Goal: Task Accomplishment & Management: Manage account settings

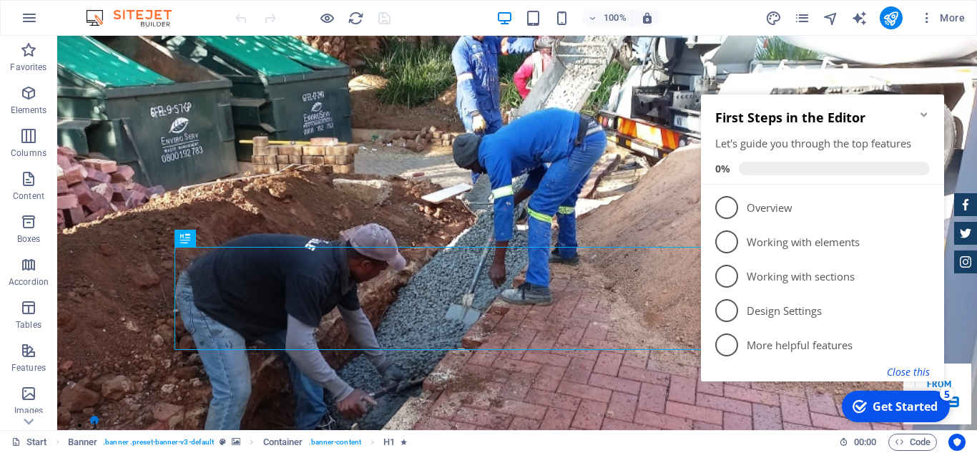
click at [907, 372] on button "Close this" at bounding box center [908, 372] width 43 height 14
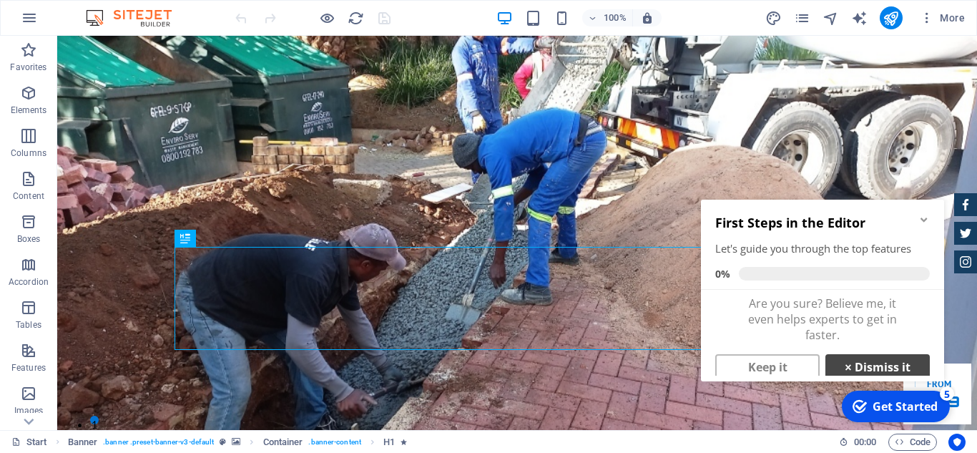
click at [881, 365] on link "× Dismiss it" at bounding box center [877, 367] width 104 height 26
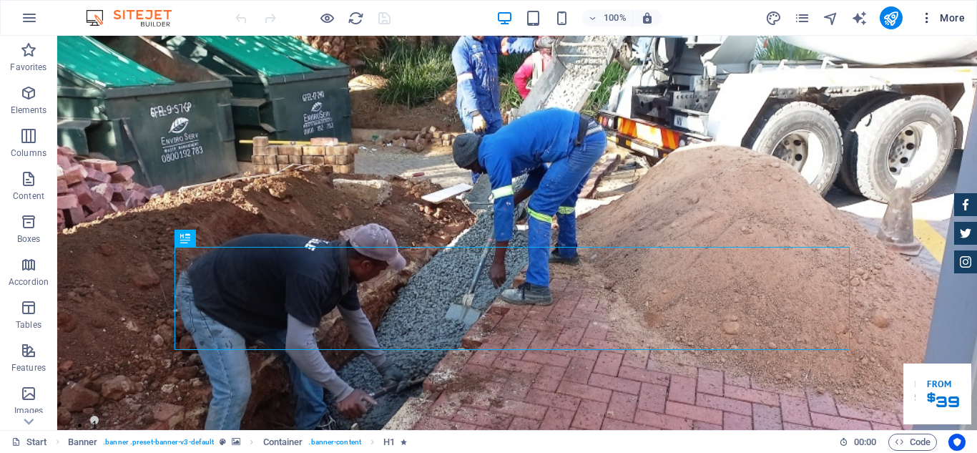
click at [949, 16] on span "More" at bounding box center [941, 18] width 45 height 14
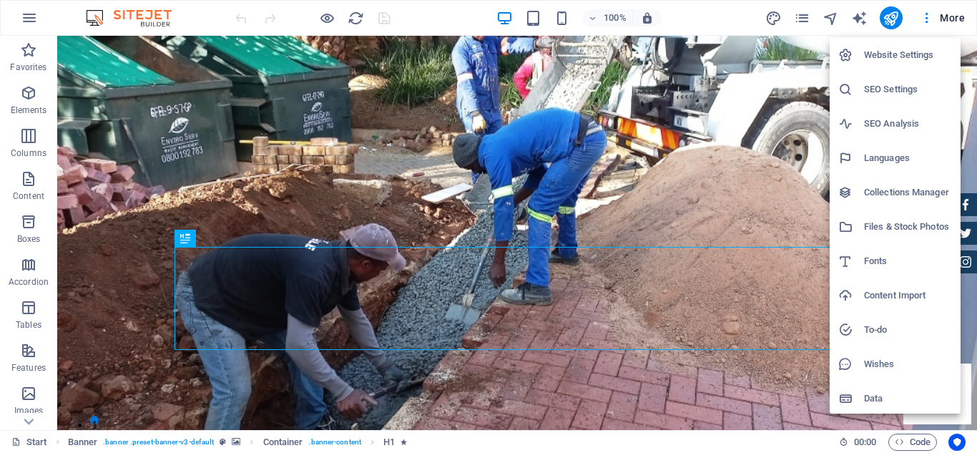
click at [899, 54] on h6 "Website Settings" at bounding box center [908, 54] width 88 height 17
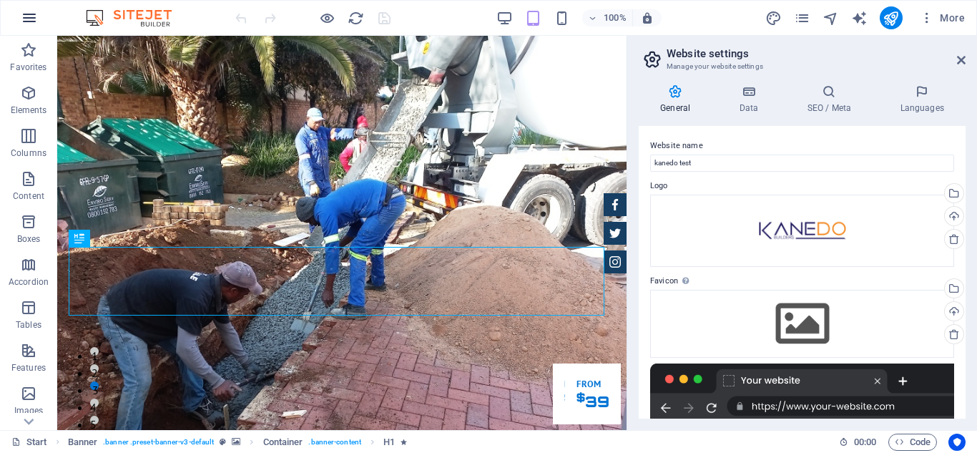
click at [25, 19] on icon "button" at bounding box center [29, 17] width 17 height 17
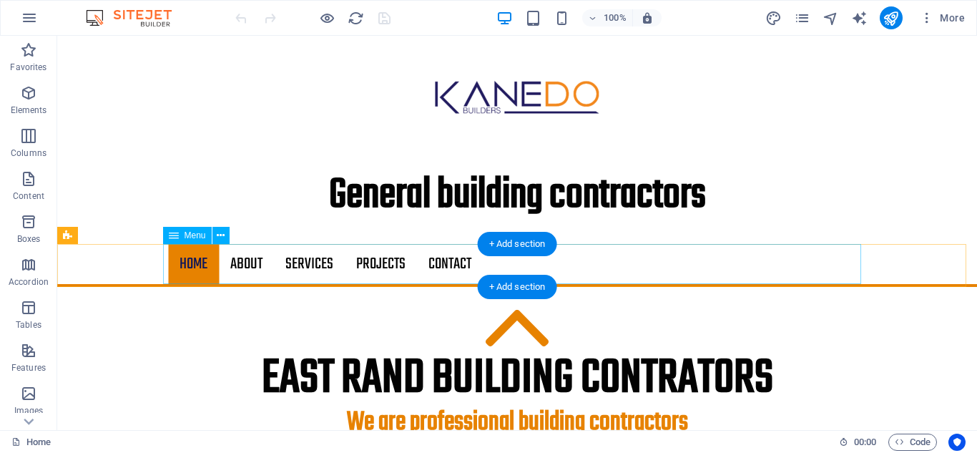
click at [249, 260] on nav "Home About Services Projects Contact" at bounding box center [517, 264] width 698 height 40
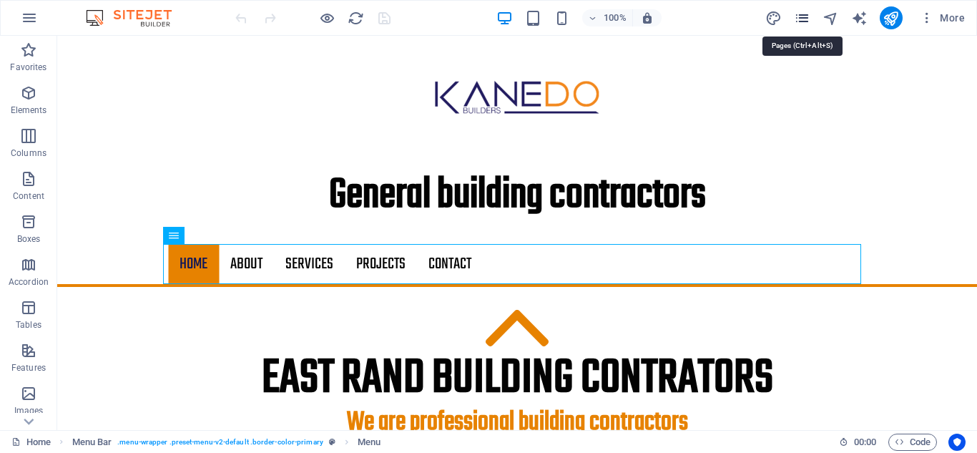
click at [802, 18] on icon "pages" at bounding box center [802, 18] width 16 height 16
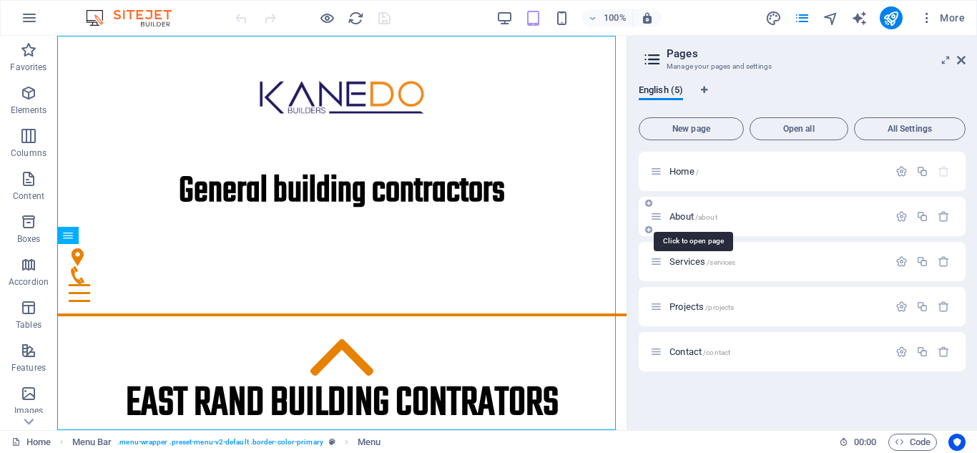
click at [686, 215] on span "About /about" at bounding box center [693, 216] width 48 height 11
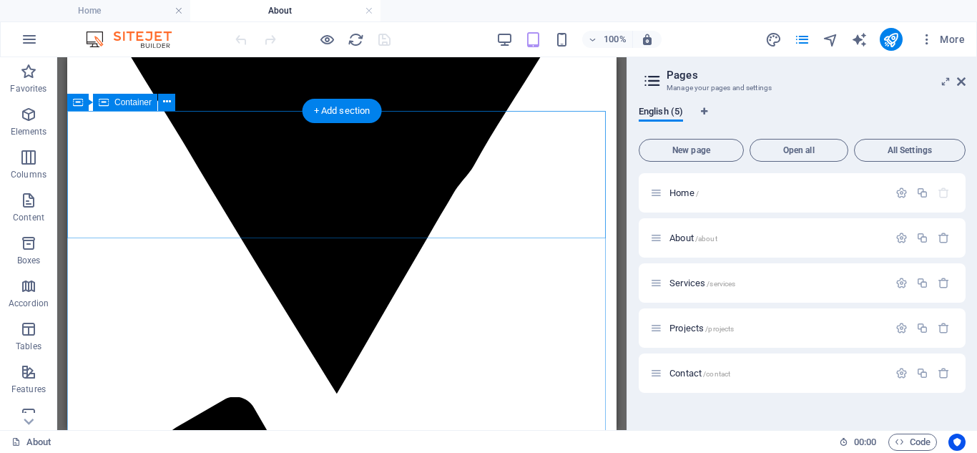
scroll to position [674, 0]
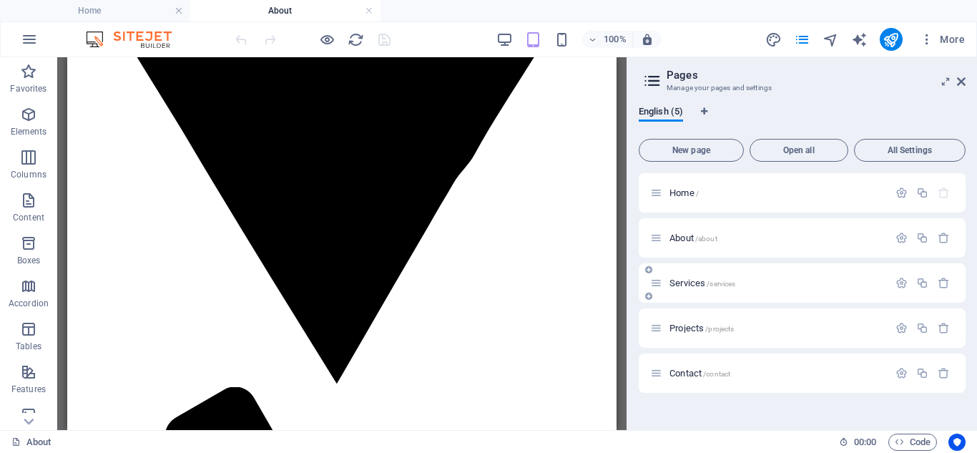
click at [683, 281] on span "Services /services" at bounding box center [702, 282] width 66 height 11
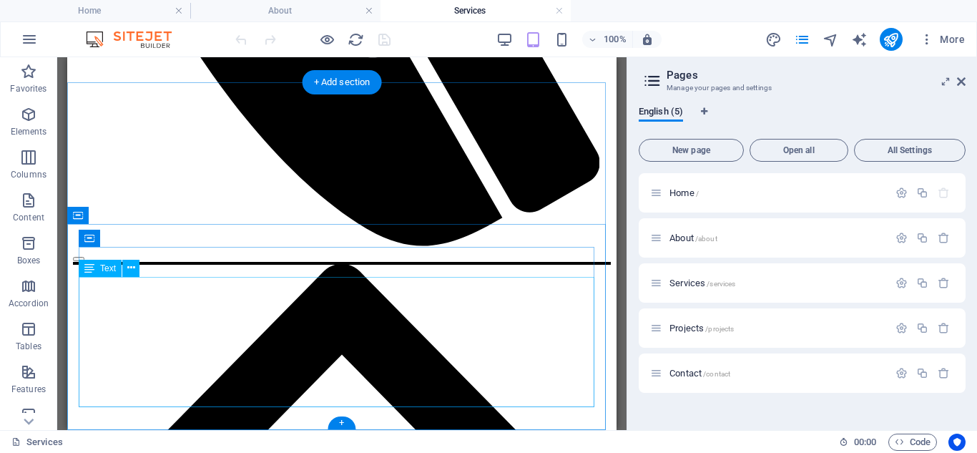
scroll to position [1767, 0]
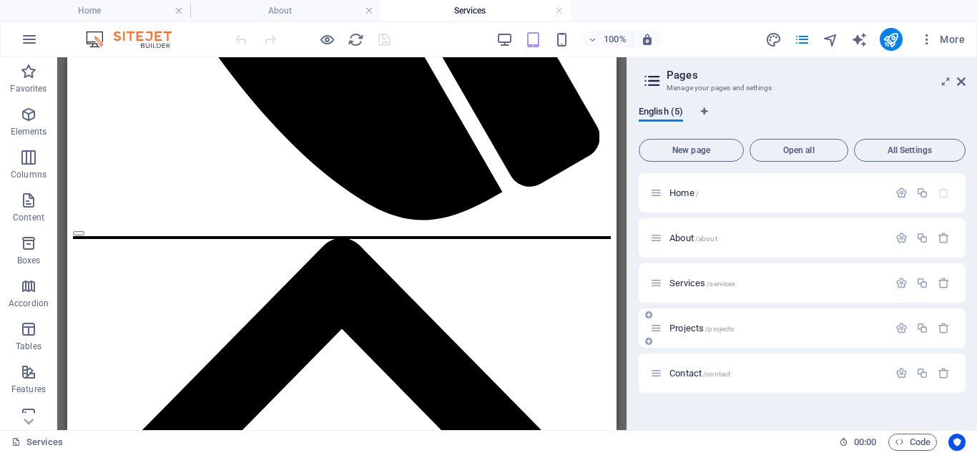
click at [686, 325] on span "Projects /projects" at bounding box center [701, 327] width 64 height 11
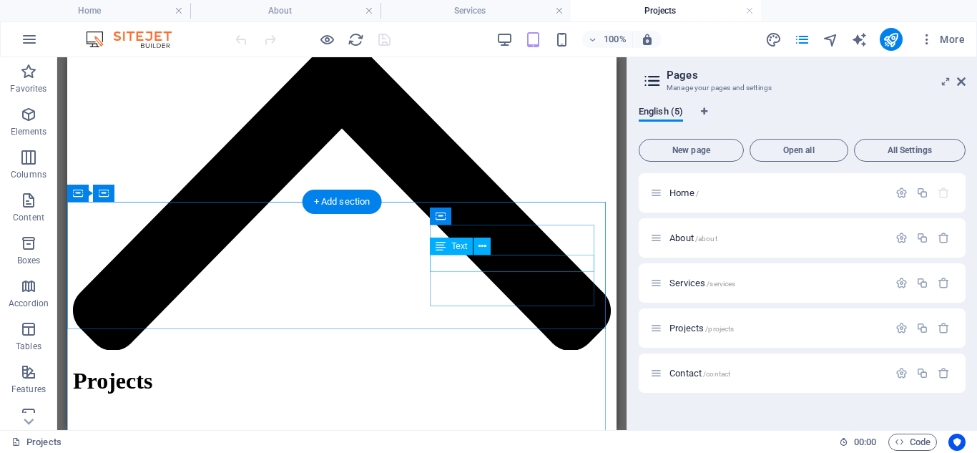
scroll to position [1644, 0]
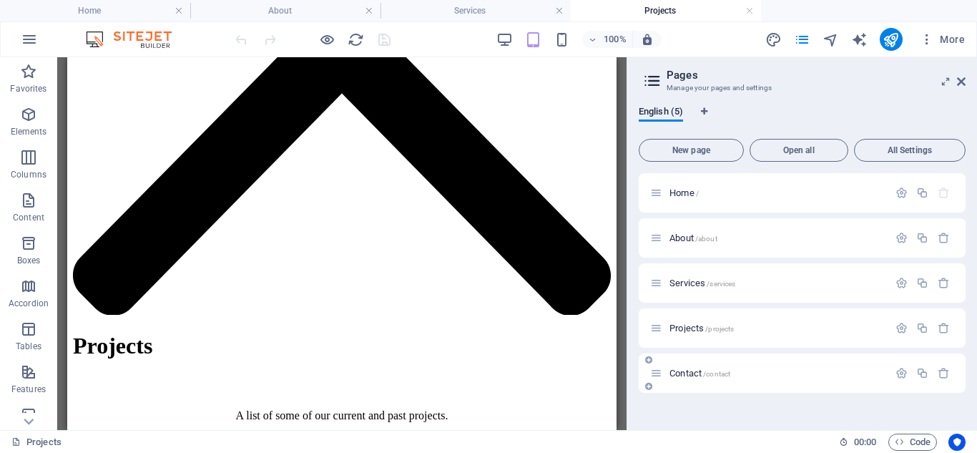
click at [688, 372] on span "Contact /contact" at bounding box center [699, 372] width 61 height 11
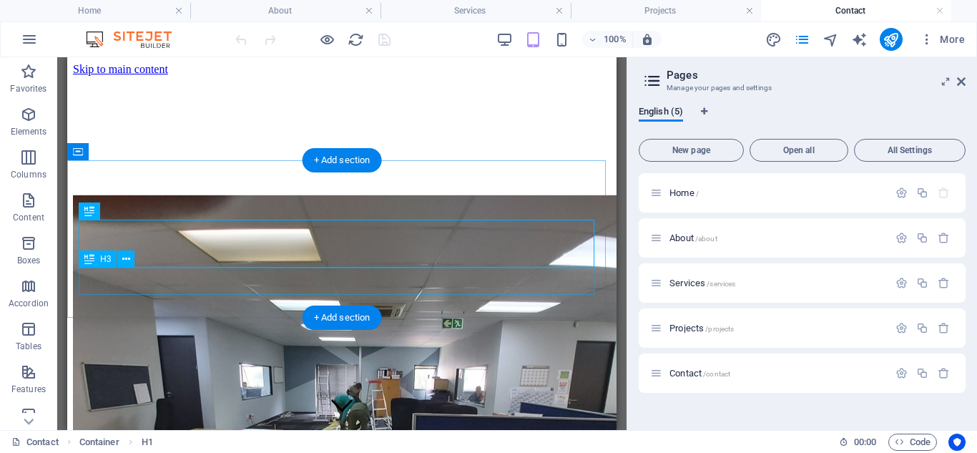
scroll to position [298, 0]
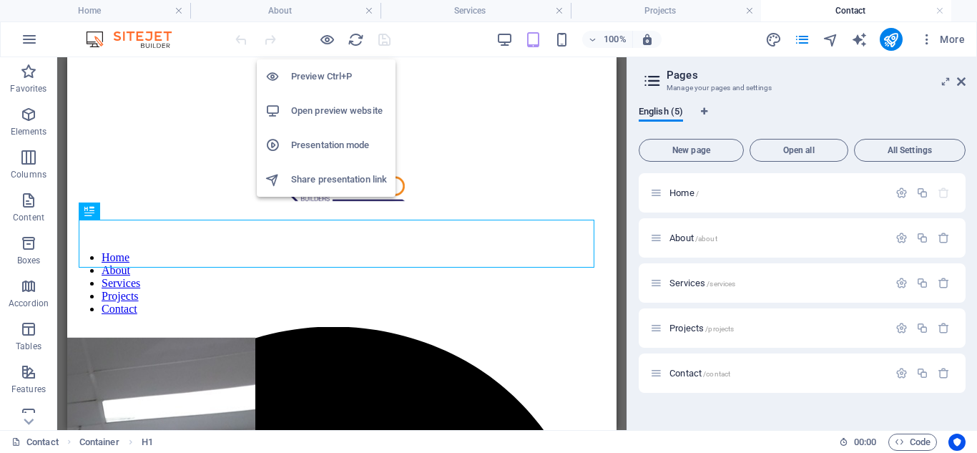
click at [317, 109] on h6 "Open preview website" at bounding box center [339, 110] width 96 height 17
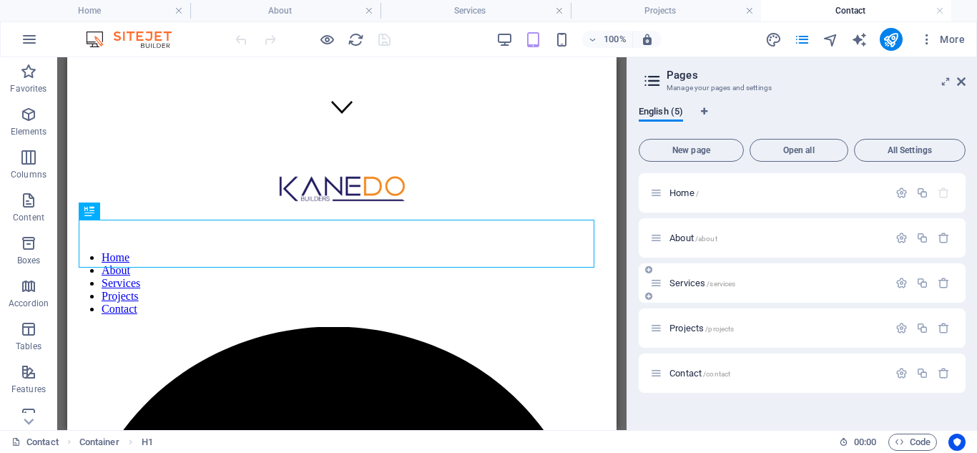
click at [683, 281] on span "Services /services" at bounding box center [702, 282] width 66 height 11
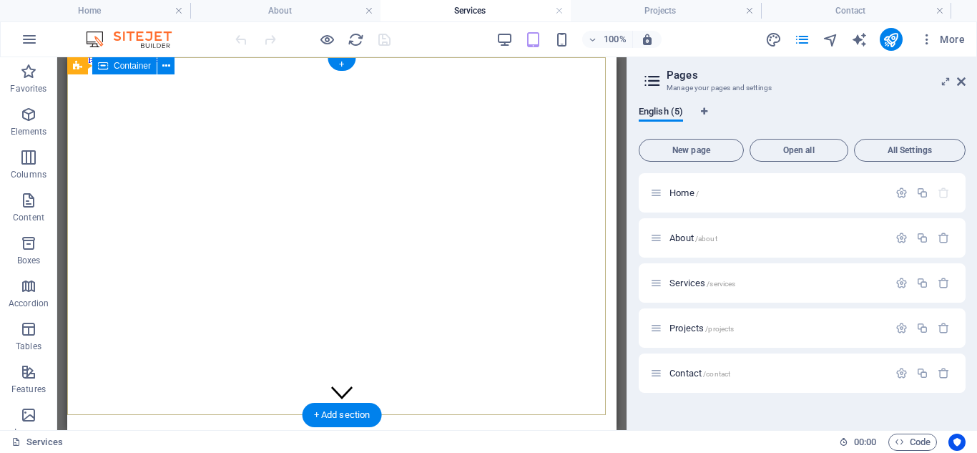
scroll to position [0, 0]
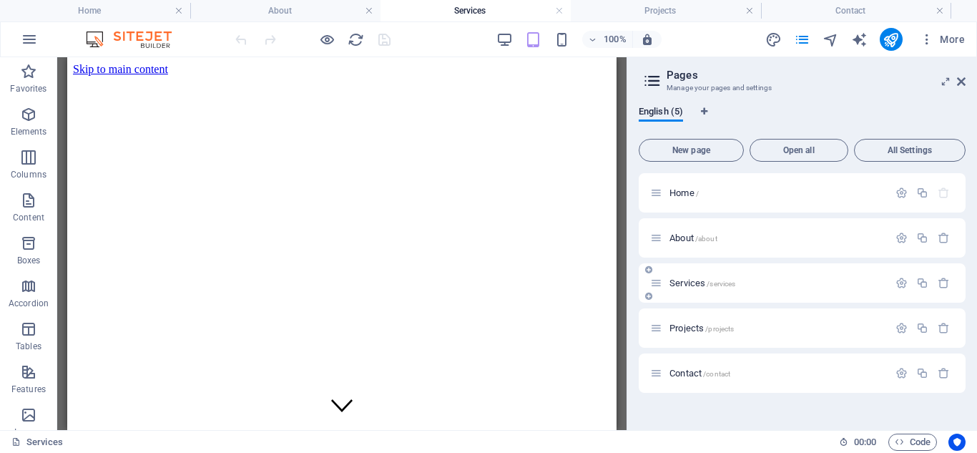
click at [681, 280] on span "Services /services" at bounding box center [702, 282] width 66 height 11
click at [691, 329] on span "Projects /projects" at bounding box center [701, 327] width 64 height 11
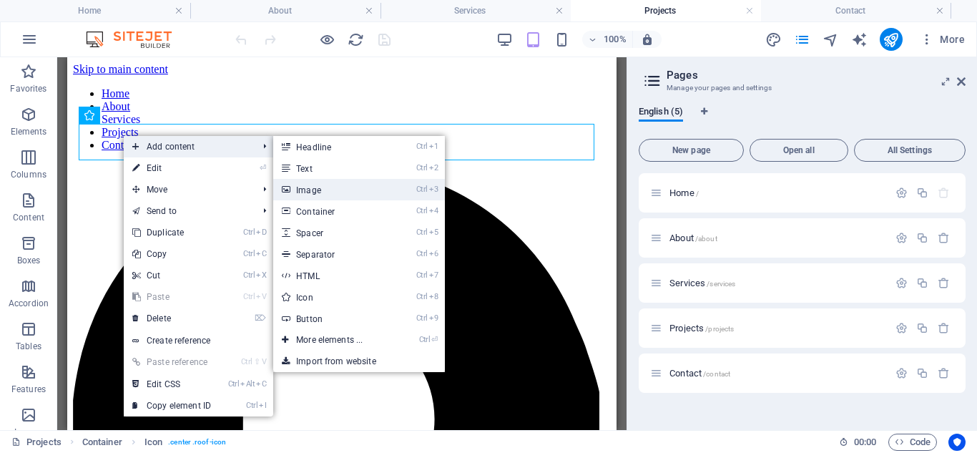
click at [313, 187] on link "Ctrl 3 Image" at bounding box center [332, 189] width 118 height 21
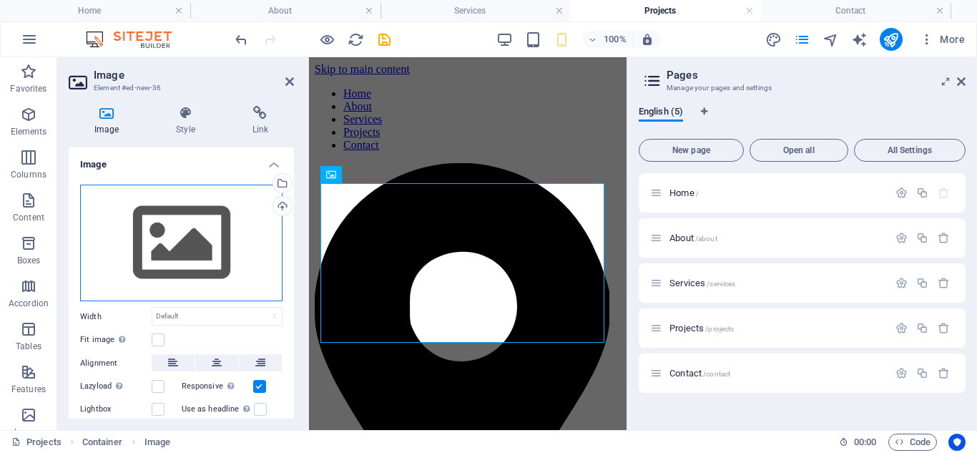
click at [209, 247] on div "Drag files here, click to choose files or select files from Files or our free s…" at bounding box center [181, 242] width 202 height 117
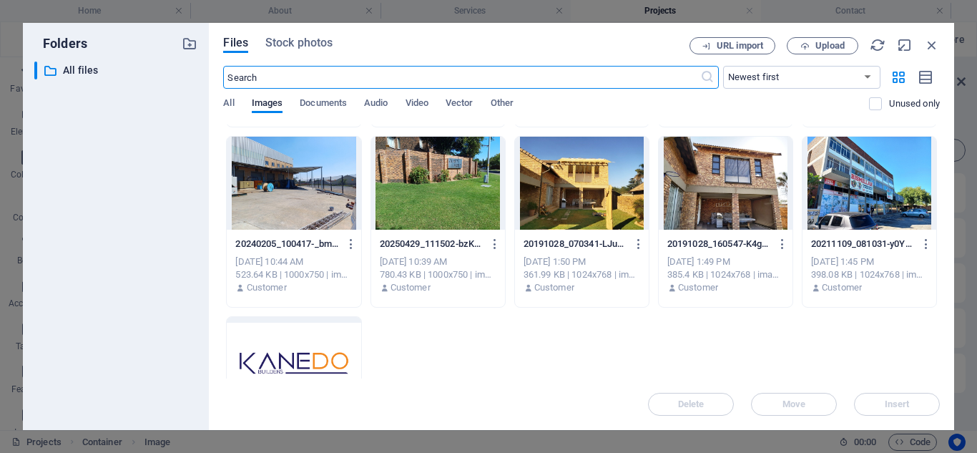
scroll to position [2260, 0]
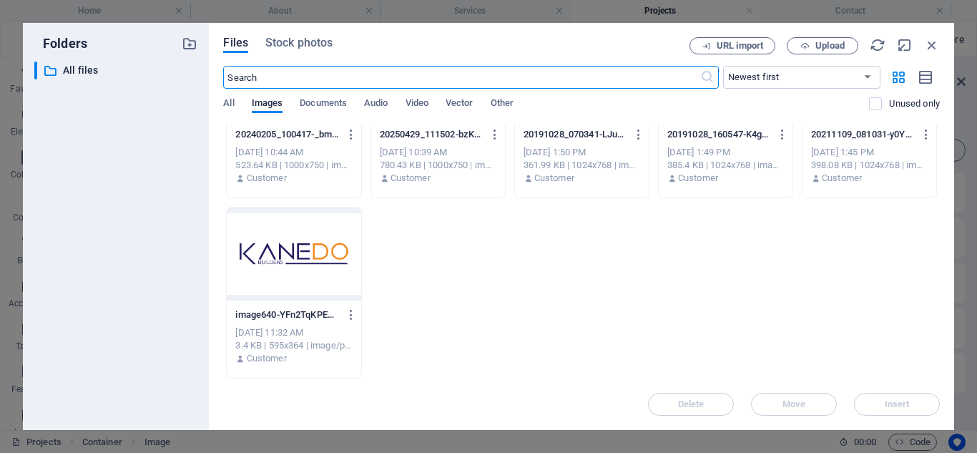
click at [277, 248] on div at bounding box center [294, 253] width 134 height 93
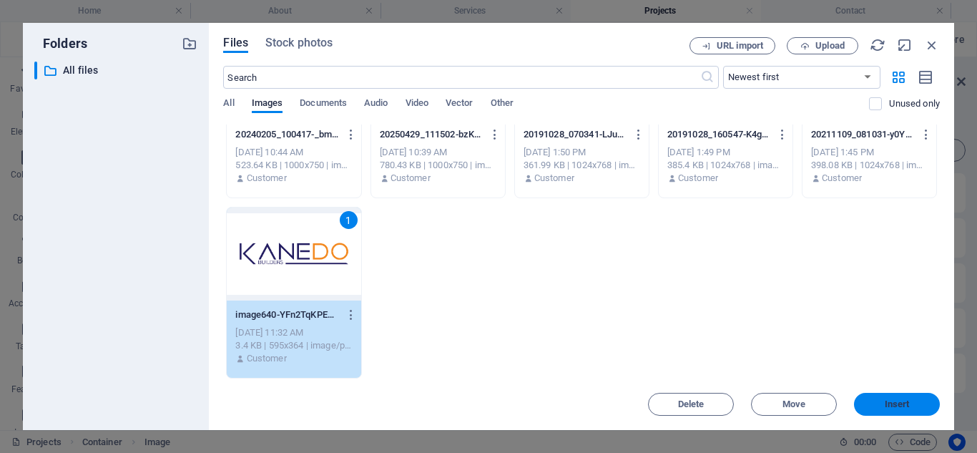
drag, startPoint x: 886, startPoint y: 411, endPoint x: 317, endPoint y: 260, distance: 588.7
click at [886, 411] on button "Insert" at bounding box center [897, 403] width 86 height 23
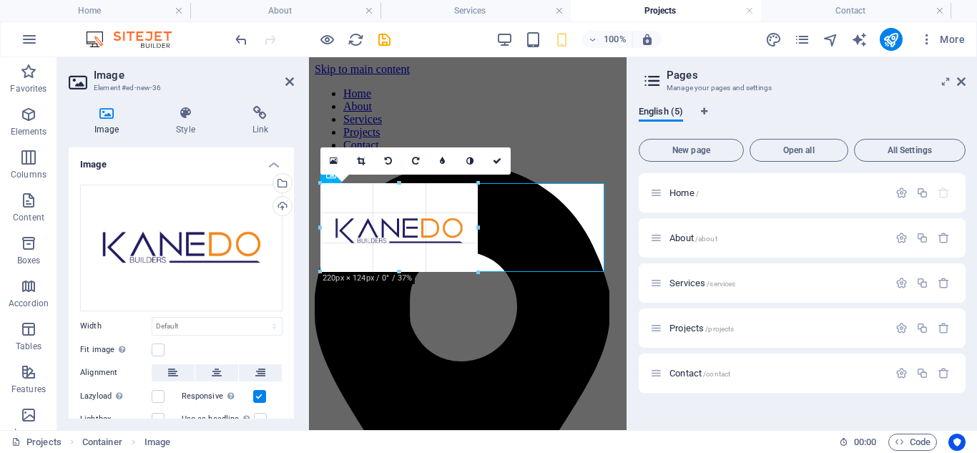
drag, startPoint x: 543, startPoint y: 184, endPoint x: 477, endPoint y: 261, distance: 101.4
type input "220"
select select "px"
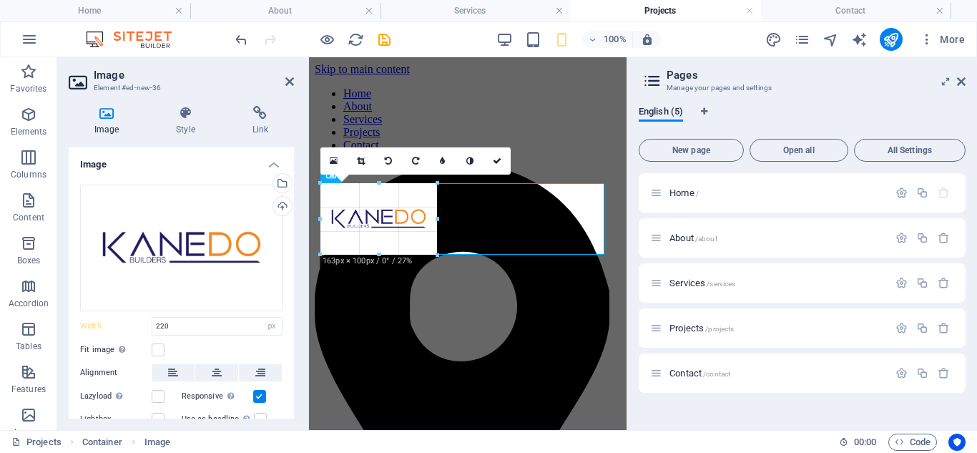
drag, startPoint x: 320, startPoint y: 232, endPoint x: 357, endPoint y: 293, distance: 71.8
type input "163"
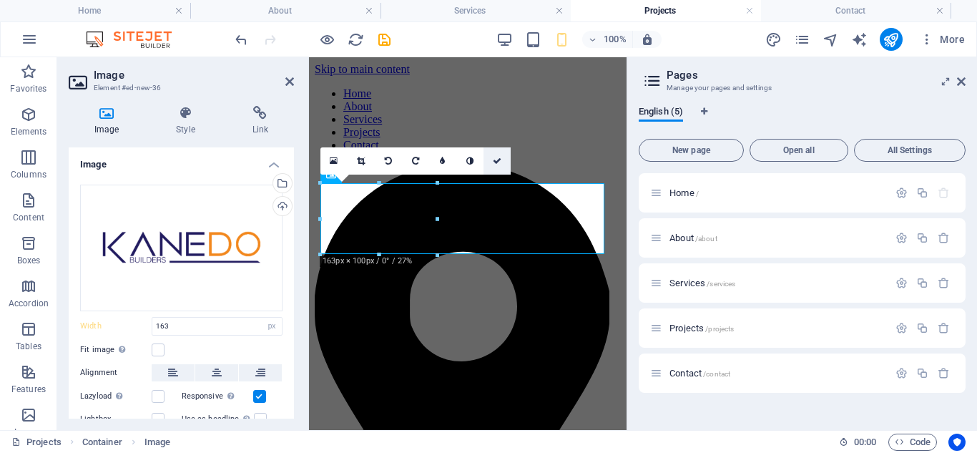
click at [495, 161] on icon at bounding box center [497, 161] width 9 height 9
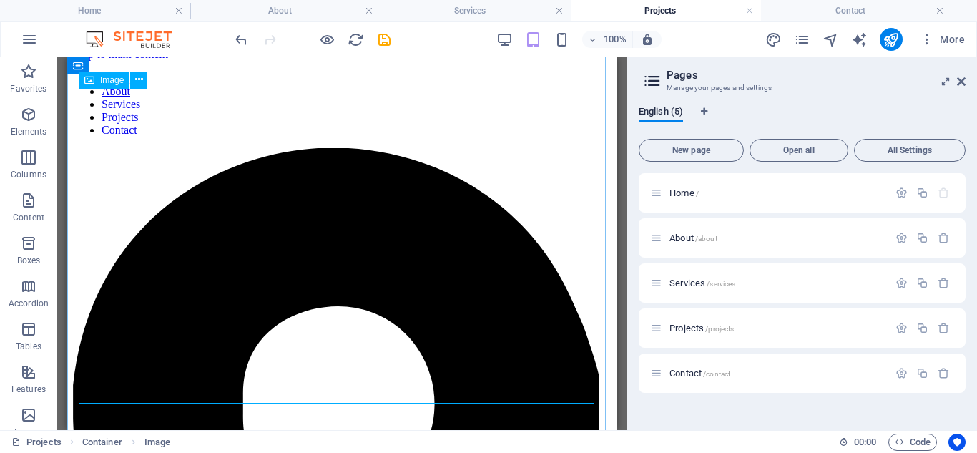
scroll to position [0, 0]
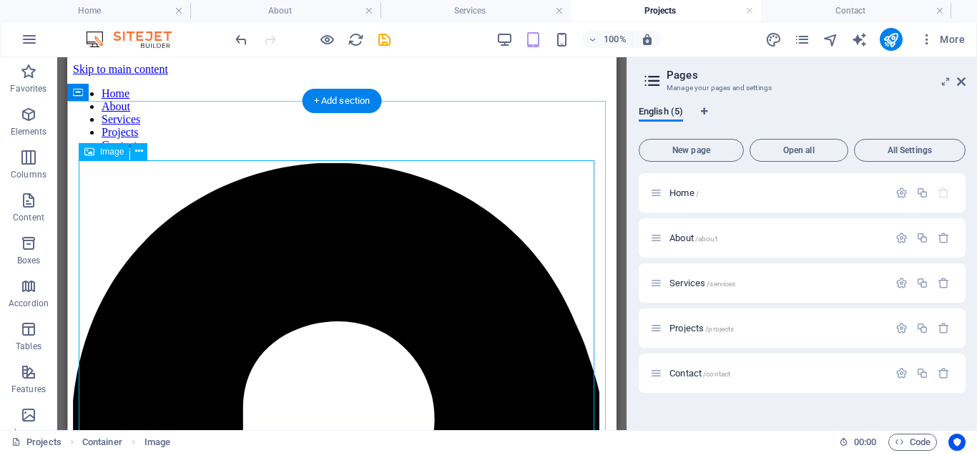
select select "px"
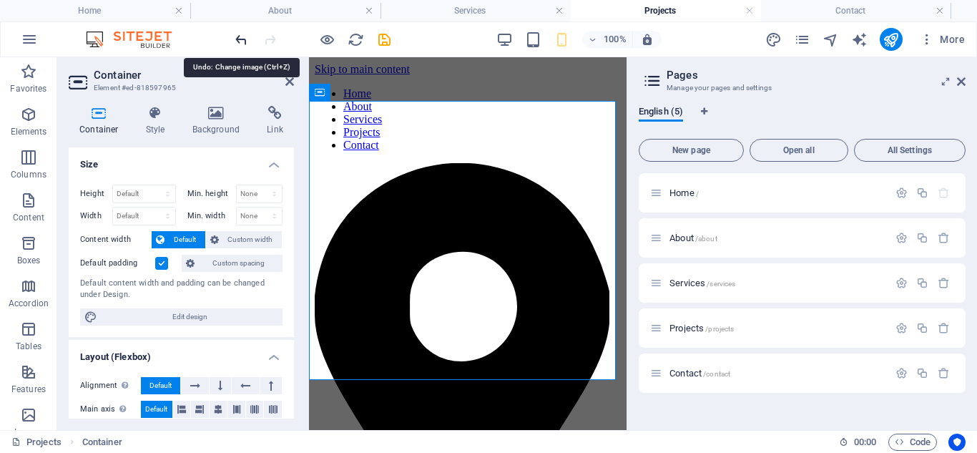
click at [243, 40] on icon "undo" at bounding box center [241, 39] width 16 height 16
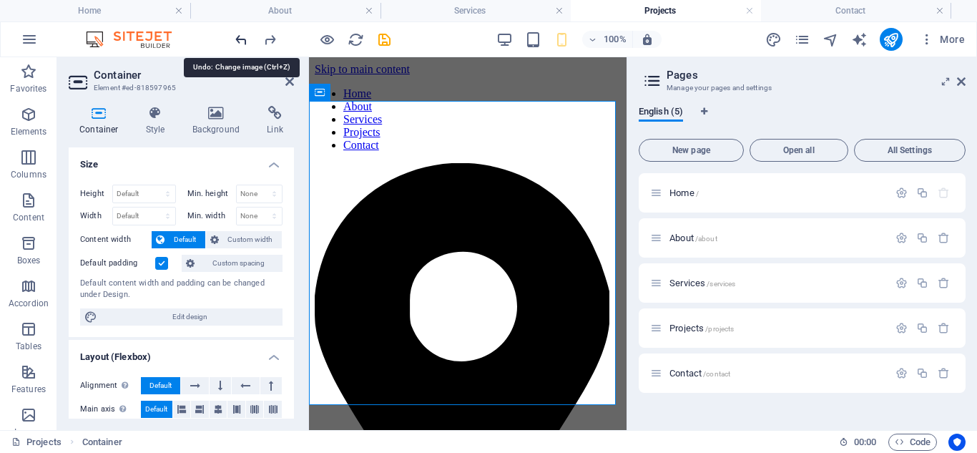
click at [243, 40] on icon "undo" at bounding box center [241, 39] width 16 height 16
click at [240, 41] on icon "undo" at bounding box center [241, 39] width 16 height 16
click at [240, 39] on icon "undo" at bounding box center [241, 39] width 16 height 16
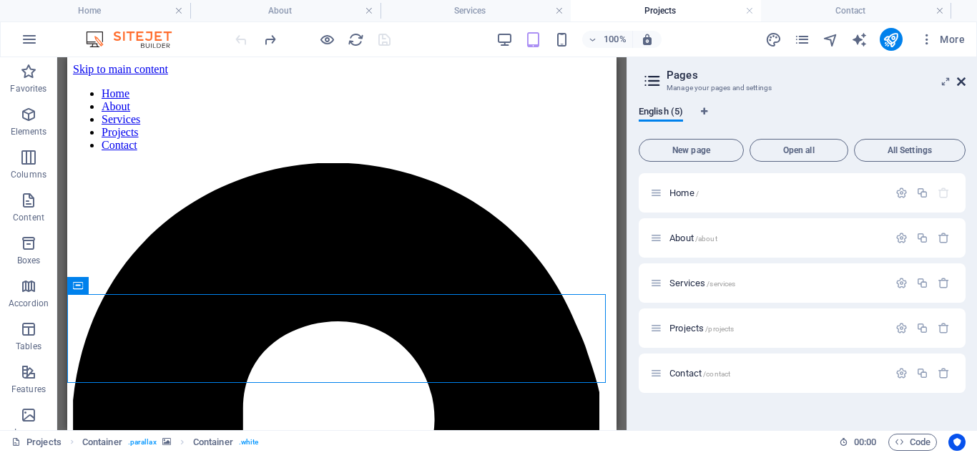
click at [957, 79] on icon at bounding box center [961, 81] width 9 height 11
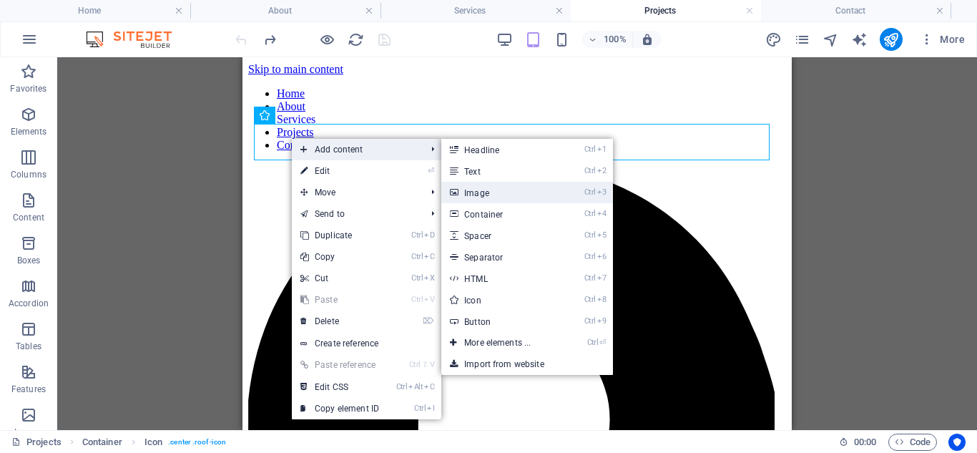
click at [476, 189] on link "Ctrl 3 Image" at bounding box center [500, 192] width 118 height 21
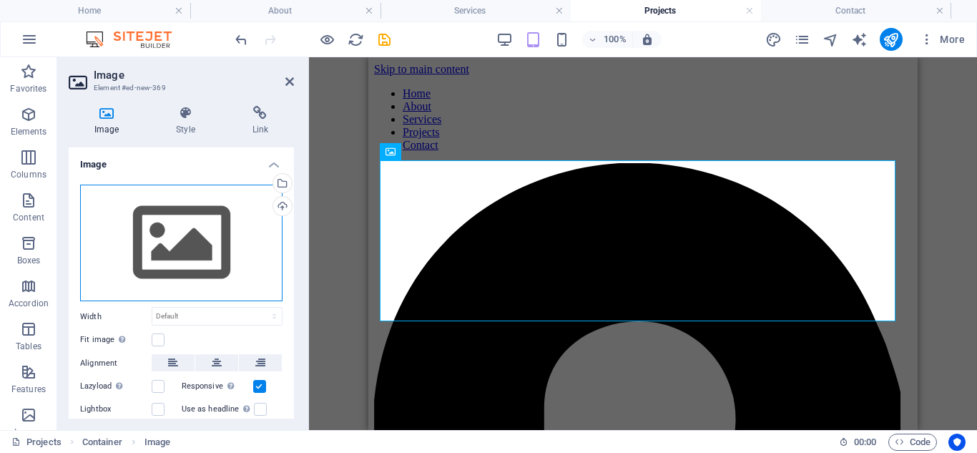
click at [222, 245] on div "Drag files here, click to choose files or select files from Files or our free s…" at bounding box center [181, 242] width 202 height 117
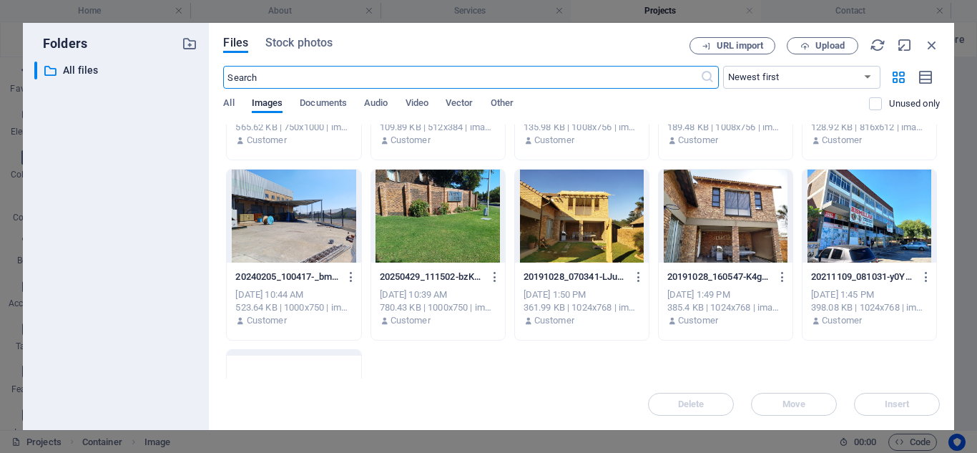
scroll to position [2260, 0]
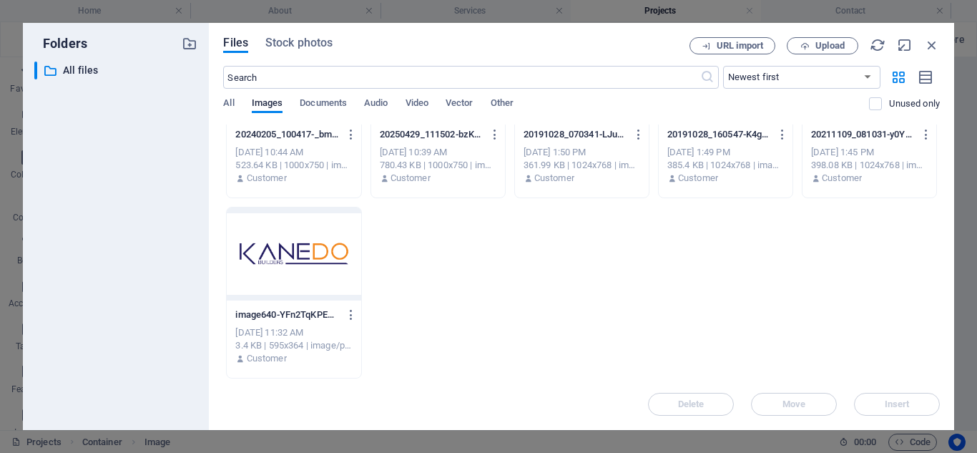
click at [279, 256] on div at bounding box center [294, 253] width 134 height 93
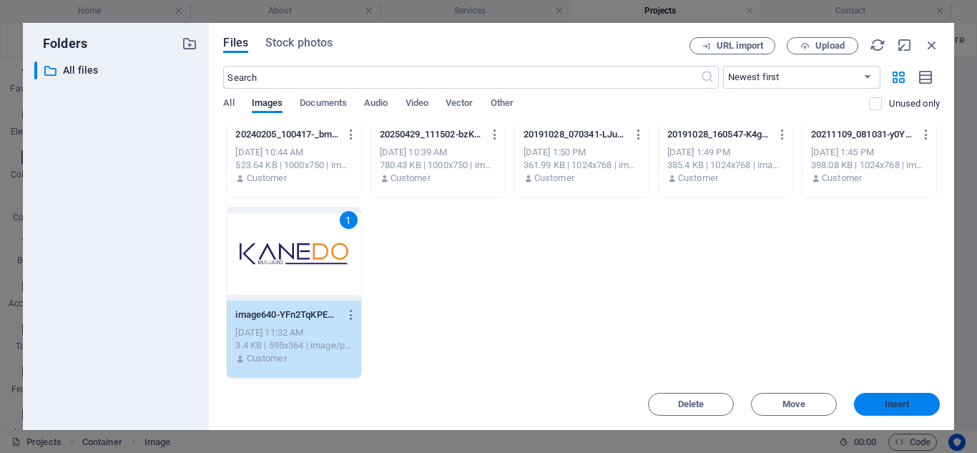
click at [884, 402] on span "Insert" at bounding box center [896, 404] width 25 height 9
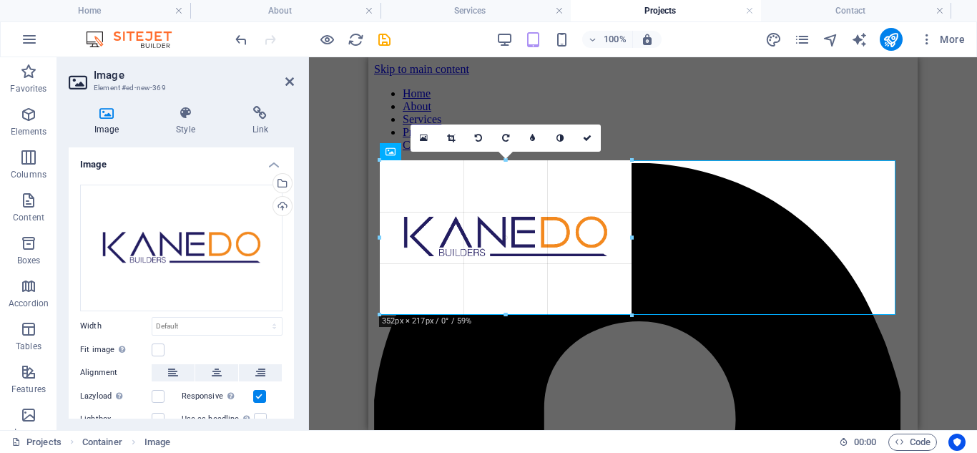
drag, startPoint x: 897, startPoint y: 162, endPoint x: 499, endPoint y: 322, distance: 429.5
type input "349"
select select "px"
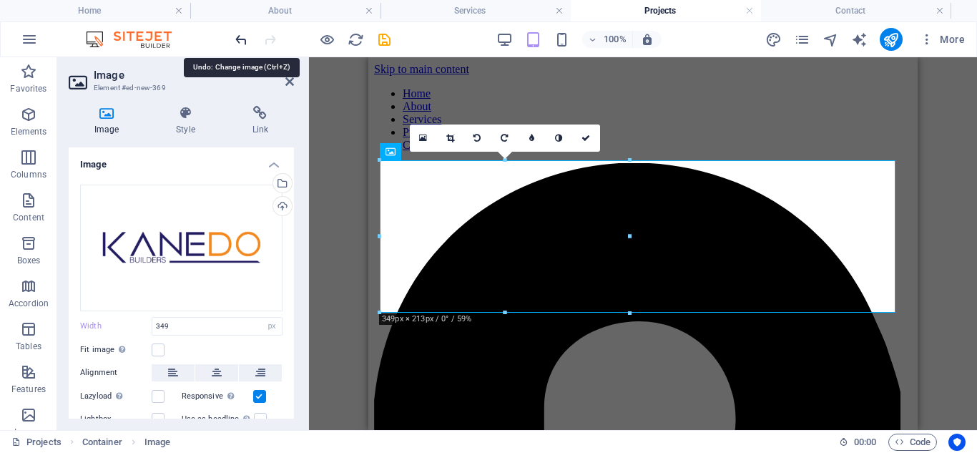
click at [245, 41] on icon "undo" at bounding box center [241, 39] width 16 height 16
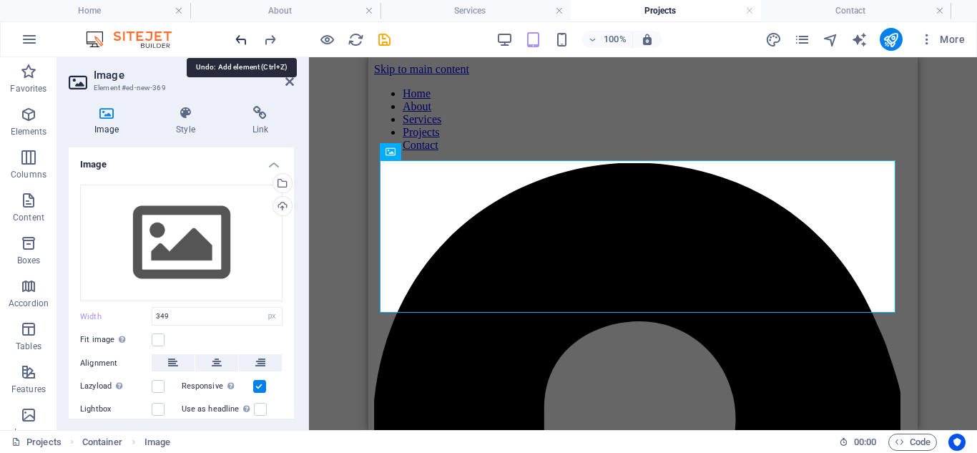
click at [245, 41] on icon "undo" at bounding box center [241, 39] width 16 height 16
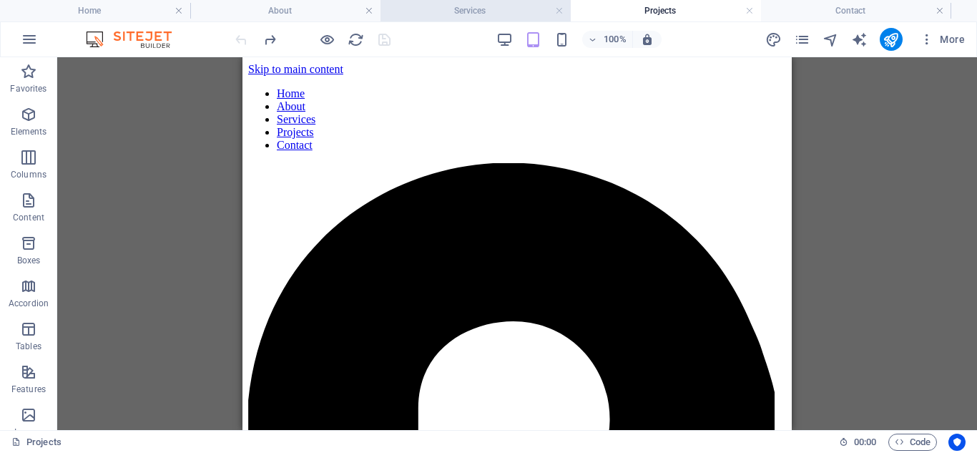
click at [472, 9] on h4 "Services" at bounding box center [475, 11] width 190 height 16
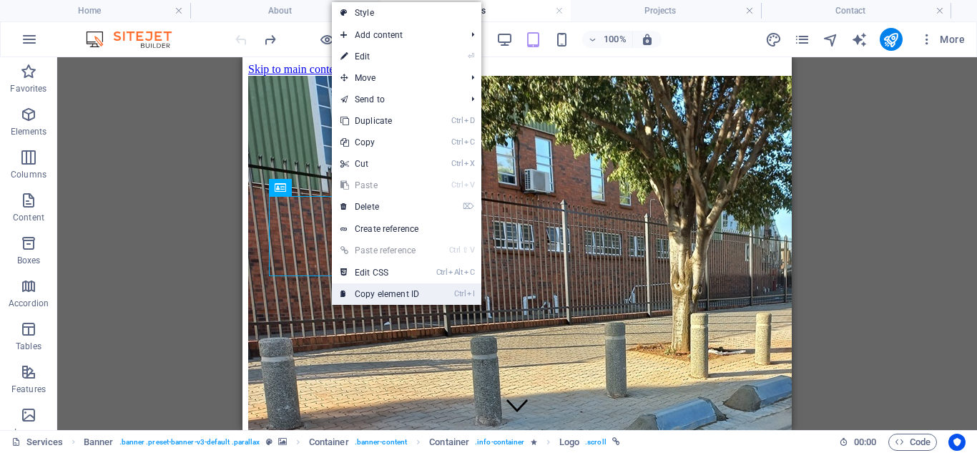
click at [395, 290] on link "Ctrl I Copy element ID" at bounding box center [380, 293] width 96 height 21
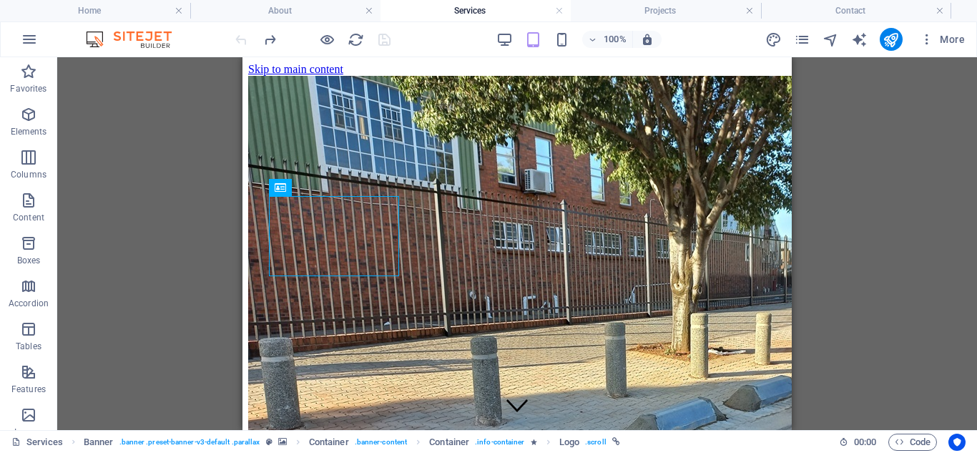
click at [475, 11] on h4 "Services" at bounding box center [475, 11] width 190 height 16
click at [647, 10] on h4 "Projects" at bounding box center [666, 11] width 190 height 16
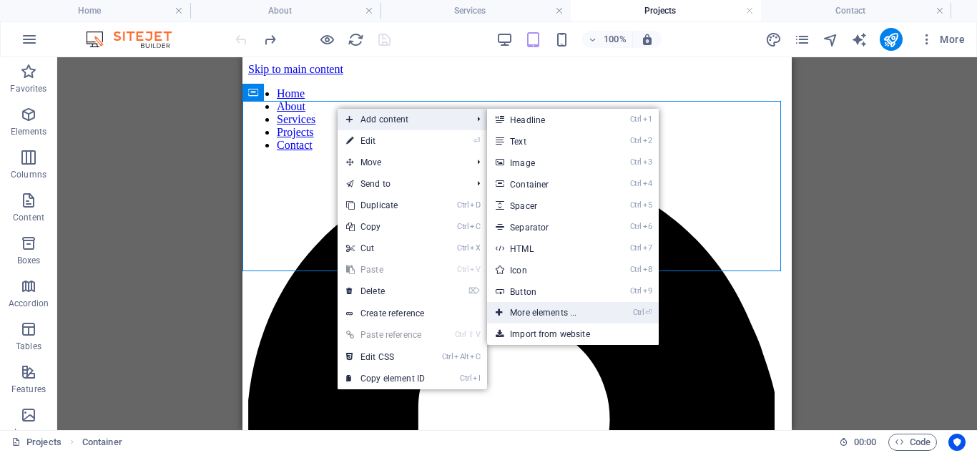
click at [540, 313] on link "Ctrl ⏎ More elements ..." at bounding box center [546, 312] width 118 height 21
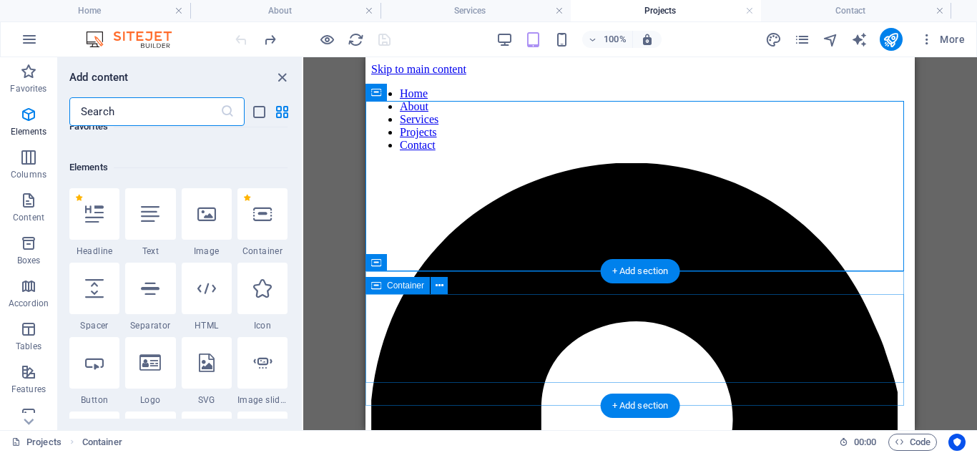
scroll to position [152, 0]
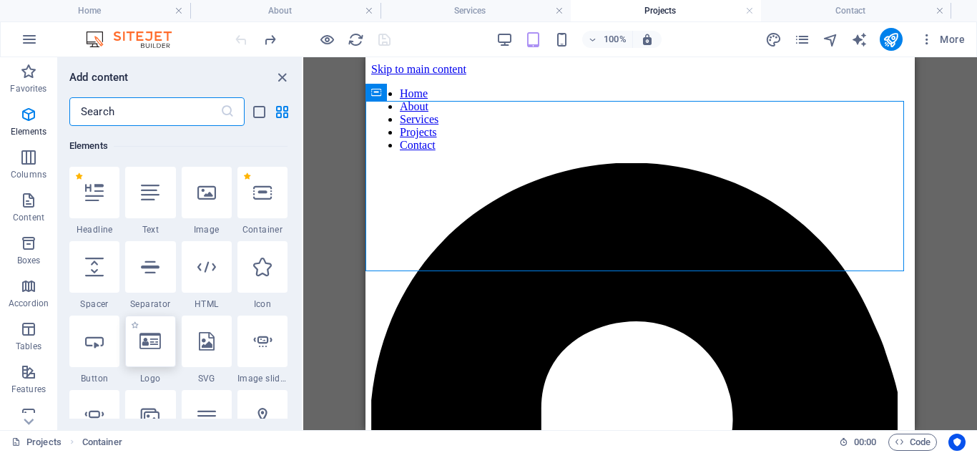
click at [162, 346] on div at bounding box center [150, 340] width 50 height 51
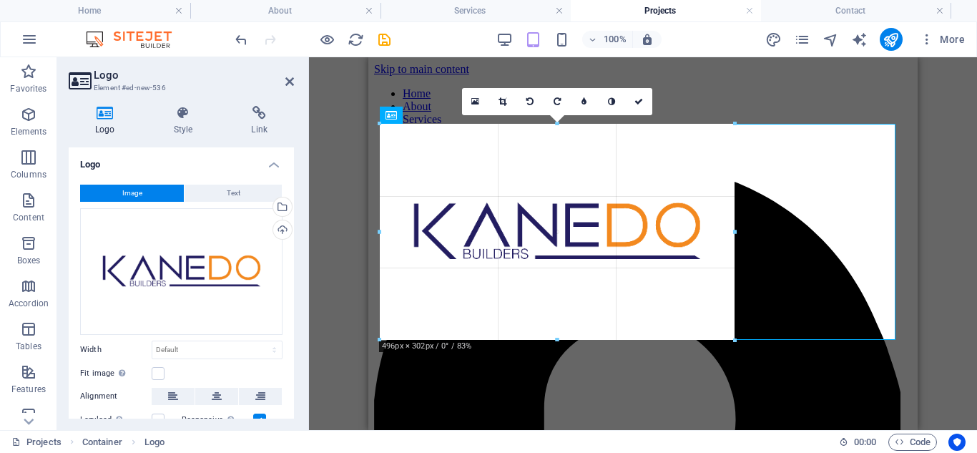
drag, startPoint x: 894, startPoint y: 124, endPoint x: 399, endPoint y: 135, distance: 495.6
type input "498"
select select "px"
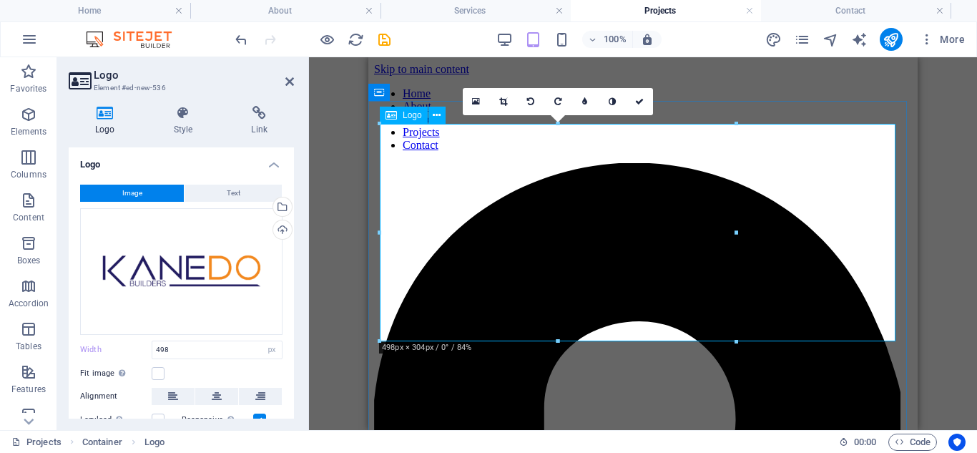
click at [207, 349] on input "498" at bounding box center [216, 349] width 129 height 17
type input "4"
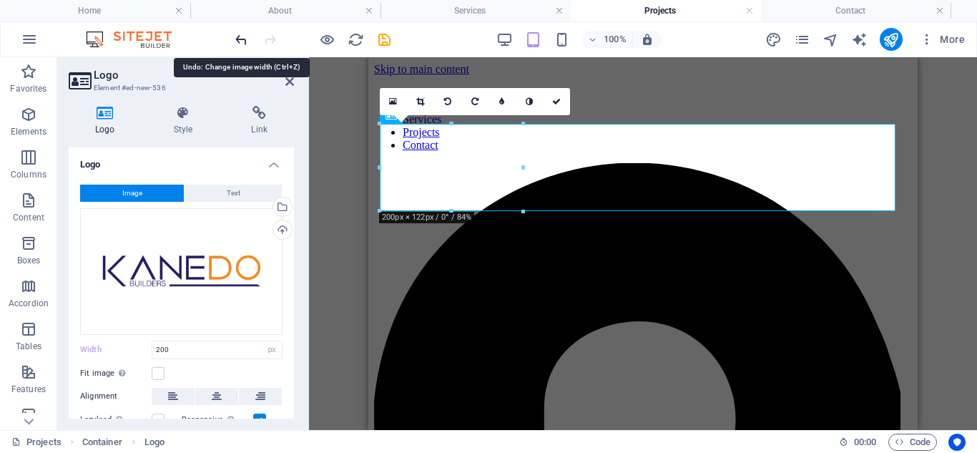
click at [240, 41] on icon "undo" at bounding box center [241, 39] width 16 height 16
type input "498"
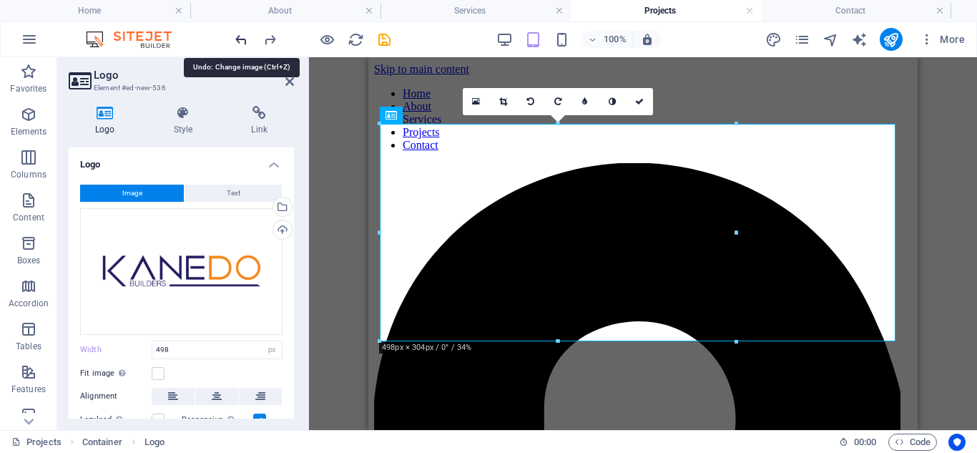
click at [240, 41] on icon "undo" at bounding box center [241, 39] width 16 height 16
click at [245, 40] on icon "undo" at bounding box center [241, 39] width 16 height 16
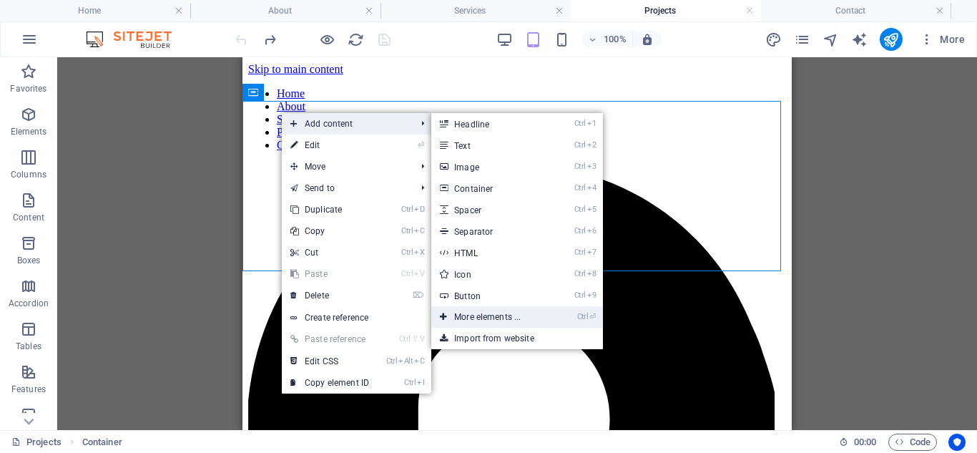
click at [487, 318] on link "Ctrl ⏎ More elements ..." at bounding box center [490, 316] width 118 height 21
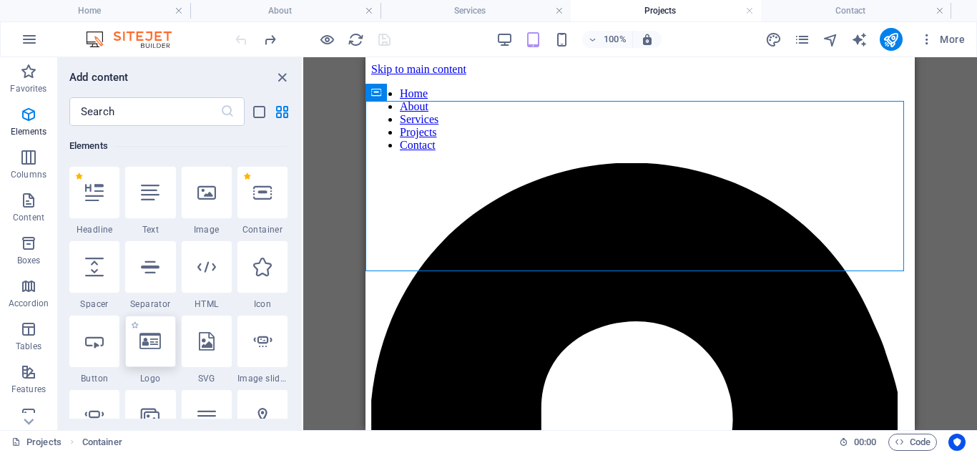
click at [152, 347] on icon at bounding box center [149, 341] width 21 height 19
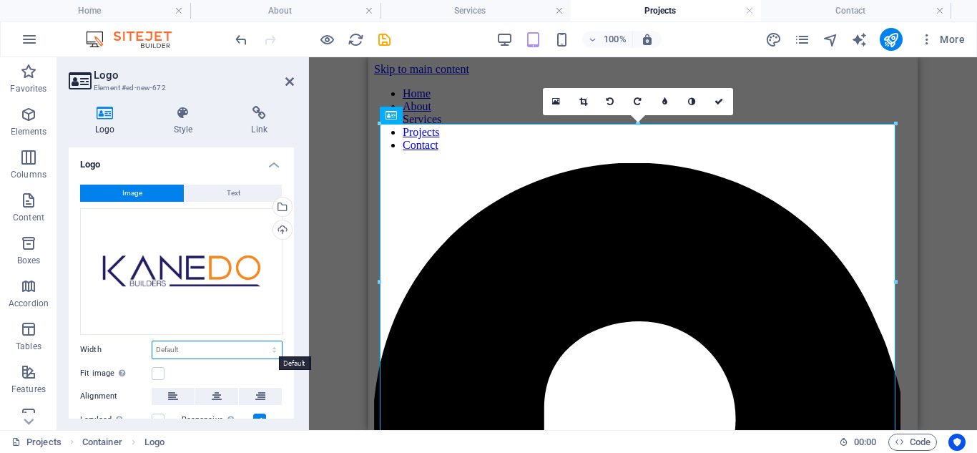
click at [270, 350] on select "Default auto px rem % em vh vw" at bounding box center [216, 349] width 129 height 17
select select "%"
click at [259, 341] on select "Default auto px rem % em vh vw" at bounding box center [216, 349] width 129 height 17
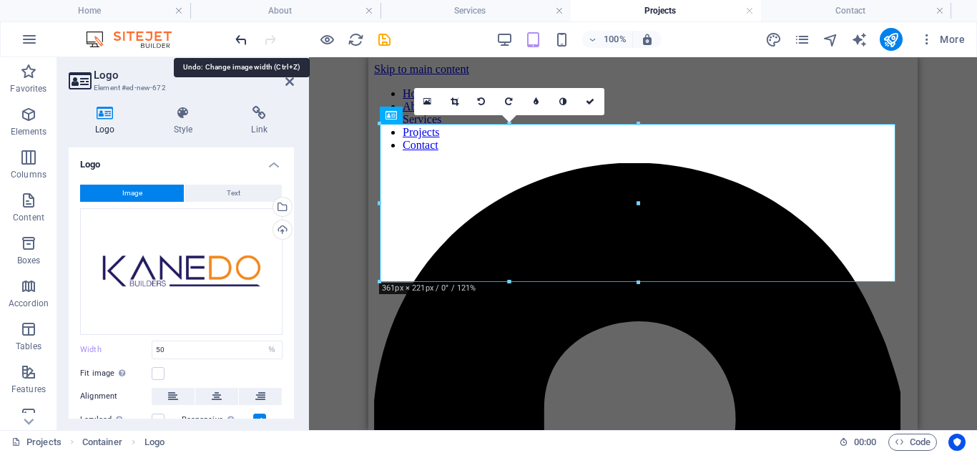
click at [234, 35] on icon "undo" at bounding box center [241, 39] width 16 height 16
type input "100"
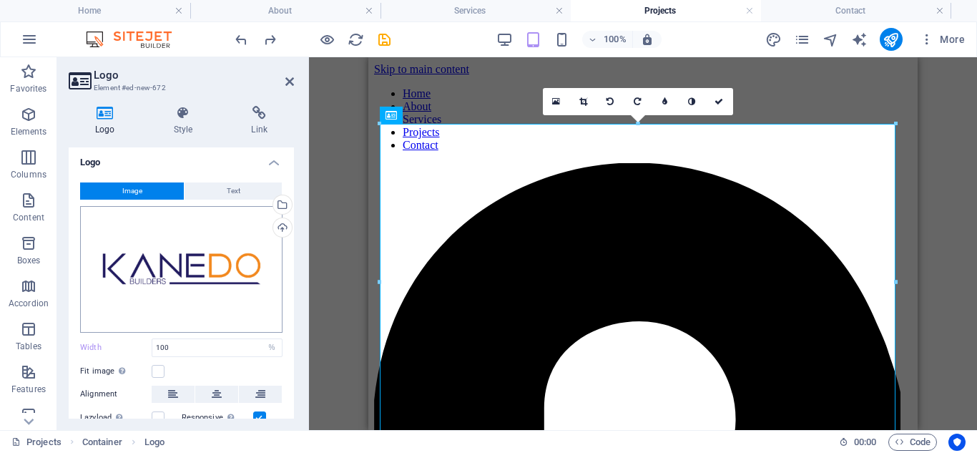
scroll to position [0, 0]
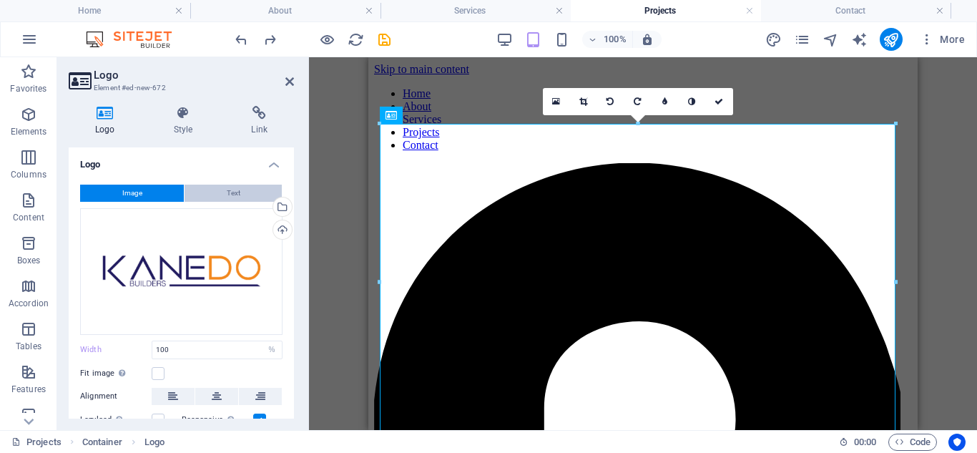
click at [219, 189] on button "Text" at bounding box center [232, 192] width 97 height 17
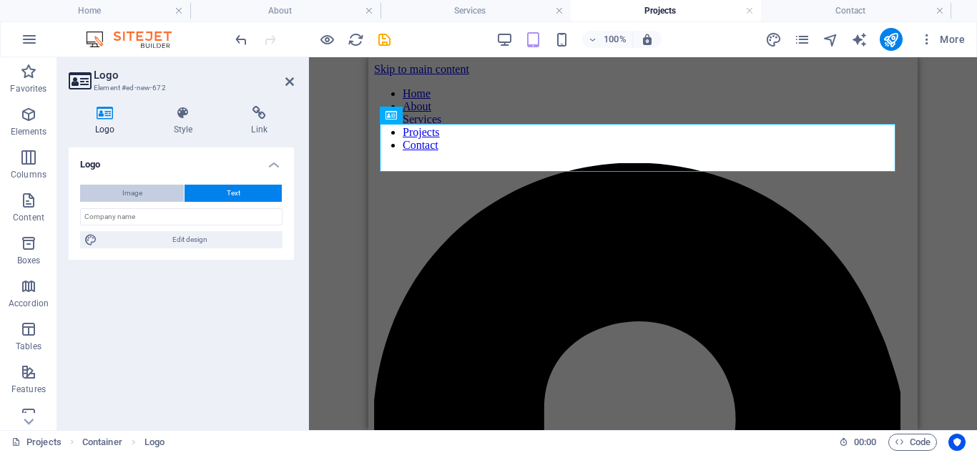
click at [137, 192] on span "Image" at bounding box center [132, 192] width 20 height 17
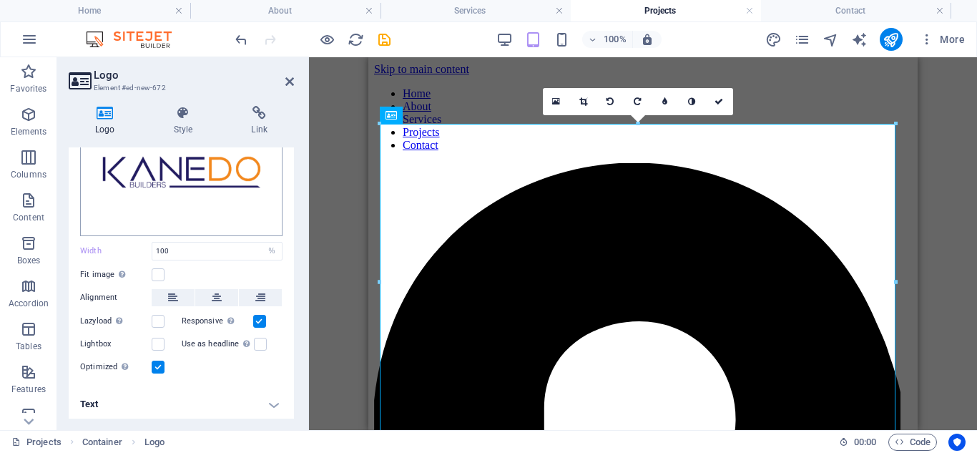
scroll to position [99, 0]
click at [172, 293] on icon at bounding box center [173, 296] width 10 height 17
click at [212, 294] on icon at bounding box center [217, 296] width 10 height 17
click at [255, 292] on icon at bounding box center [260, 296] width 10 height 17
click at [174, 297] on icon at bounding box center [173, 296] width 10 height 17
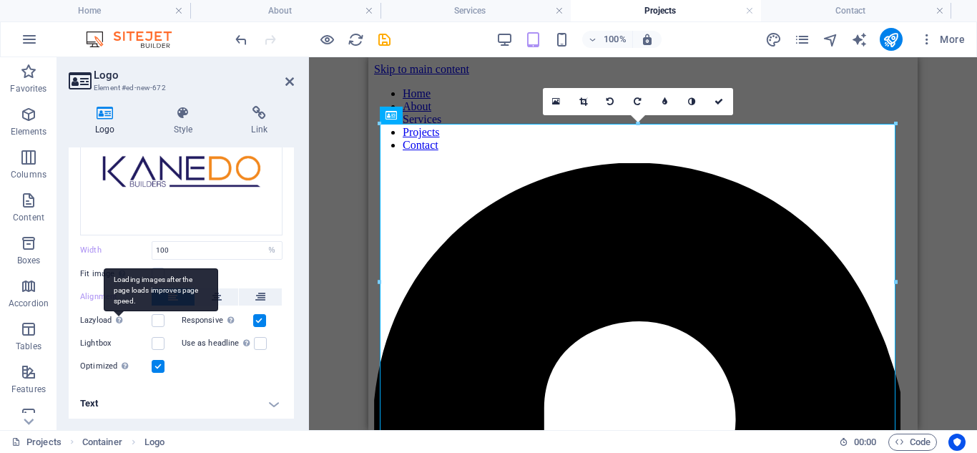
click at [119, 311] on div "Loading images after the page loads improves page speed." at bounding box center [161, 289] width 114 height 43
click at [0, 0] on input "Lazyload Loading images after the page loads improves page speed." at bounding box center [0, 0] width 0 height 0
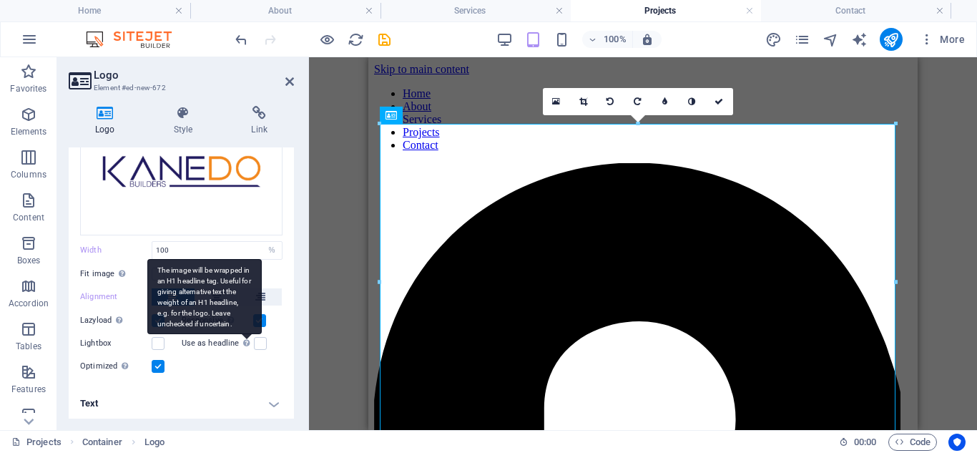
click at [240, 334] on div "The image will be wrapped in an H1 headline tag. Useful for giving alternative …" at bounding box center [204, 296] width 114 height 75
click at [0, 0] on input "Use as headline The image will be wrapped in an H1 headline tag. Useful for giv…" at bounding box center [0, 0] width 0 height 0
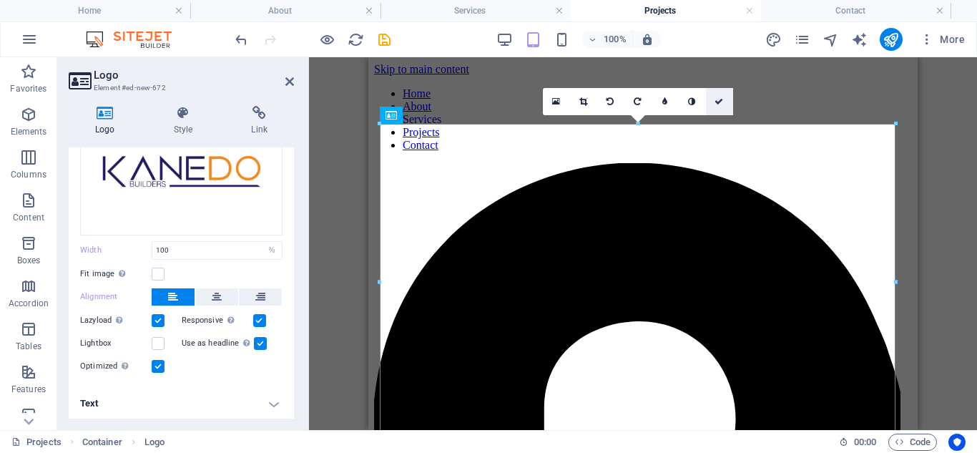
click at [719, 100] on icon at bounding box center [718, 101] width 9 height 9
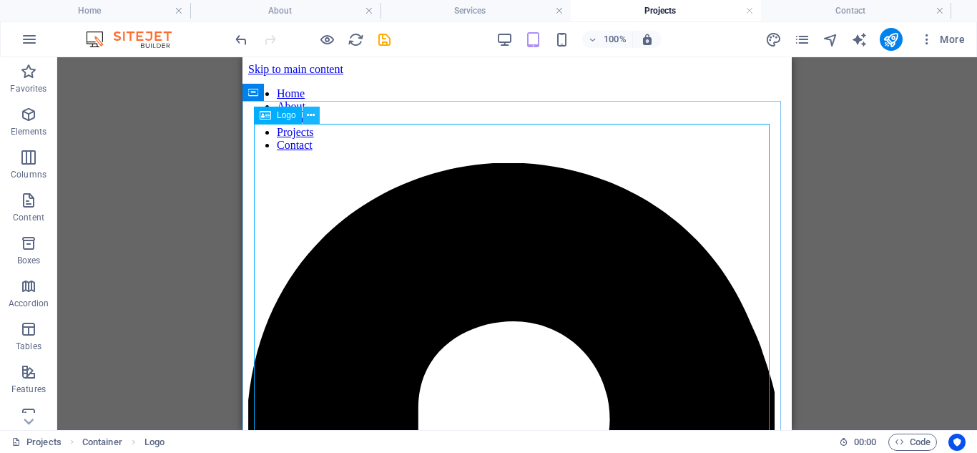
click at [308, 115] on icon at bounding box center [311, 115] width 8 height 15
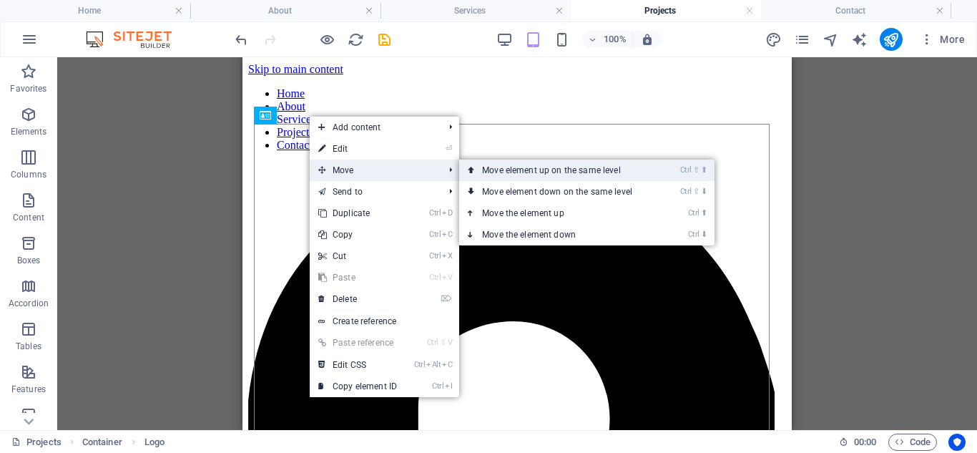
click at [567, 168] on link "Ctrl ⇧ ⬆ Move element up on the same level" at bounding box center [560, 169] width 202 height 21
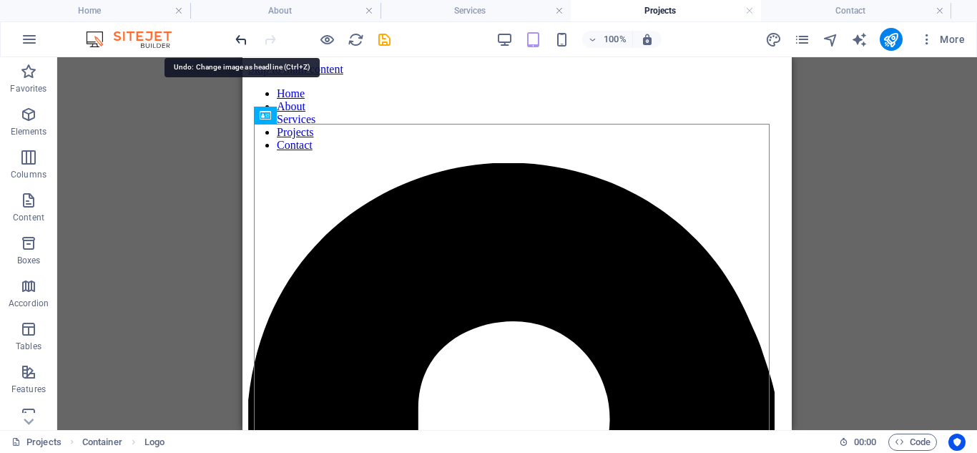
click at [242, 41] on icon "undo" at bounding box center [241, 39] width 16 height 16
click at [240, 40] on icon "undo" at bounding box center [241, 39] width 16 height 16
click at [241, 37] on icon "undo" at bounding box center [241, 39] width 16 height 16
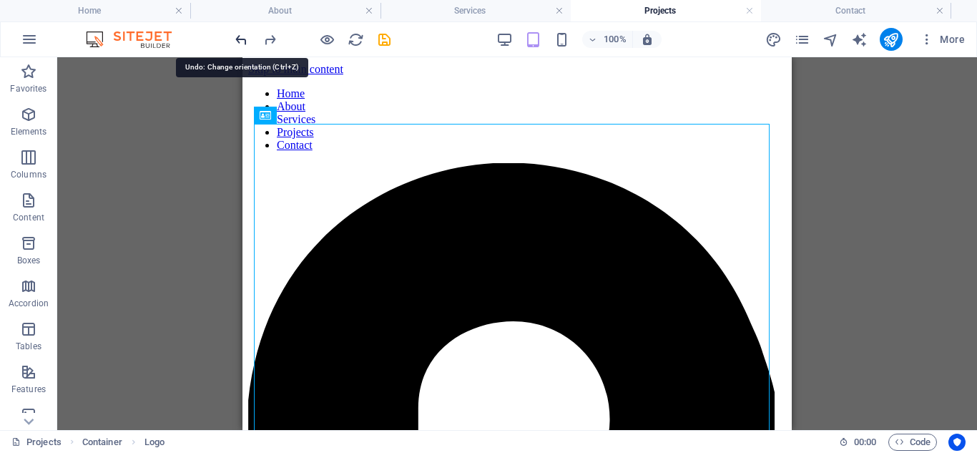
click at [240, 39] on icon "undo" at bounding box center [241, 39] width 16 height 16
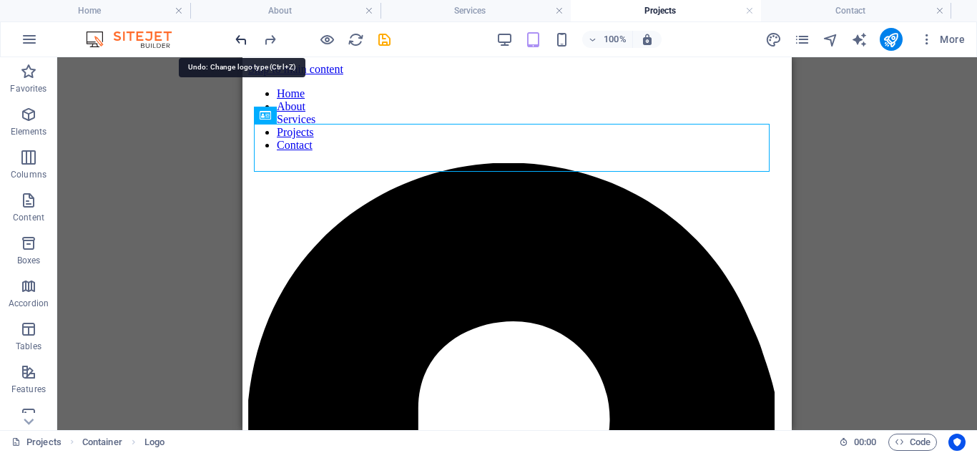
click at [240, 39] on icon "undo" at bounding box center [241, 39] width 16 height 16
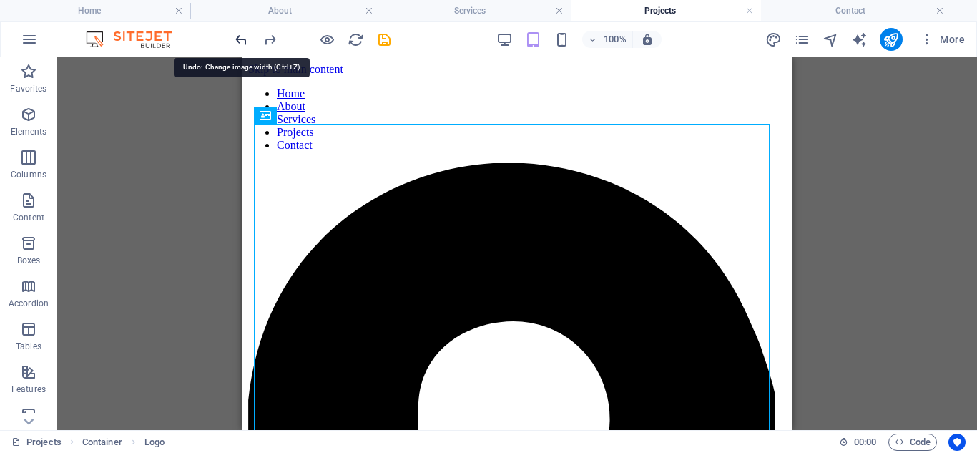
click at [240, 39] on icon "undo" at bounding box center [241, 39] width 16 height 16
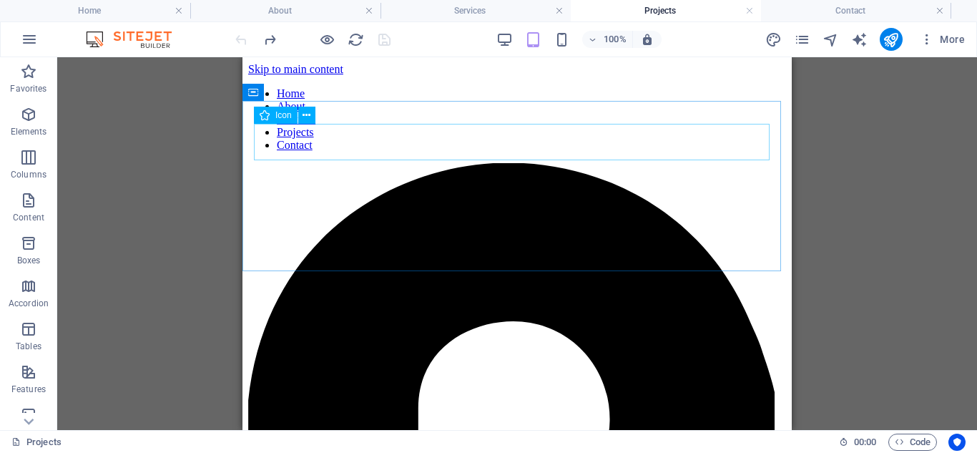
click at [283, 116] on span "Icon" at bounding box center [283, 115] width 16 height 9
click at [305, 116] on icon at bounding box center [306, 115] width 8 height 15
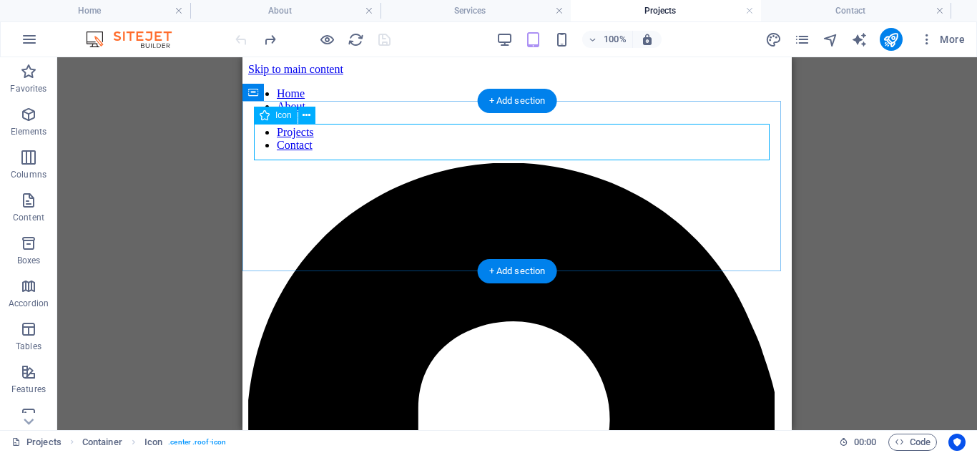
drag, startPoint x: 768, startPoint y: 141, endPoint x: 387, endPoint y: 142, distance: 380.3
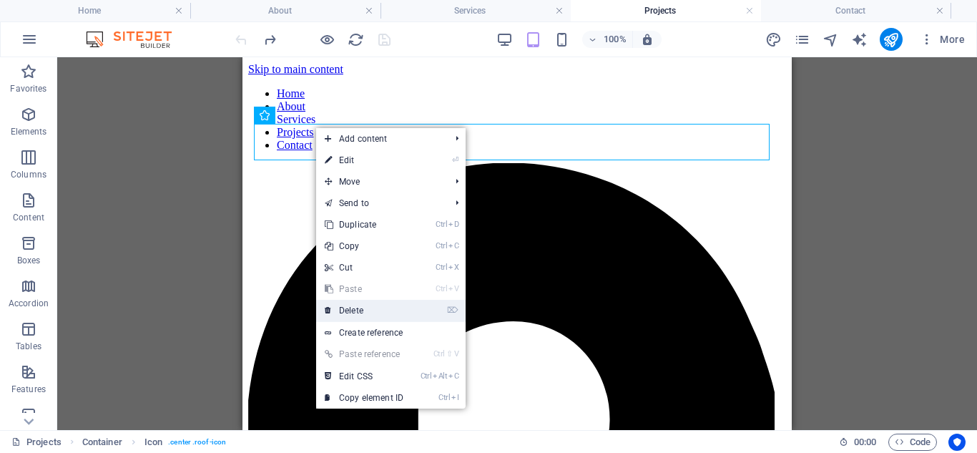
click at [351, 306] on link "⌦ Delete" at bounding box center [364, 310] width 96 height 21
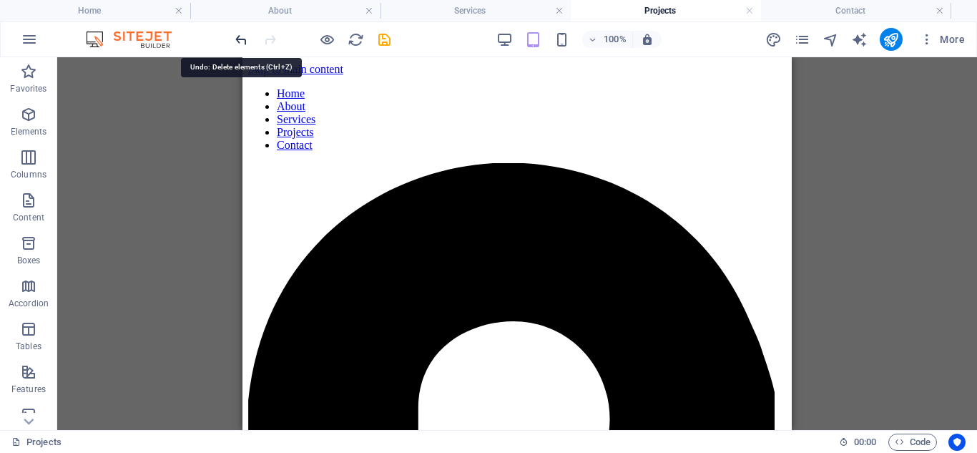
click at [246, 45] on icon "undo" at bounding box center [241, 39] width 16 height 16
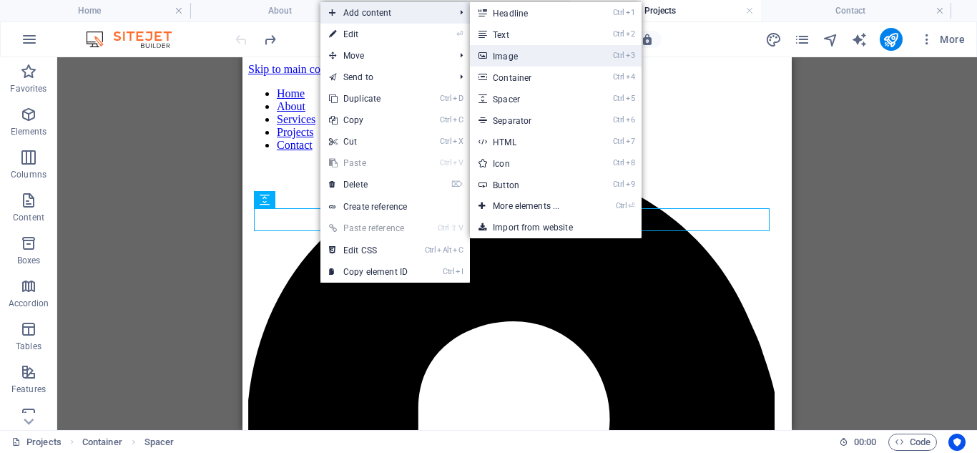
click at [523, 51] on link "Ctrl 3 Image" at bounding box center [529, 55] width 118 height 21
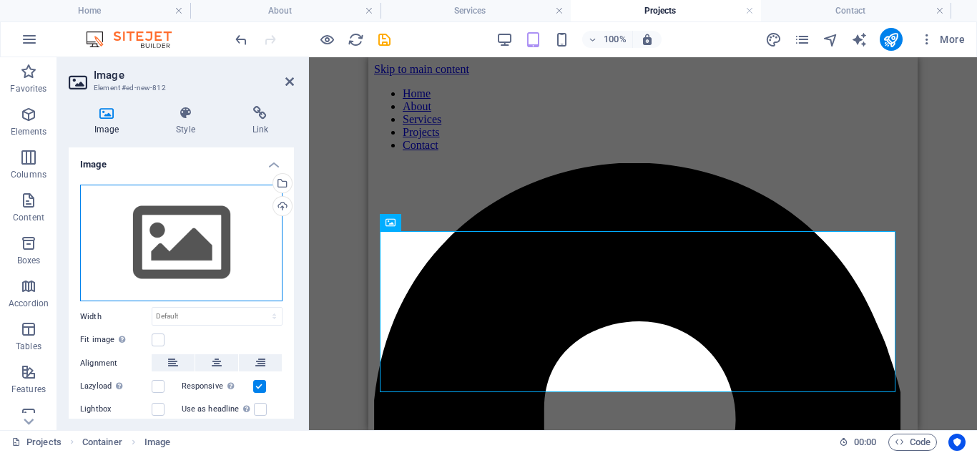
click at [184, 259] on div "Drag files here, click to choose files or select files from Files or our free s…" at bounding box center [181, 242] width 202 height 117
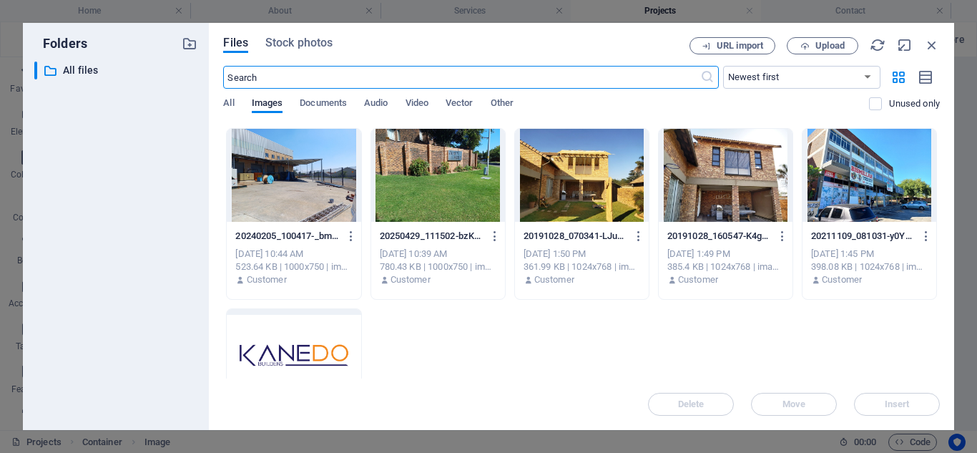
scroll to position [2260, 0]
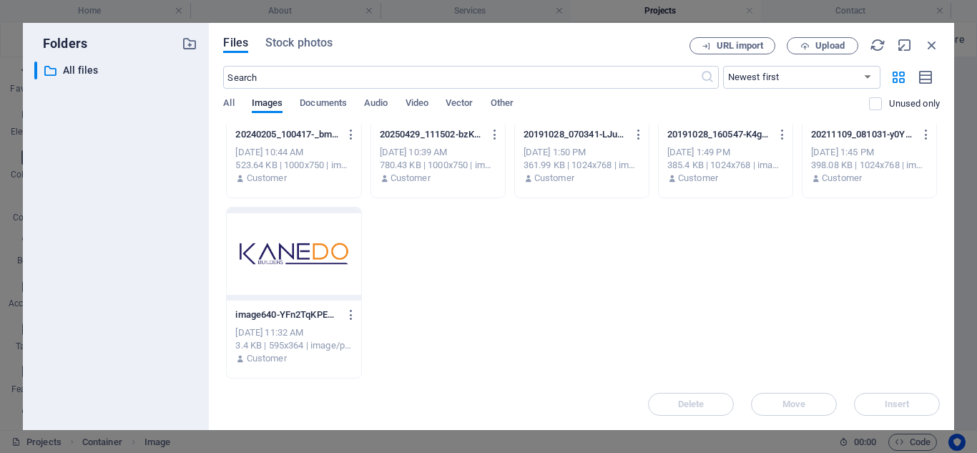
click at [326, 245] on div at bounding box center [294, 253] width 134 height 93
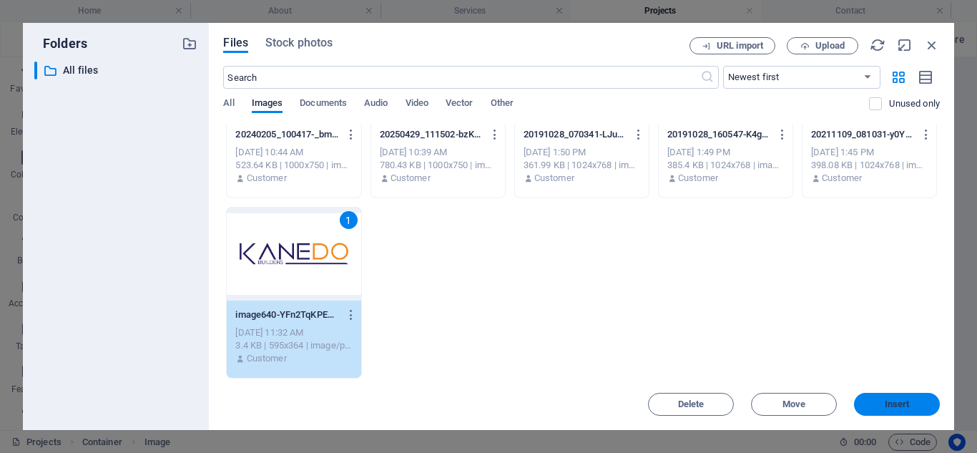
drag, startPoint x: 887, startPoint y: 403, endPoint x: 207, endPoint y: 245, distance: 697.9
click at [887, 403] on span "Insert" at bounding box center [896, 404] width 25 height 9
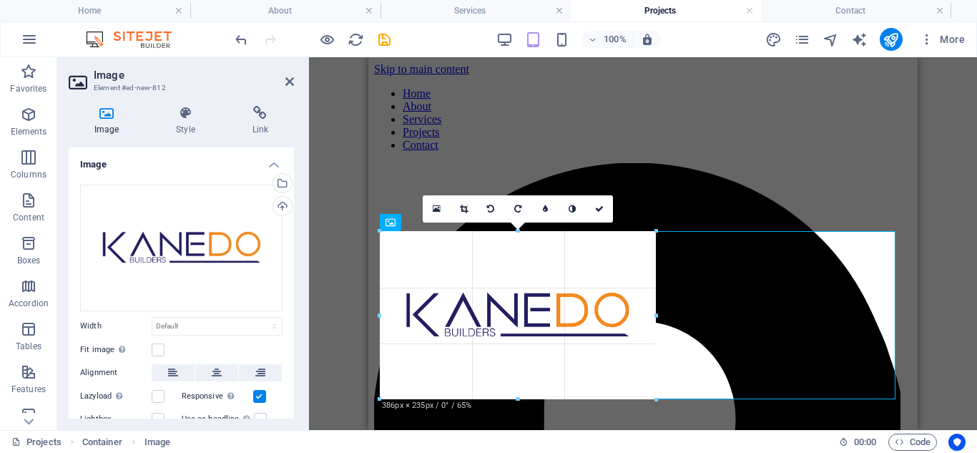
drag, startPoint x: 897, startPoint y: 230, endPoint x: 45, endPoint y: 317, distance: 855.9
type input "388"
select select "px"
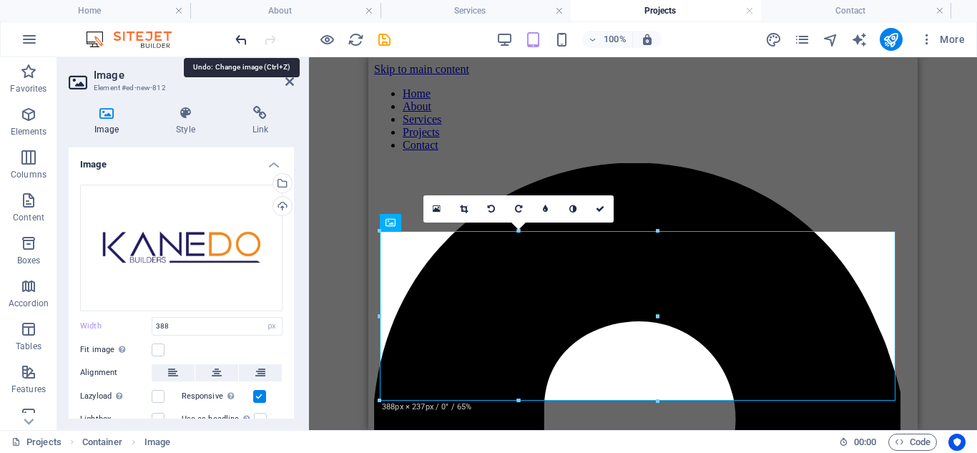
click at [242, 42] on icon "undo" at bounding box center [241, 39] width 16 height 16
click at [242, 38] on icon "undo" at bounding box center [241, 39] width 16 height 16
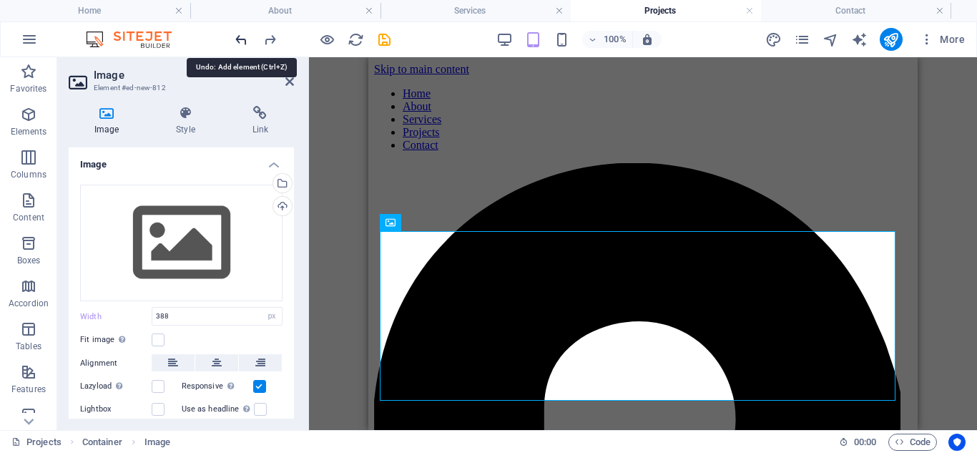
click at [244, 38] on icon "undo" at bounding box center [241, 39] width 16 height 16
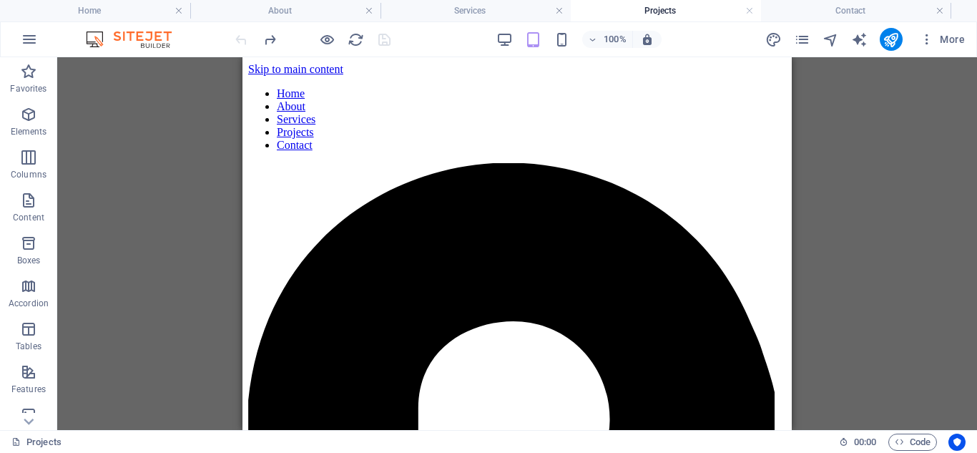
click at [890, 214] on div "Drag here to replace the existing content. Press “Ctrl” if you want to create a…" at bounding box center [516, 243] width 919 height 372
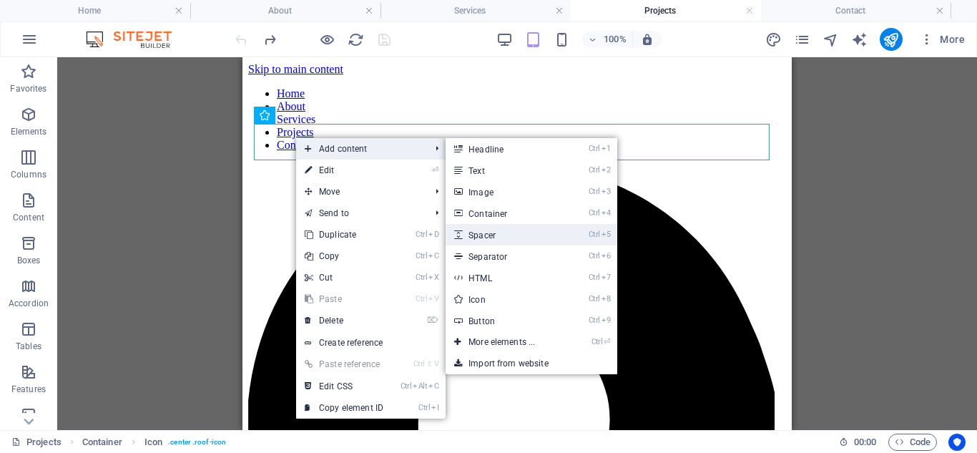
click at [484, 239] on link "Ctrl 5 Spacer" at bounding box center [504, 234] width 118 height 21
select select "px"
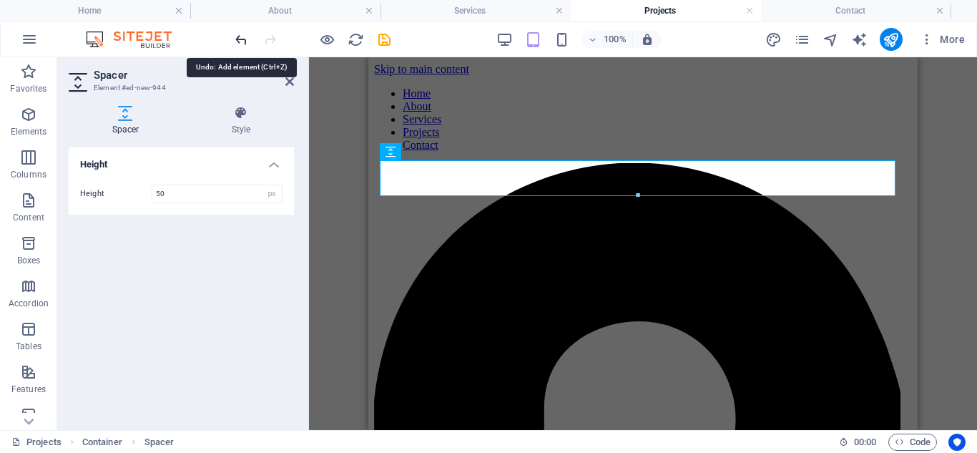
click at [242, 37] on icon "undo" at bounding box center [241, 39] width 16 height 16
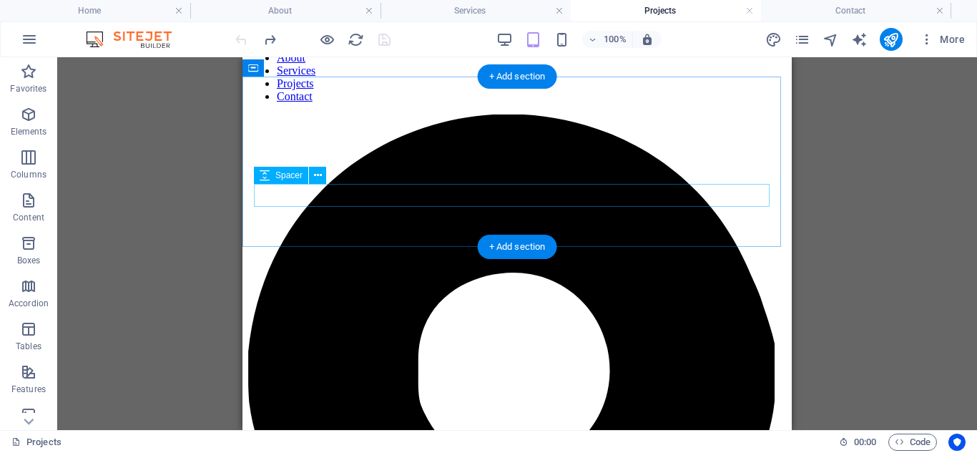
scroll to position [0, 0]
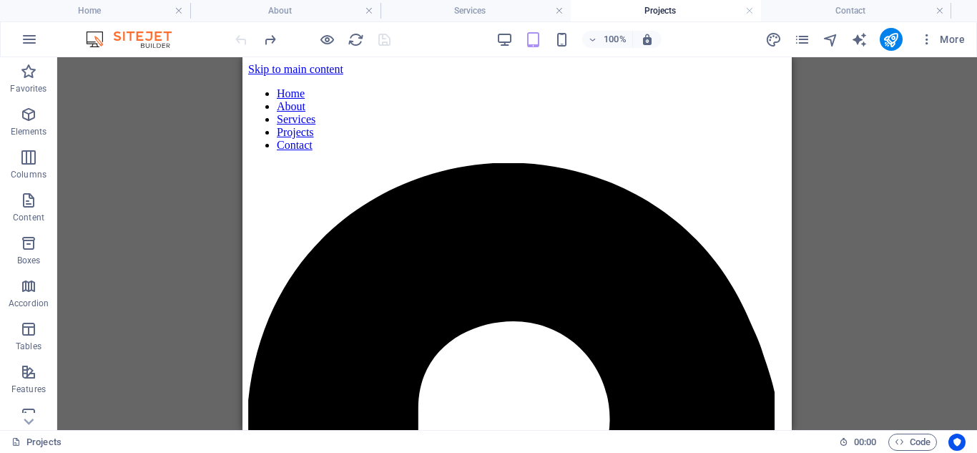
click at [382, 36] on div at bounding box center [312, 39] width 160 height 23
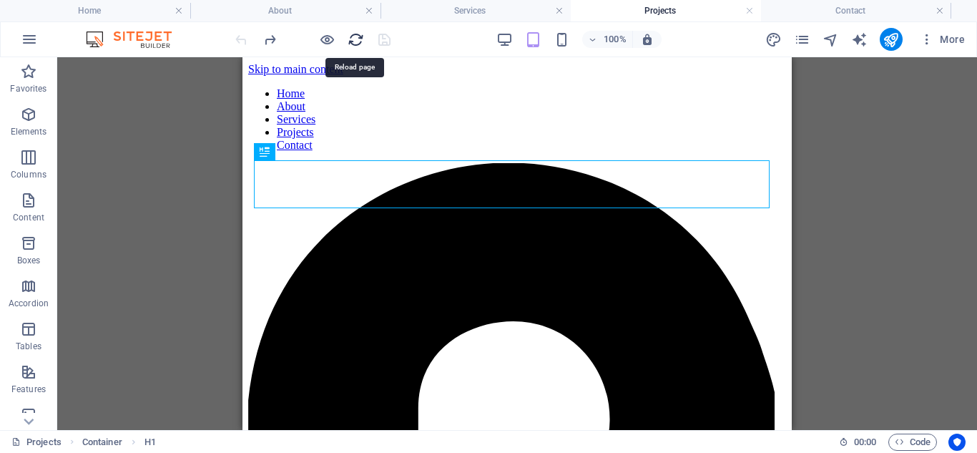
click at [353, 41] on icon "reload" at bounding box center [355, 39] width 16 height 16
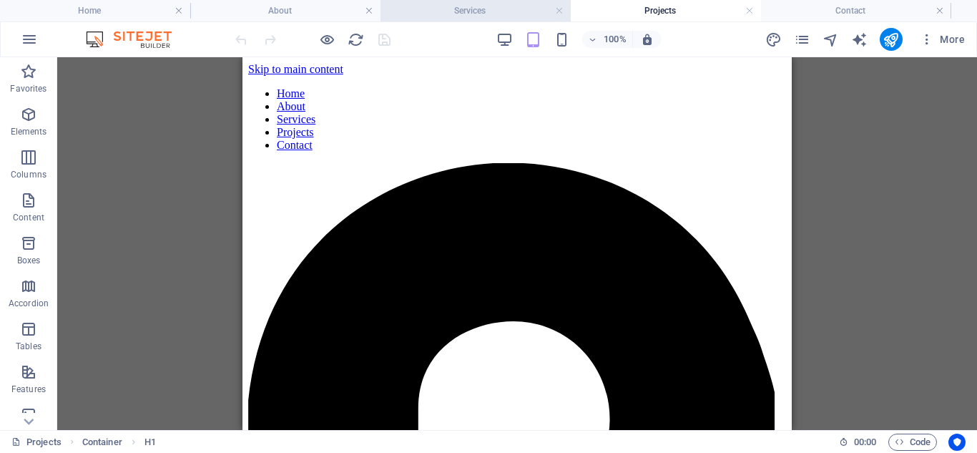
click at [453, 6] on h4 "Services" at bounding box center [475, 11] width 190 height 16
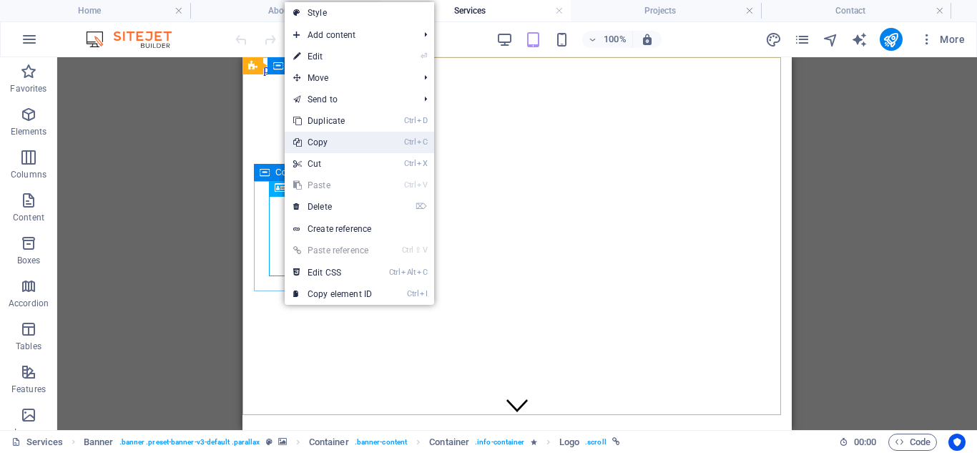
click at [322, 145] on link "Ctrl C Copy" at bounding box center [333, 142] width 96 height 21
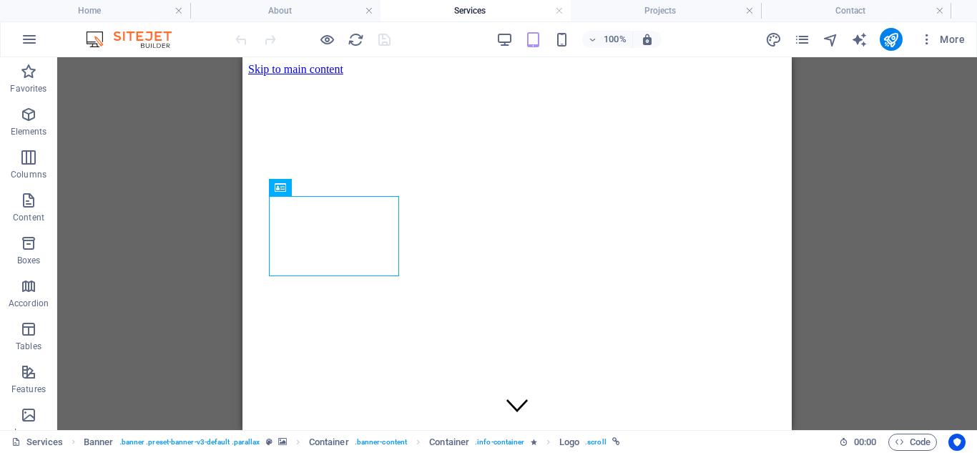
click at [474, 9] on h4 "Services" at bounding box center [475, 11] width 190 height 16
click at [640, 13] on h4 "Projects" at bounding box center [666, 11] width 190 height 16
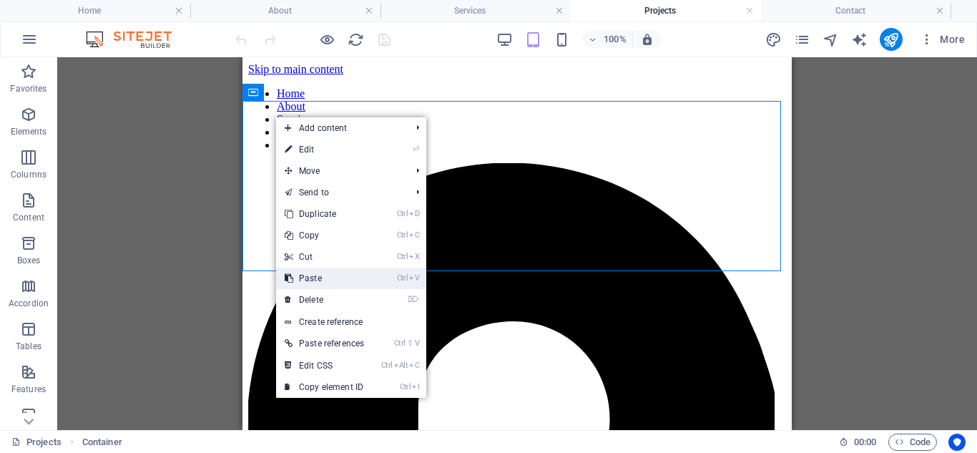
click at [322, 278] on link "Ctrl V Paste" at bounding box center [324, 277] width 97 height 21
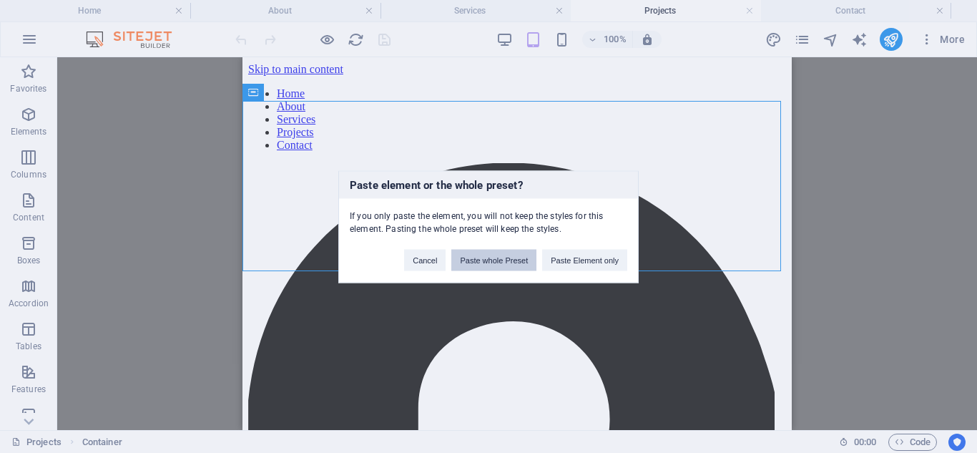
click at [502, 260] on button "Paste whole Preset" at bounding box center [493, 259] width 85 height 21
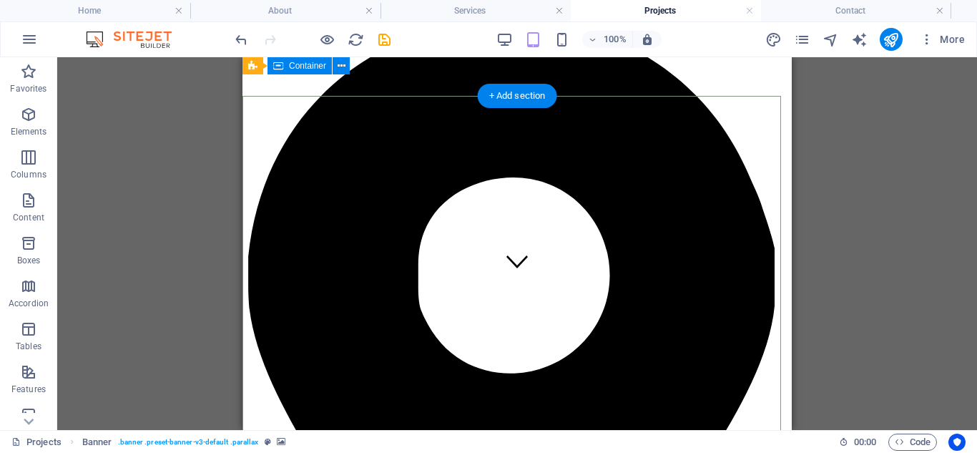
scroll to position [143, 0]
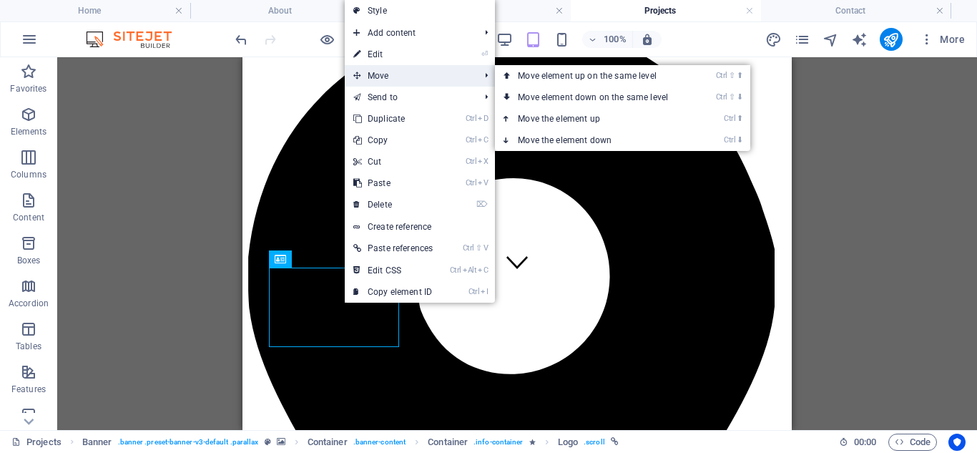
click at [387, 78] on span "Move" at bounding box center [409, 75] width 129 height 21
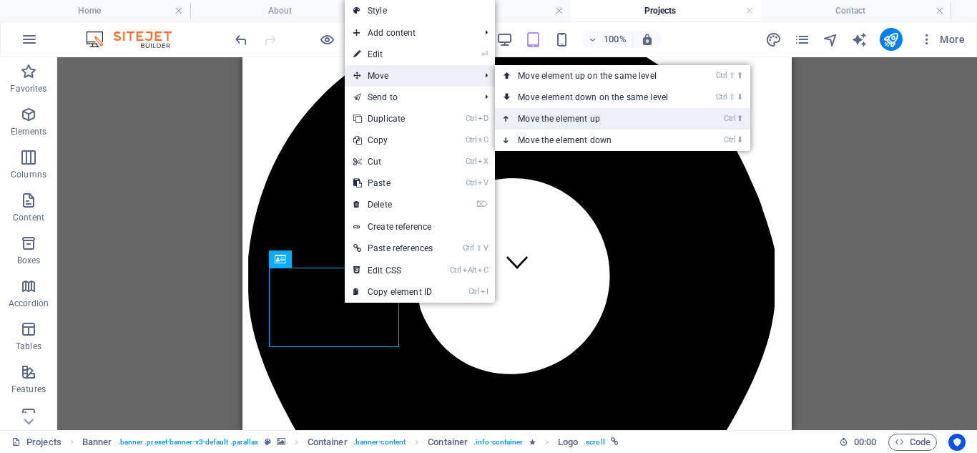
click at [550, 119] on link "Ctrl ⬆ Move the element up" at bounding box center [596, 118] width 202 height 21
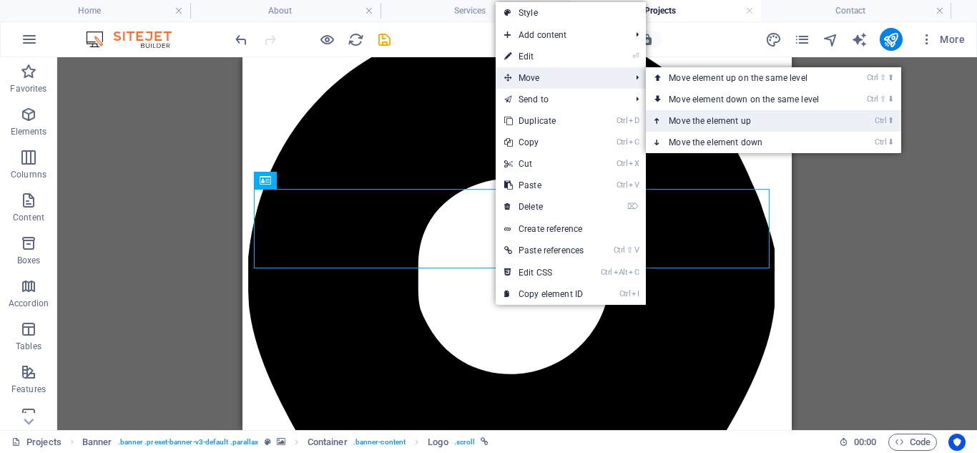
click at [692, 118] on link "Ctrl ⬆ Move the element up" at bounding box center [747, 120] width 202 height 21
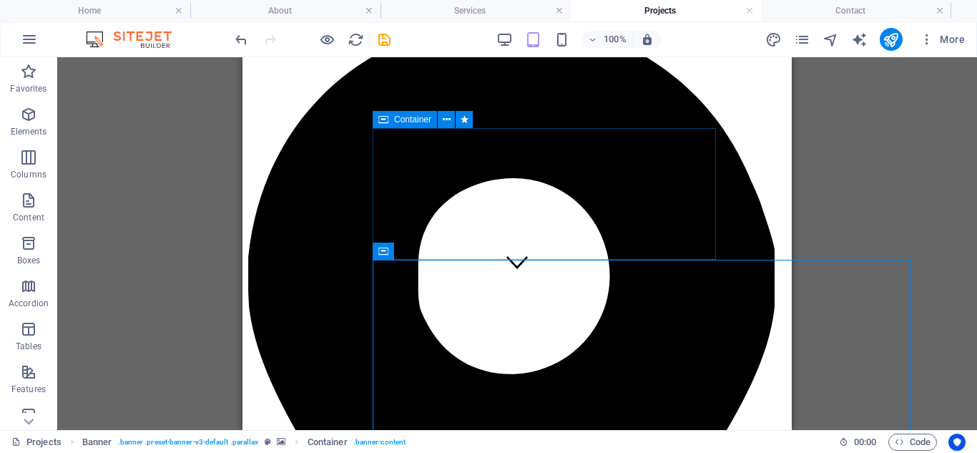
drag, startPoint x: 772, startPoint y: 187, endPoint x: 438, endPoint y: 187, distance: 334.6
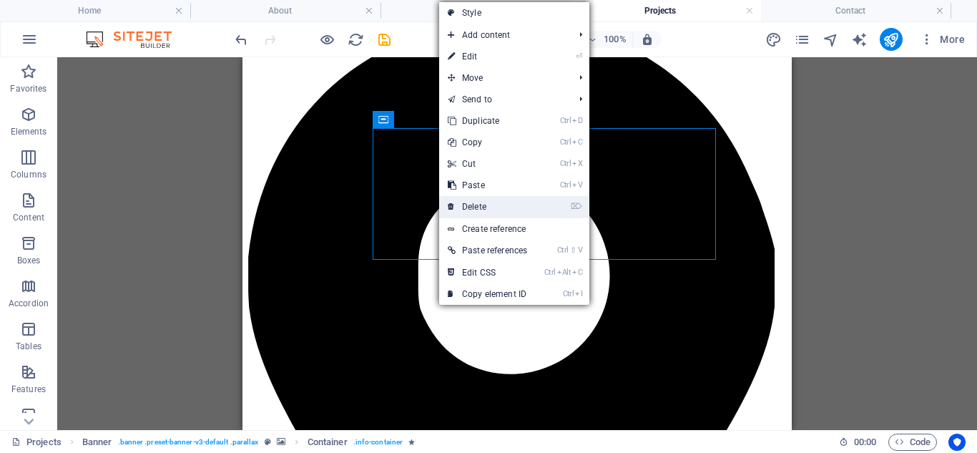
click at [472, 202] on link "⌦ Delete" at bounding box center [487, 206] width 97 height 21
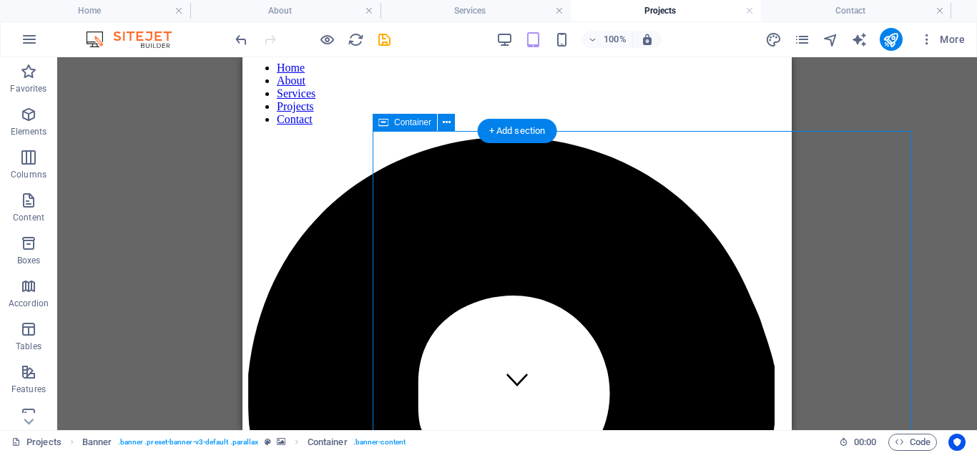
scroll to position [0, 0]
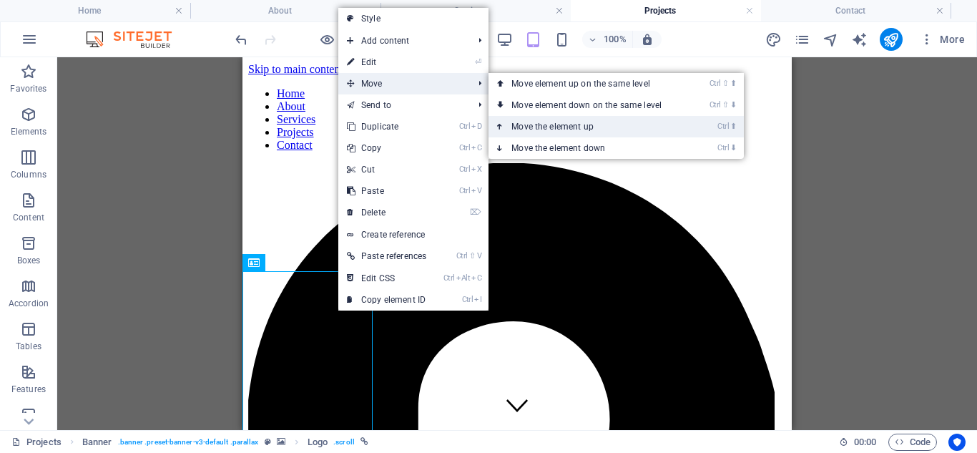
click at [558, 128] on link "Ctrl ⬆ Move the element up" at bounding box center [589, 126] width 202 height 21
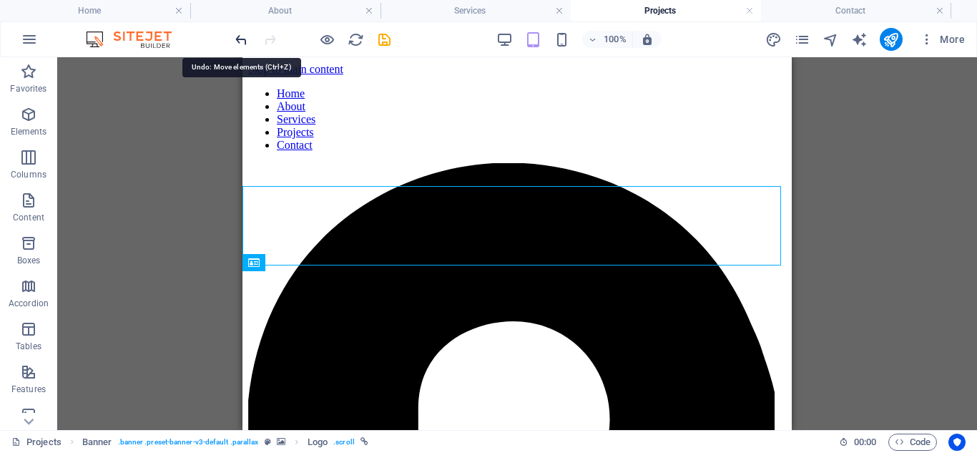
click at [245, 37] on icon "undo" at bounding box center [241, 39] width 16 height 16
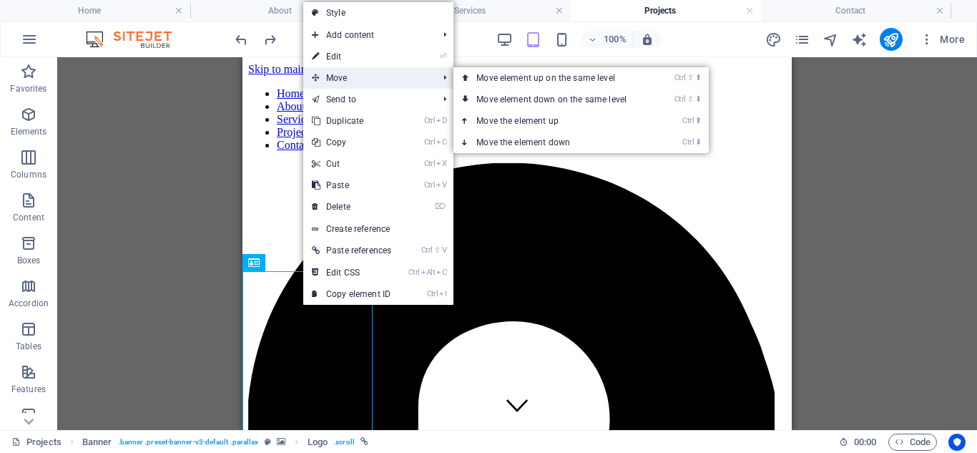
click at [369, 78] on span "Move" at bounding box center [367, 77] width 129 height 21
click at [533, 77] on link "Ctrl ⇧ ⬆ Move element up on the same level" at bounding box center [554, 77] width 202 height 21
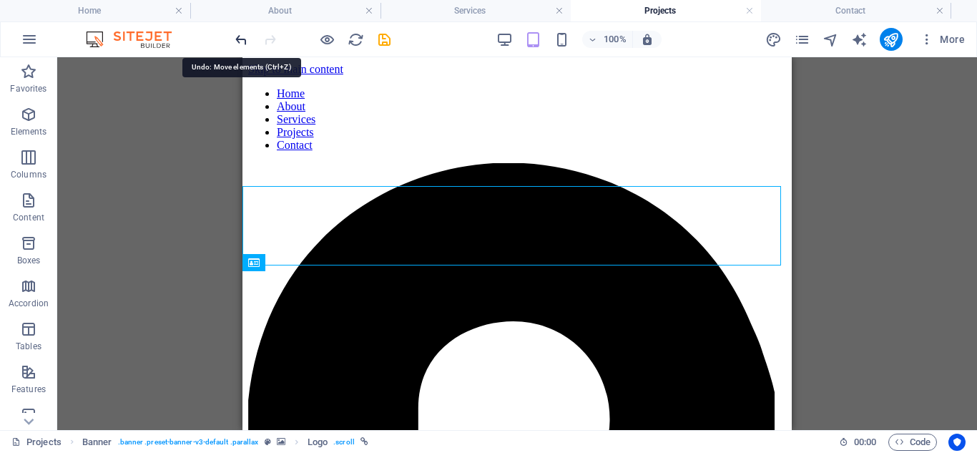
click at [240, 36] on icon "undo" at bounding box center [241, 39] width 16 height 16
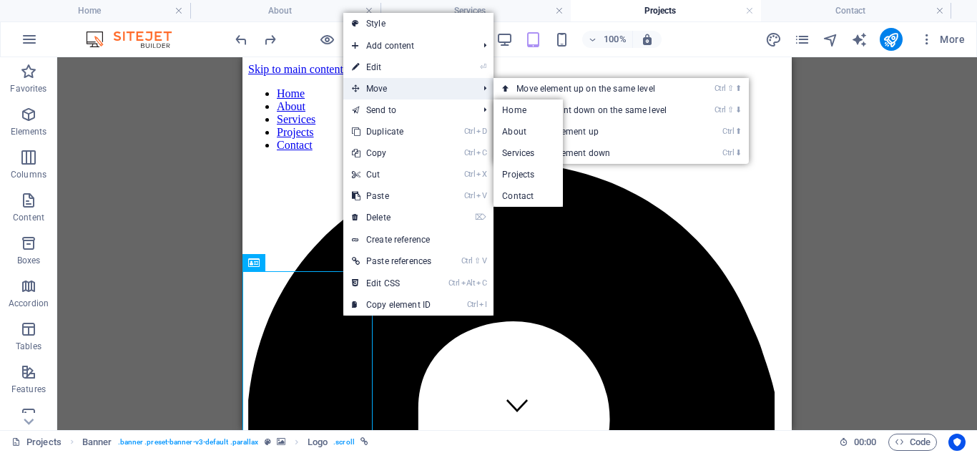
click at [399, 88] on span "Move" at bounding box center [407, 88] width 129 height 21
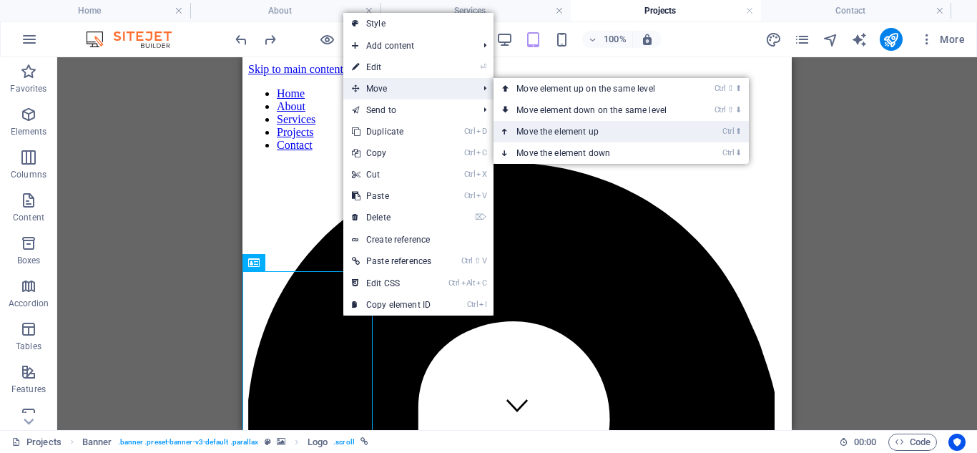
click at [559, 130] on link "Ctrl ⬆ Move the element up" at bounding box center [594, 131] width 202 height 21
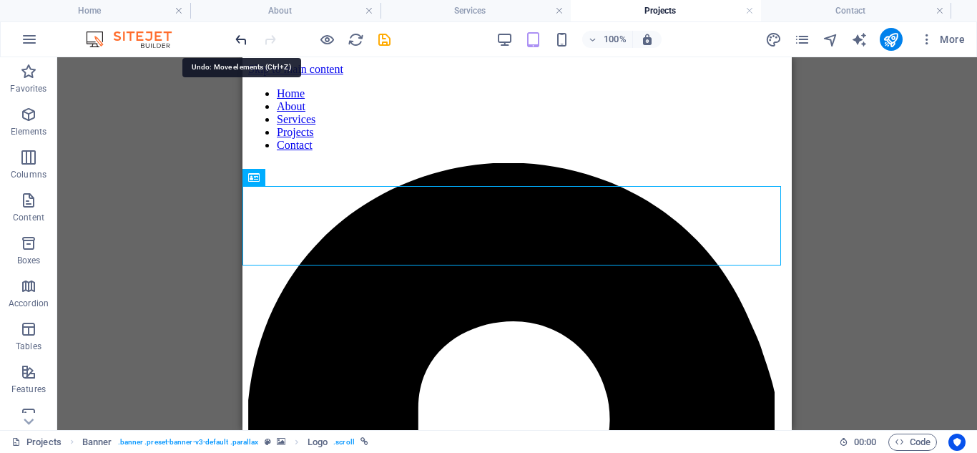
click at [243, 42] on icon "undo" at bounding box center [241, 39] width 16 height 16
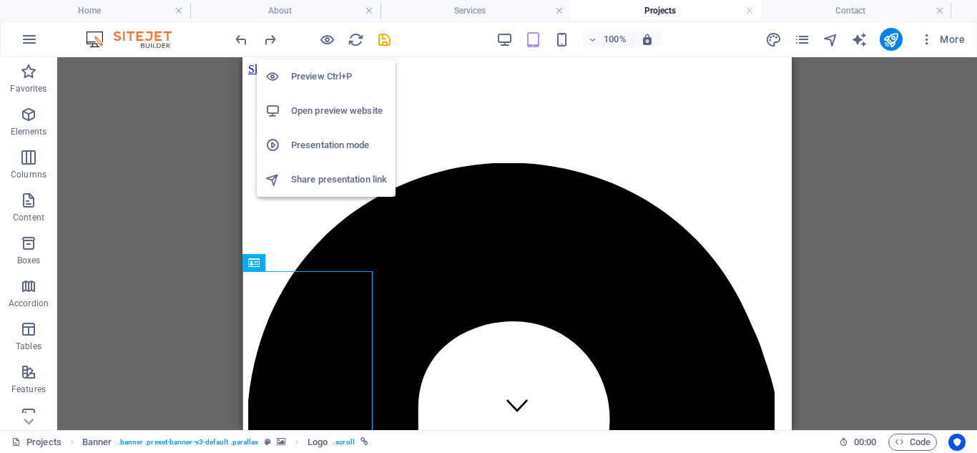
click at [339, 107] on h6 "Open preview website" at bounding box center [339, 110] width 96 height 17
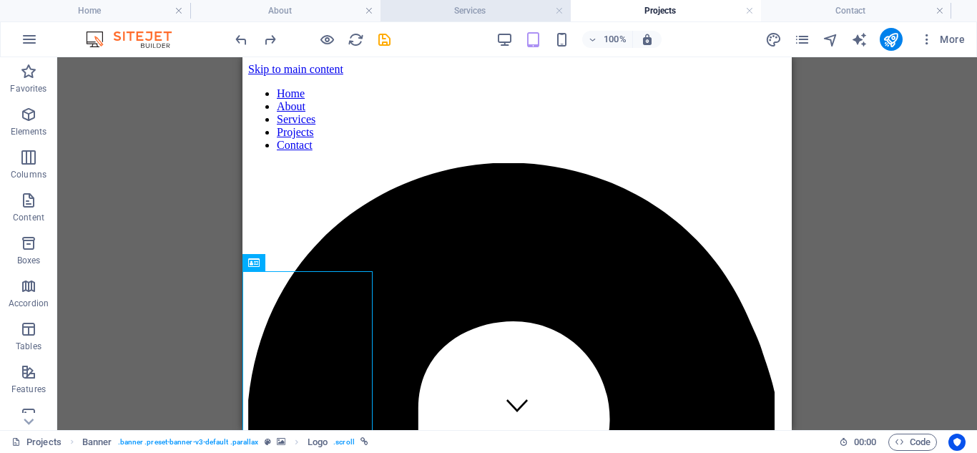
click at [479, 9] on h4 "Services" at bounding box center [475, 11] width 190 height 16
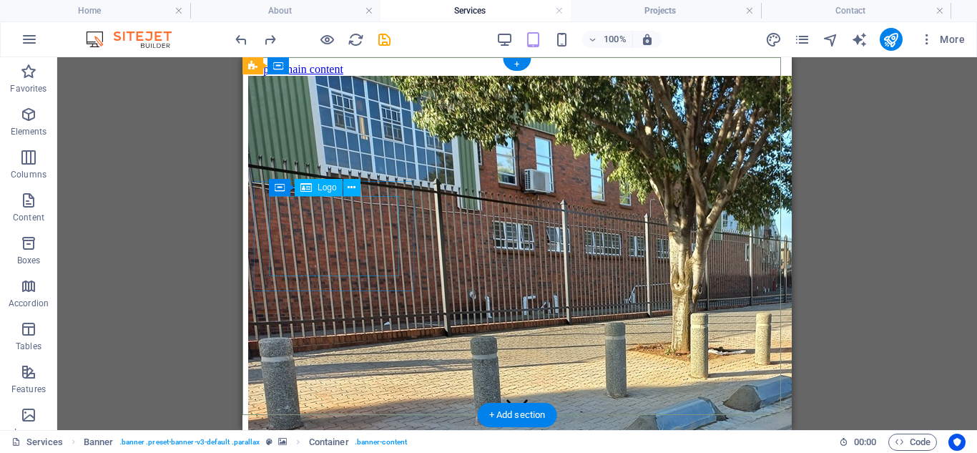
select select "px"
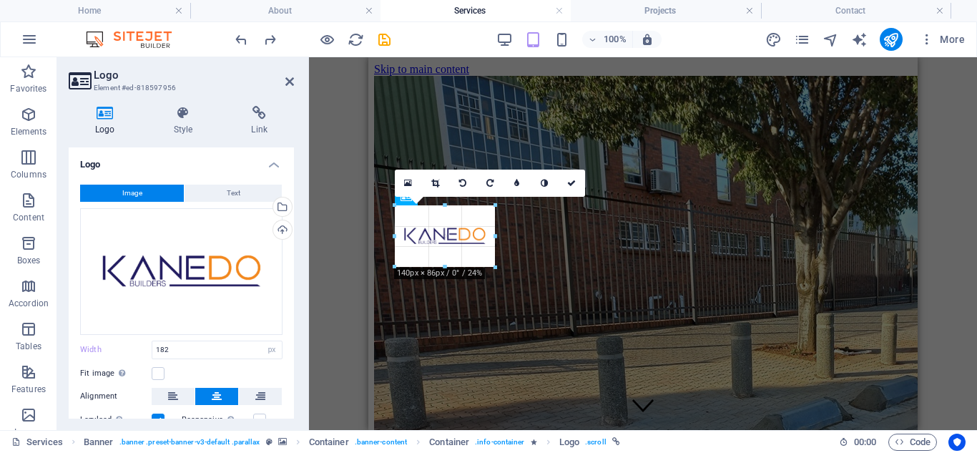
drag, startPoint x: 523, startPoint y: 275, endPoint x: 490, endPoint y: 254, distance: 39.3
type input "140"
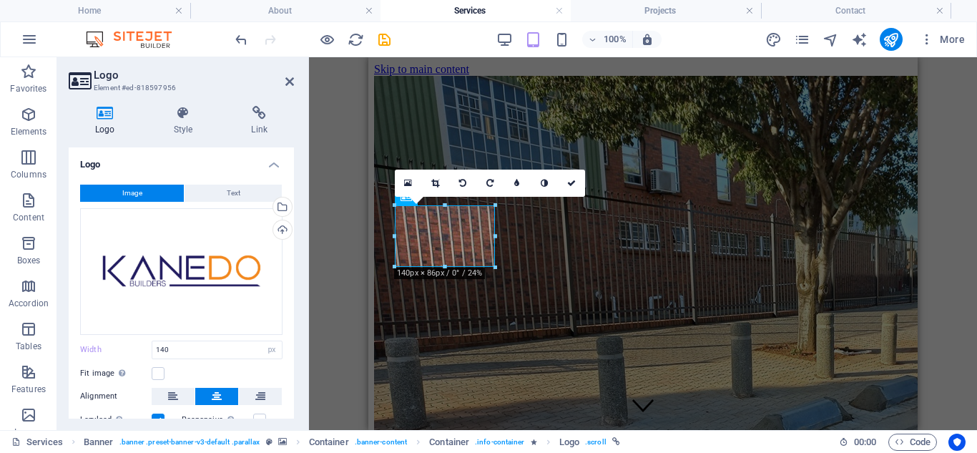
click at [482, 7] on h4 "Services" at bounding box center [475, 11] width 190 height 16
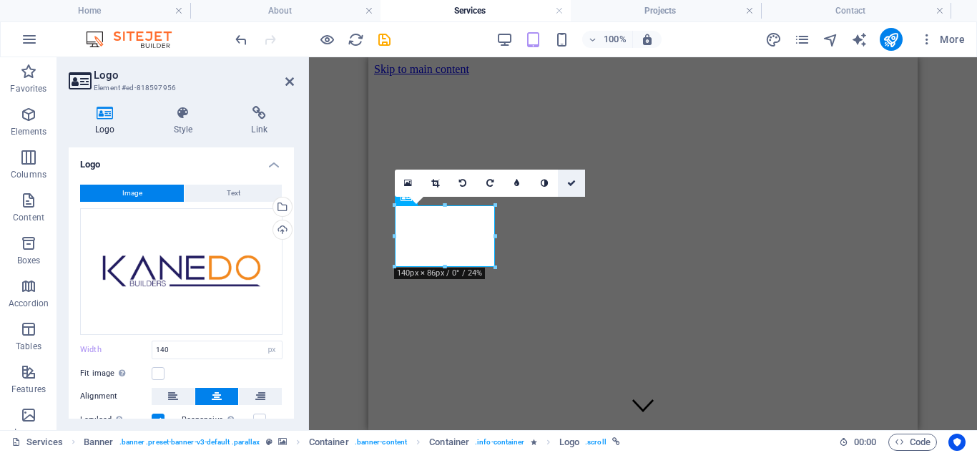
click at [568, 184] on icon at bounding box center [571, 183] width 9 height 9
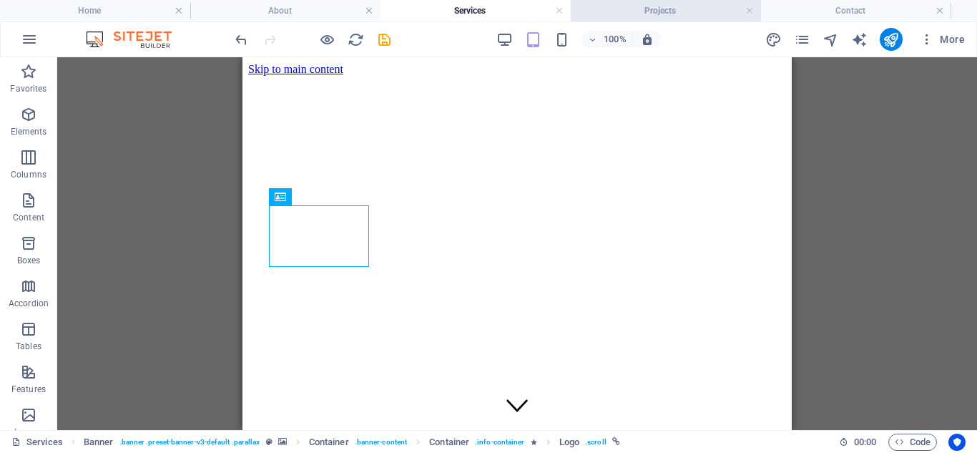
click at [656, 12] on h4 "Projects" at bounding box center [666, 11] width 190 height 16
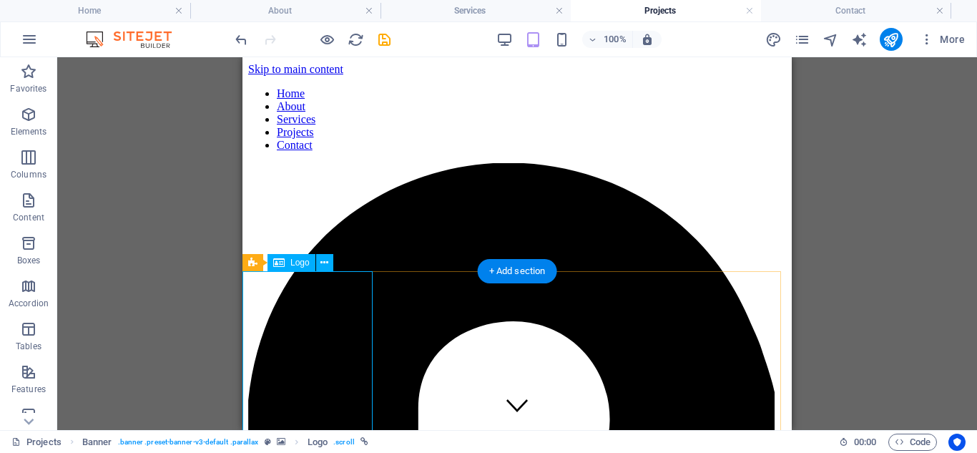
select select "px"
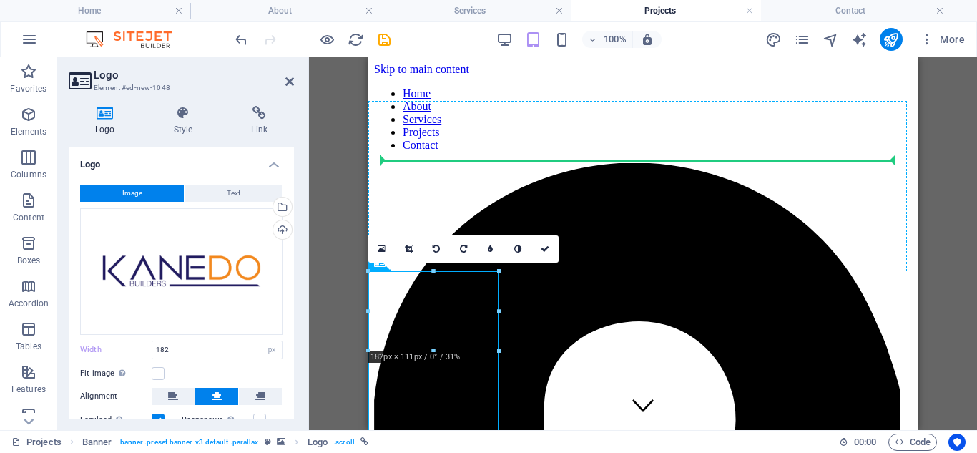
drag, startPoint x: 435, startPoint y: 303, endPoint x: 428, endPoint y: 146, distance: 157.4
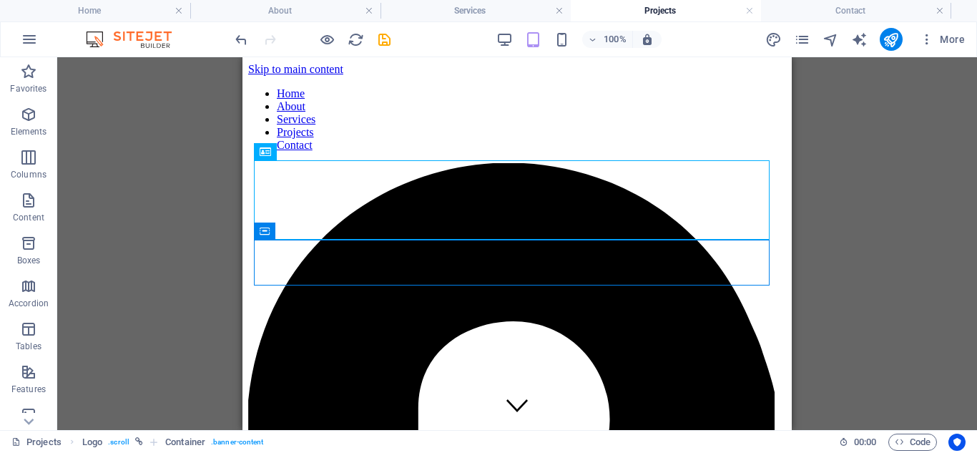
click at [826, 261] on div "Reference Container Icon H1 Spacer Banner Text Container Container Logo Placeho…" at bounding box center [516, 243] width 919 height 372
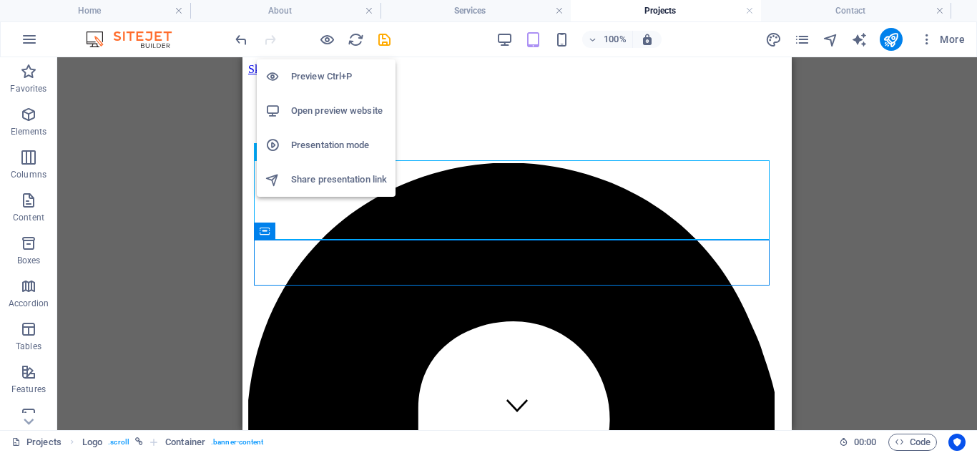
click at [345, 111] on h6 "Open preview website" at bounding box center [339, 110] width 96 height 17
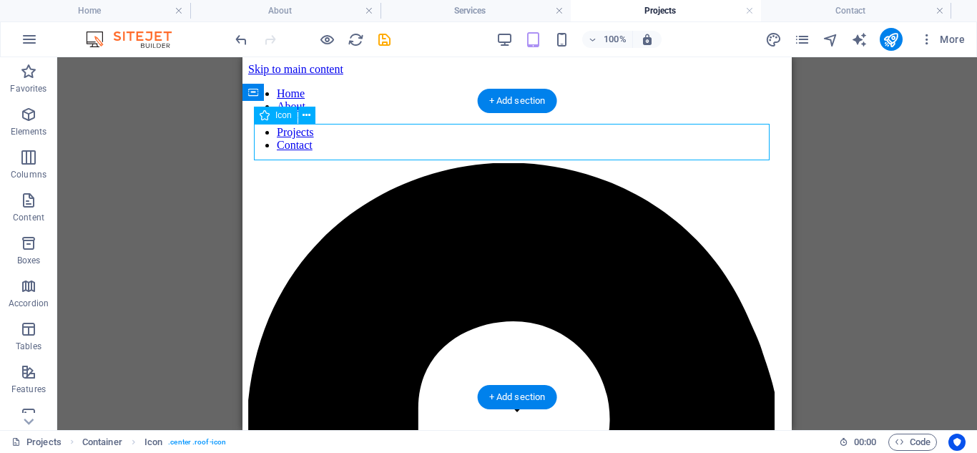
select select "xMidYMid"
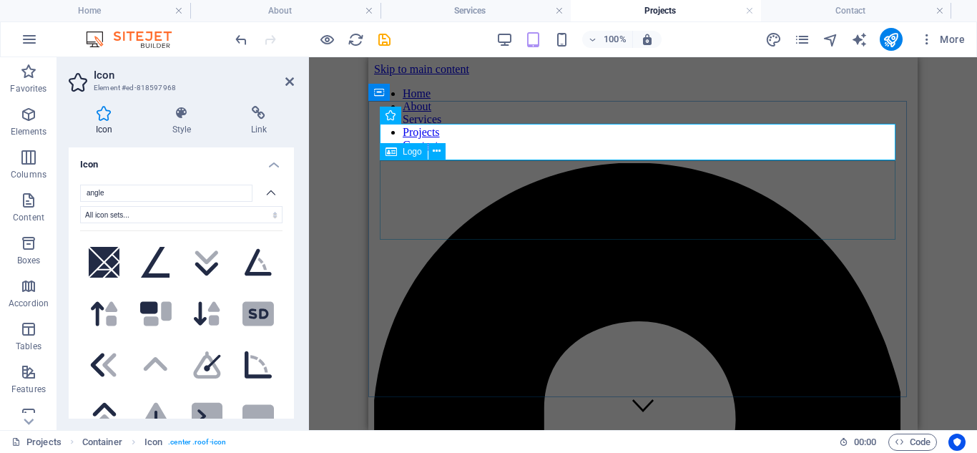
select select "px"
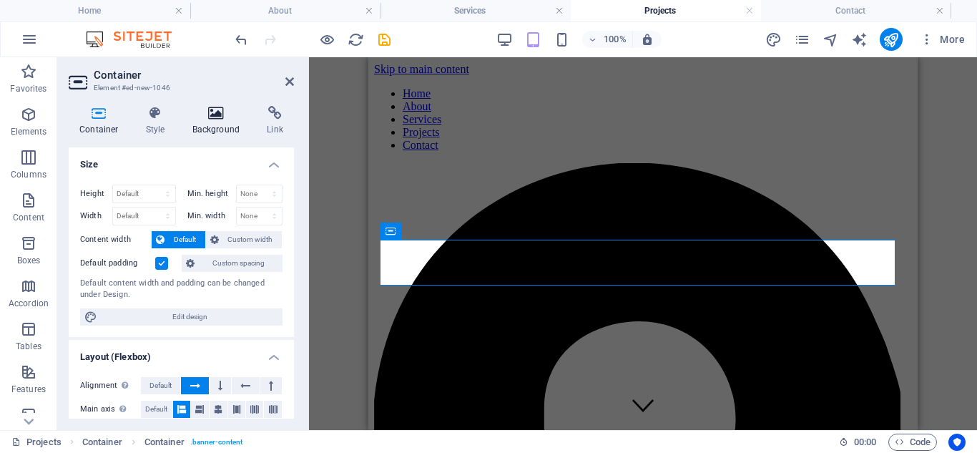
click at [221, 114] on icon at bounding box center [216, 113] width 69 height 14
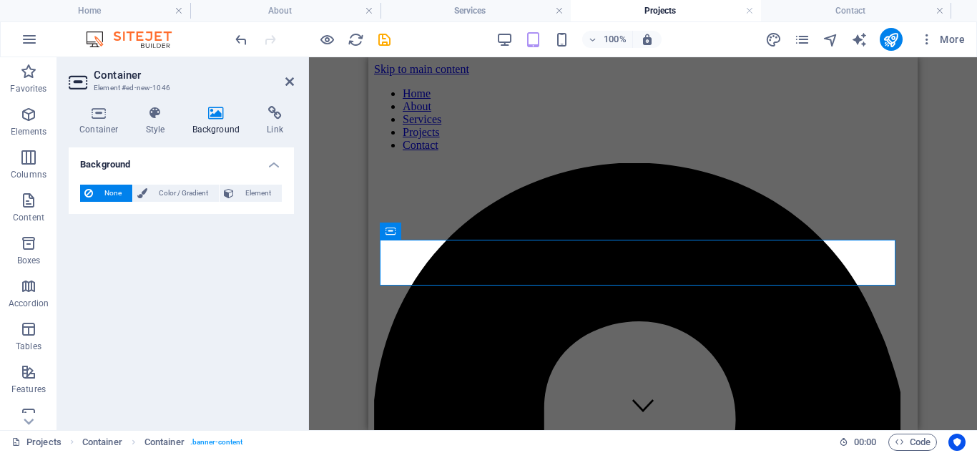
click at [219, 118] on icon at bounding box center [216, 113] width 69 height 14
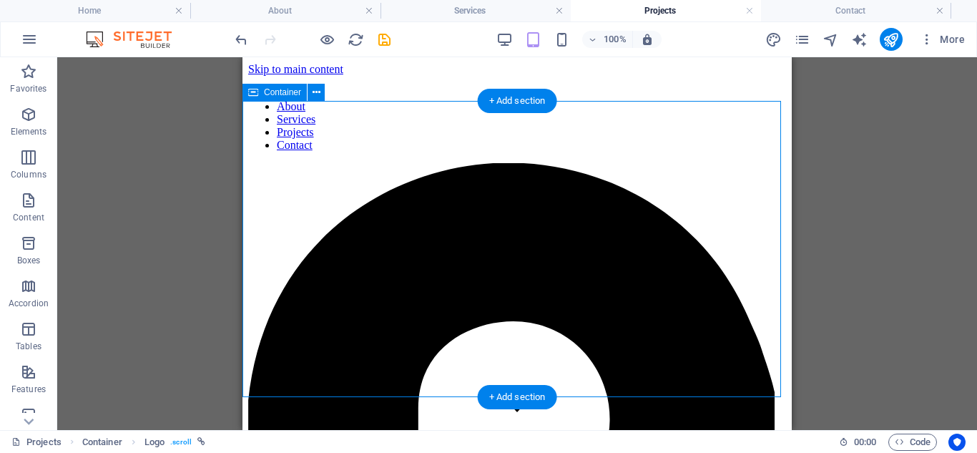
drag, startPoint x: 411, startPoint y: 109, endPoint x: 290, endPoint y: 109, distance: 120.8
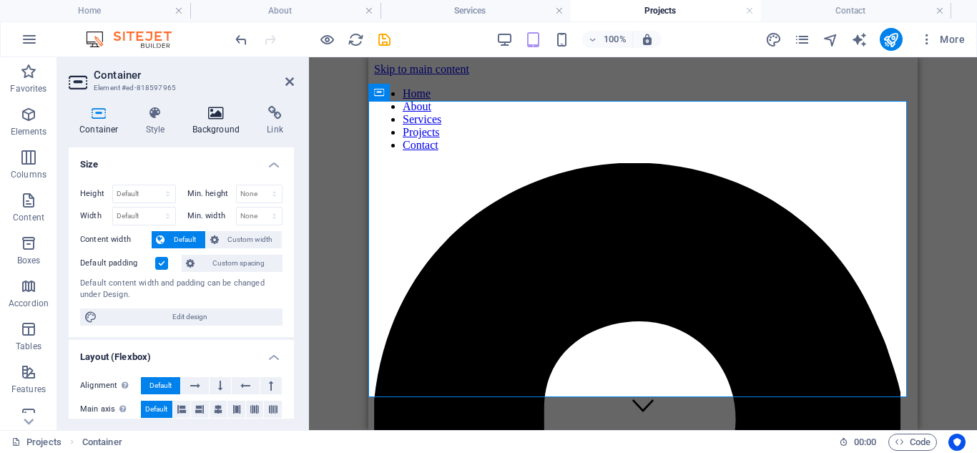
click at [214, 118] on icon at bounding box center [216, 113] width 69 height 14
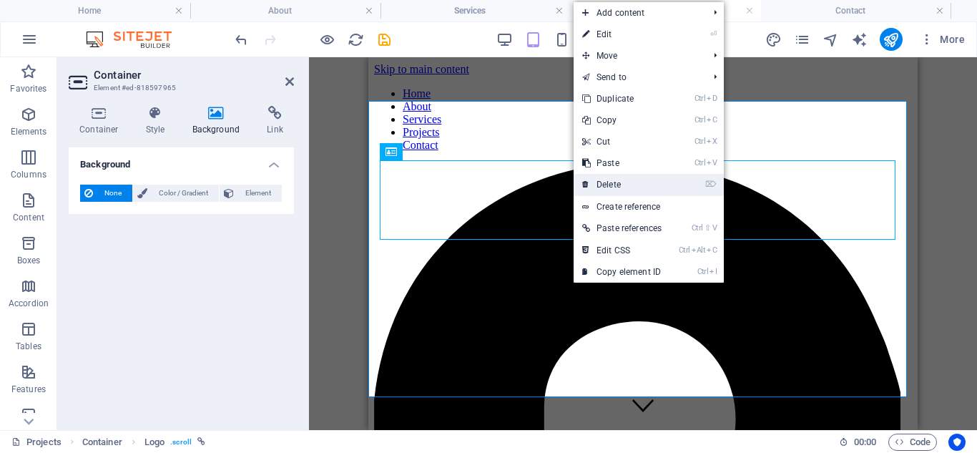
click at [612, 182] on link "⌦ Delete" at bounding box center [621, 184] width 97 height 21
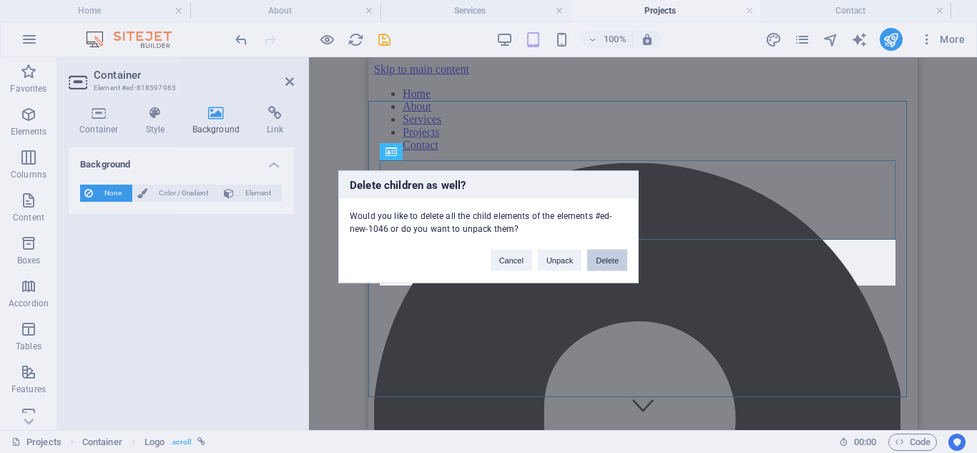
click at [606, 258] on button "Delete" at bounding box center [607, 259] width 40 height 21
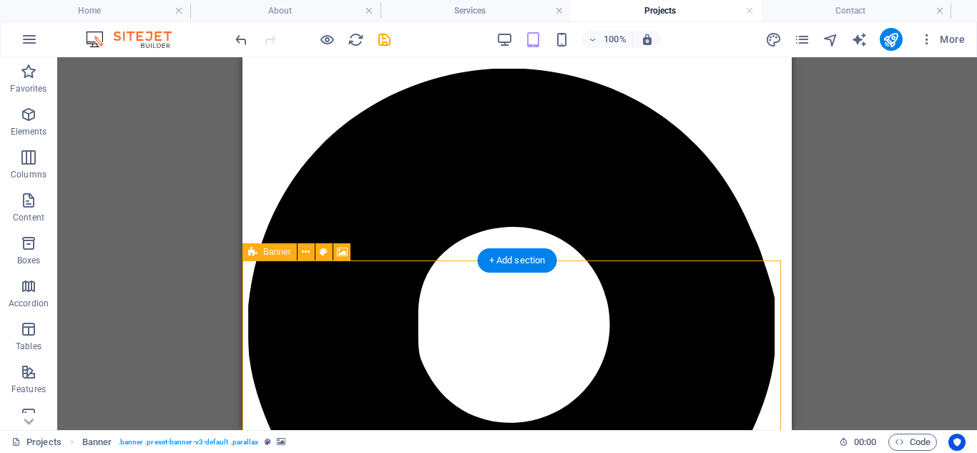
scroll to position [143, 0]
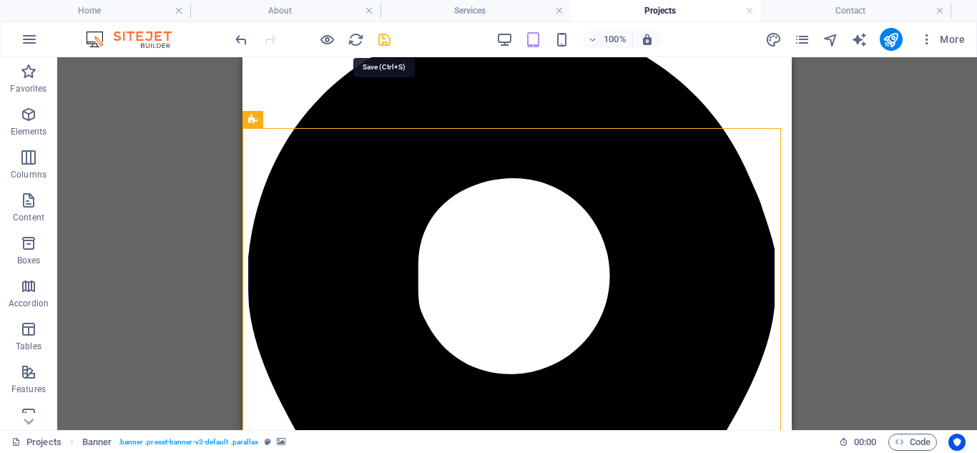
click at [385, 42] on icon "save" at bounding box center [384, 39] width 16 height 16
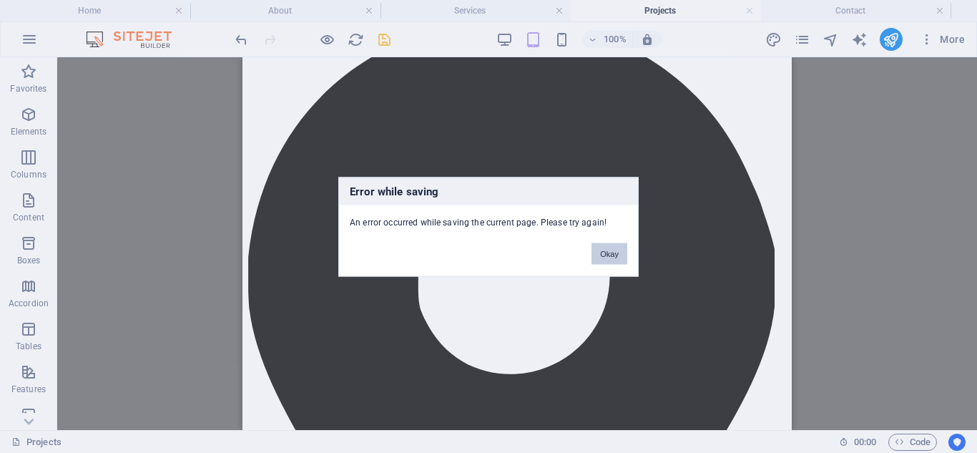
click at [610, 257] on button "Okay" at bounding box center [609, 252] width 36 height 21
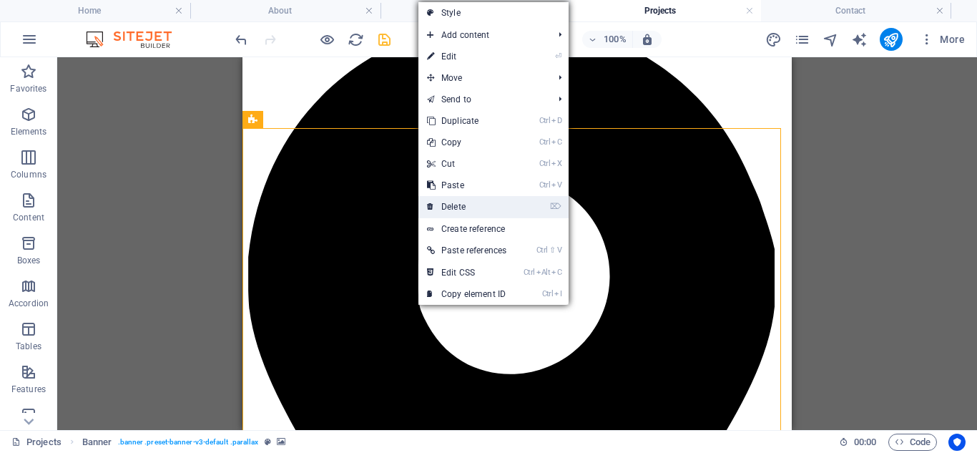
click at [464, 203] on link "⌦ Delete" at bounding box center [466, 206] width 97 height 21
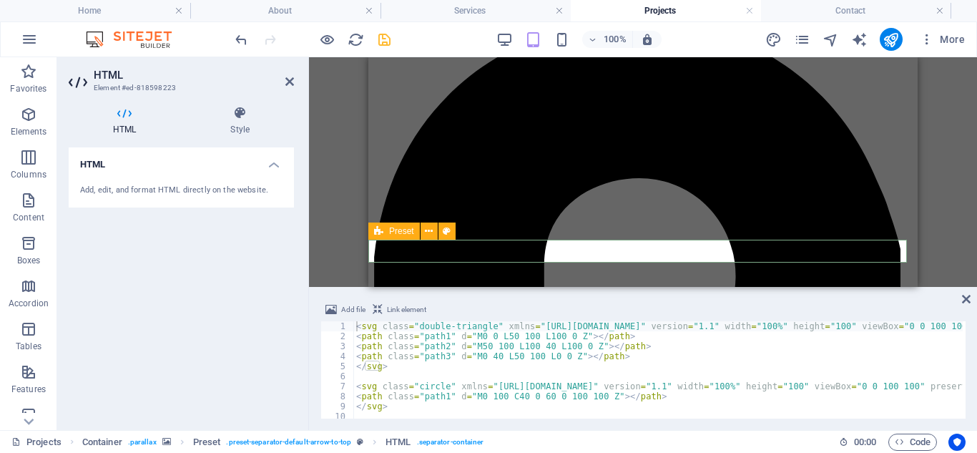
click at [320, 190] on div "Reference Container Icon H1 Spacer Banner Text Container Container Logo Placeho…" at bounding box center [643, 171] width 668 height 229
click at [338, 158] on div "Reference Container Icon H1 Spacer Banner Text Container Container Logo Placeho…" at bounding box center [643, 171] width 668 height 229
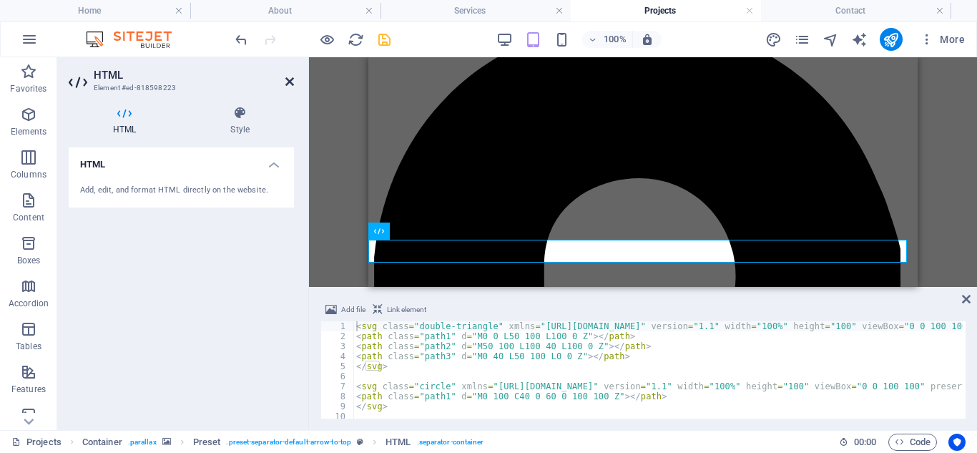
click at [289, 82] on icon at bounding box center [289, 81] width 9 height 11
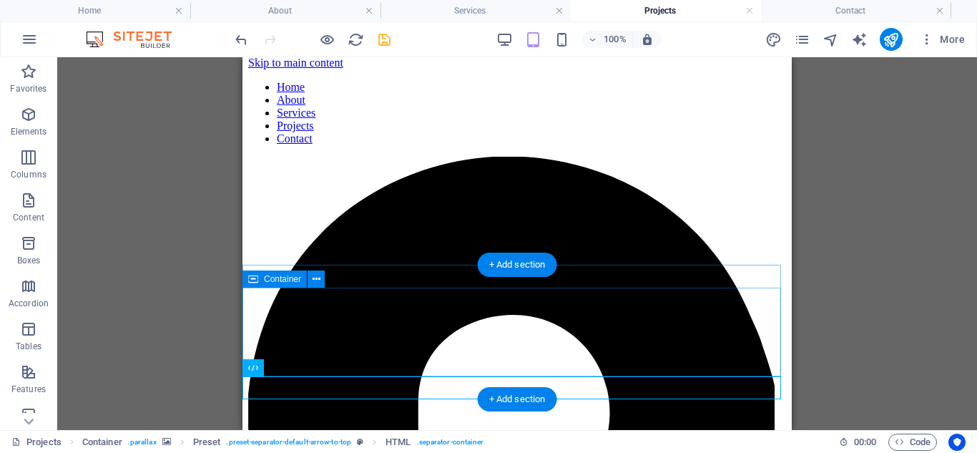
scroll to position [0, 0]
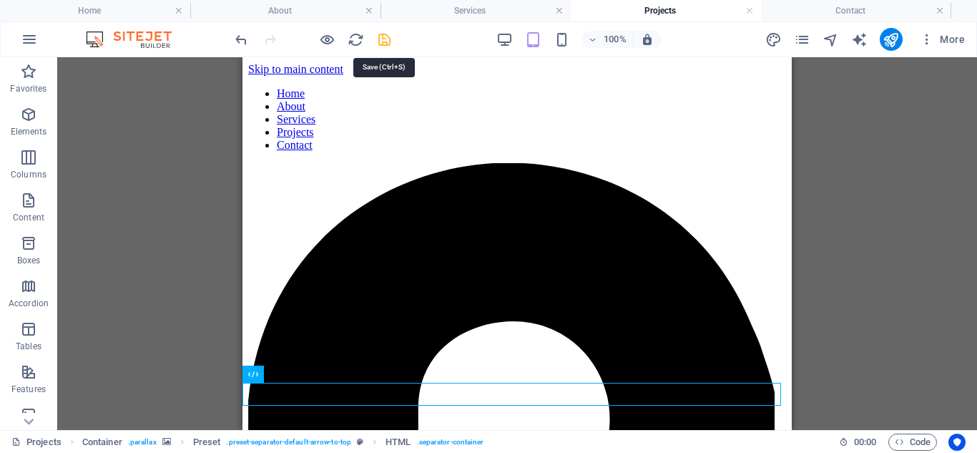
click at [385, 38] on icon "save" at bounding box center [384, 39] width 16 height 16
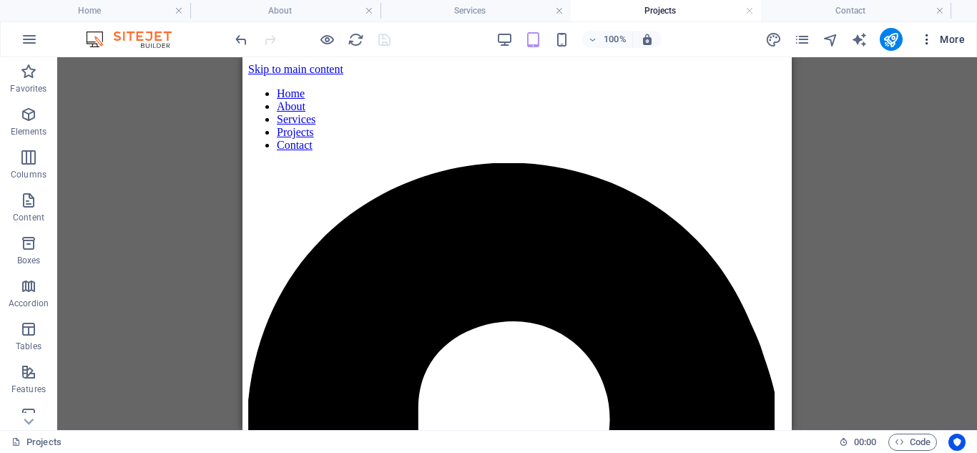
click at [946, 38] on span "More" at bounding box center [941, 39] width 45 height 14
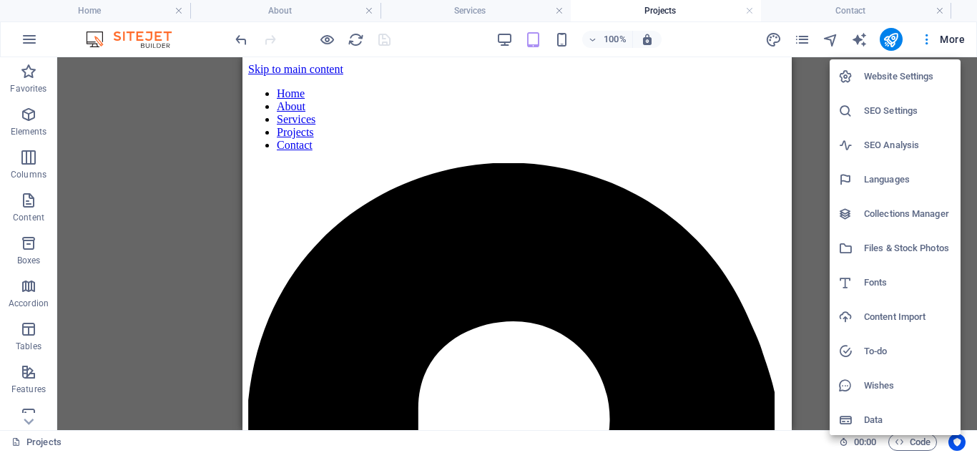
click at [888, 247] on h6 "Files & Stock Photos" at bounding box center [908, 248] width 88 height 17
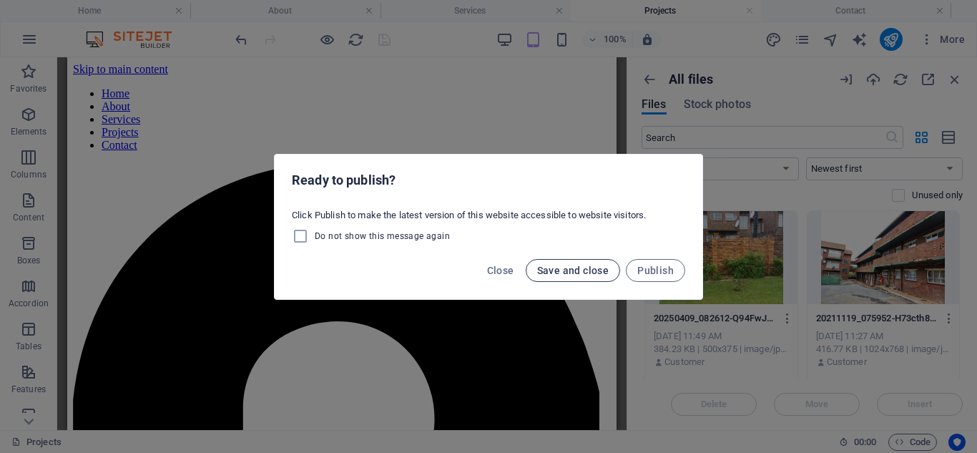
click at [573, 271] on span "Save and close" at bounding box center [573, 270] width 72 height 11
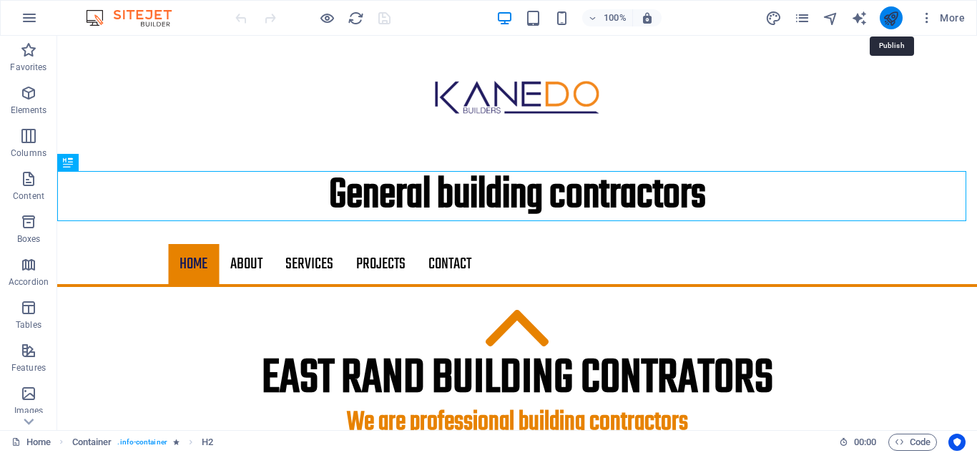
click at [894, 14] on icon "publish" at bounding box center [890, 18] width 16 height 16
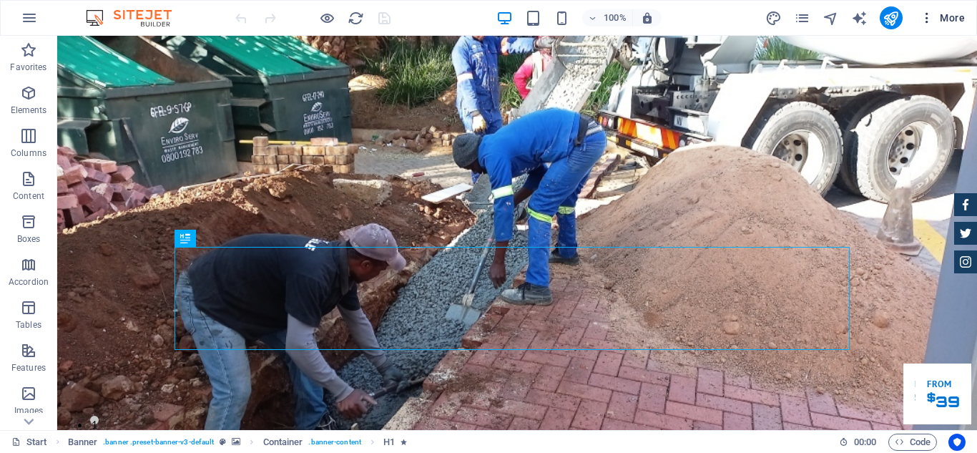
click at [943, 16] on span "More" at bounding box center [941, 18] width 45 height 14
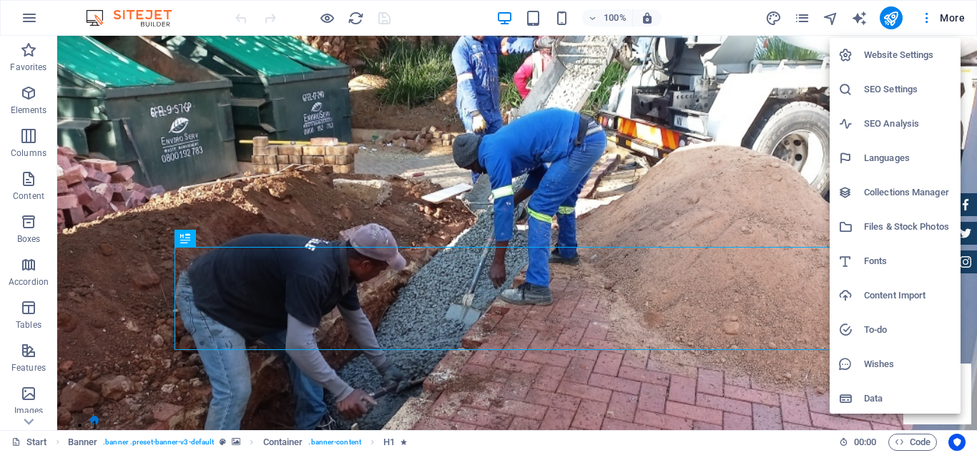
click at [914, 55] on h6 "Website Settings" at bounding box center [908, 54] width 88 height 17
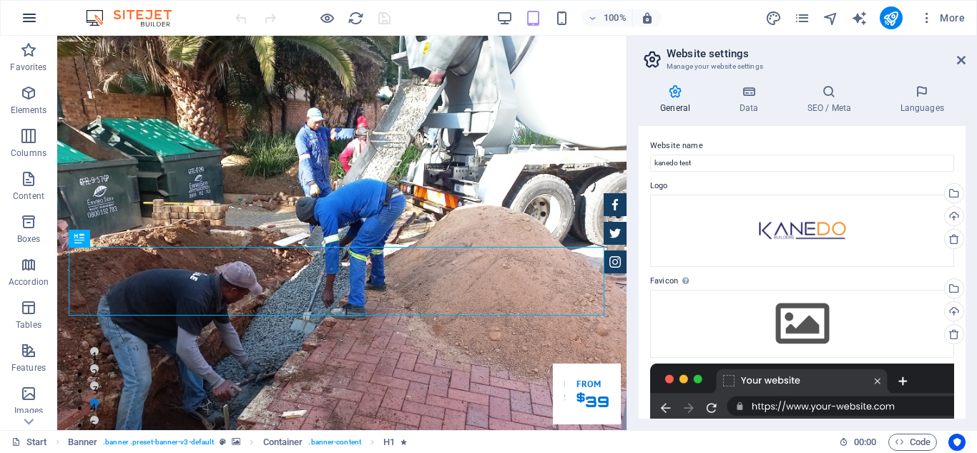
click at [24, 20] on icon "button" at bounding box center [29, 17] width 17 height 17
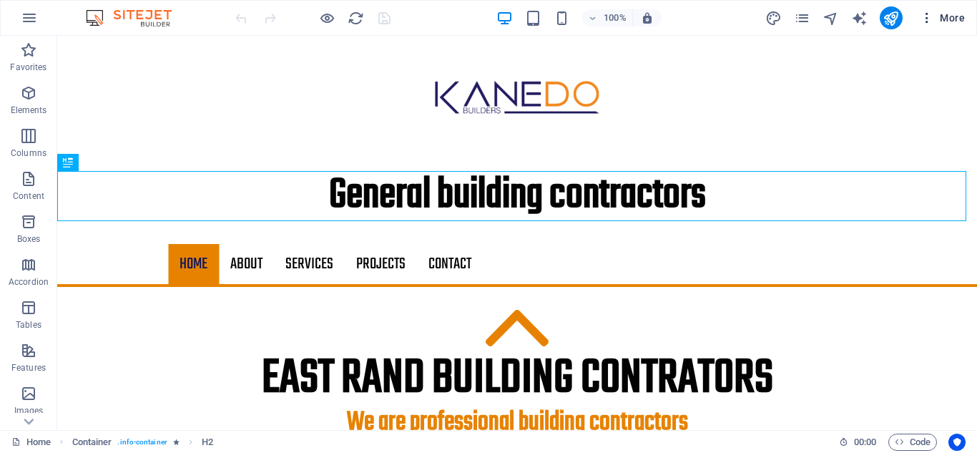
click at [950, 16] on span "More" at bounding box center [941, 18] width 45 height 14
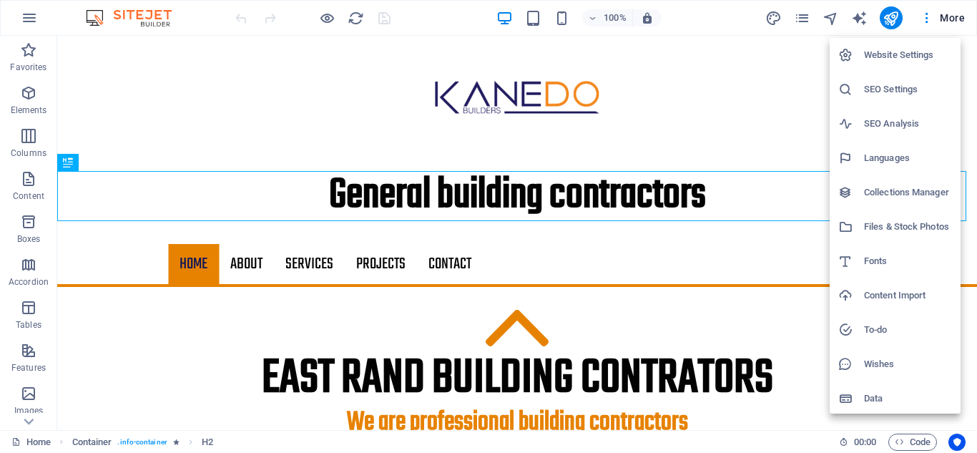
click at [910, 55] on h6 "Website Settings" at bounding box center [908, 54] width 88 height 17
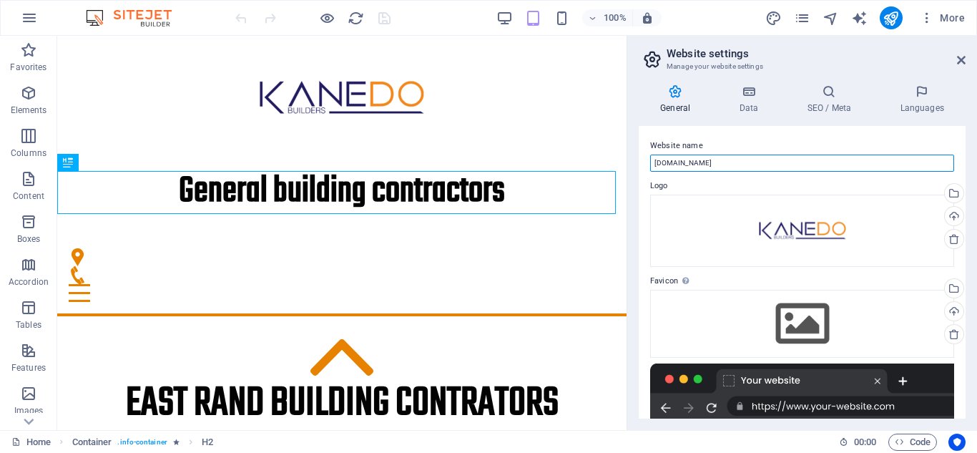
click at [712, 165] on input "test.co.za" at bounding box center [802, 162] width 304 height 17
type input "t"
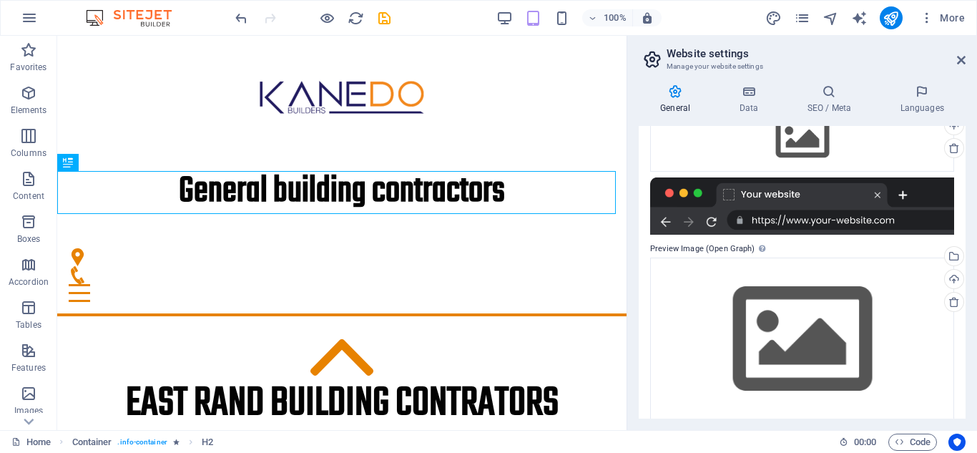
scroll to position [200, 0]
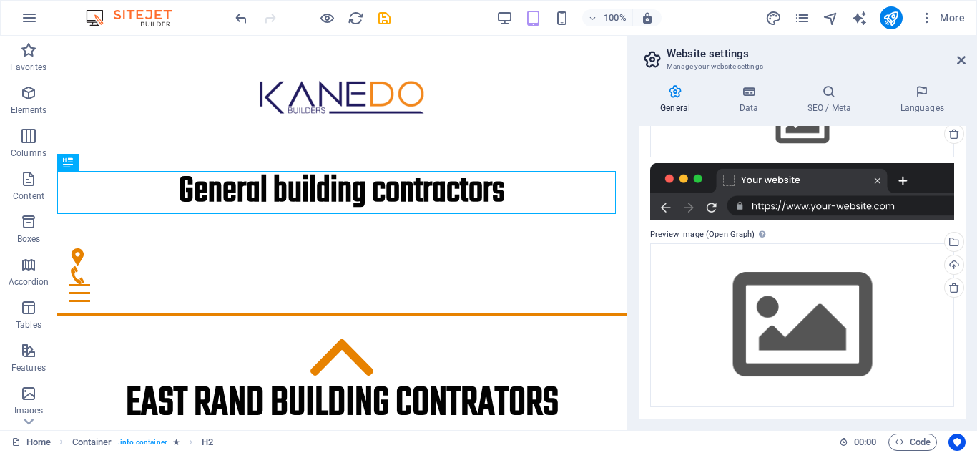
type input "kanedo.co.za"
click at [726, 182] on div at bounding box center [802, 191] width 304 height 57
click at [759, 176] on div at bounding box center [802, 191] width 304 height 57
click at [764, 207] on div at bounding box center [802, 191] width 304 height 57
click at [671, 232] on label "Preview Image (Open Graph) This image will be shown when the website is shared …" at bounding box center [802, 234] width 304 height 17
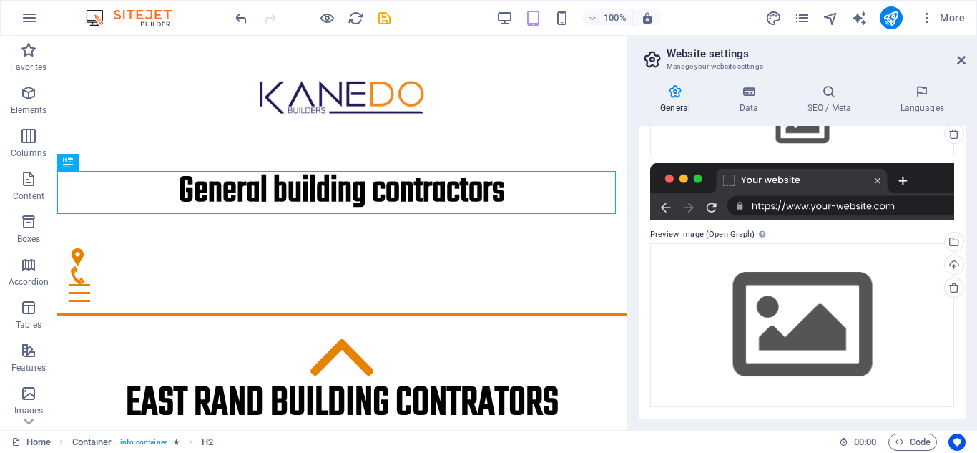
click at [671, 232] on label "Preview Image (Open Graph) This image will be shown when the website is shared …" at bounding box center [802, 234] width 304 height 17
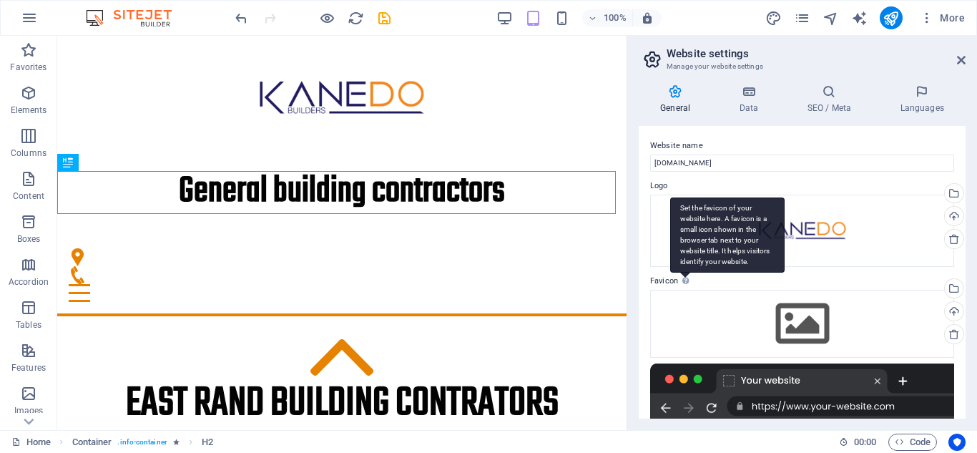
click at [687, 272] on div "Set the favicon of your website here. A favicon is a small icon shown in the br…" at bounding box center [727, 234] width 114 height 75
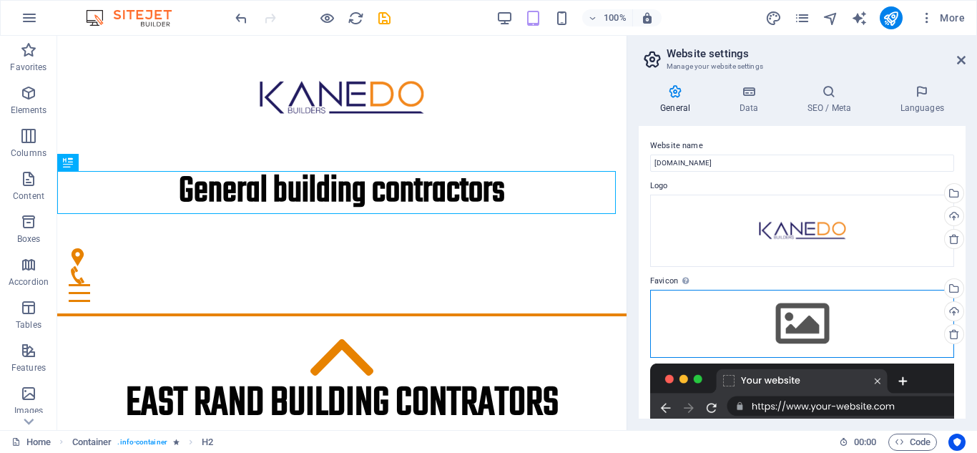
click at [789, 315] on div "Drag files here, click to choose files or select files from Files or our free s…" at bounding box center [802, 323] width 304 height 67
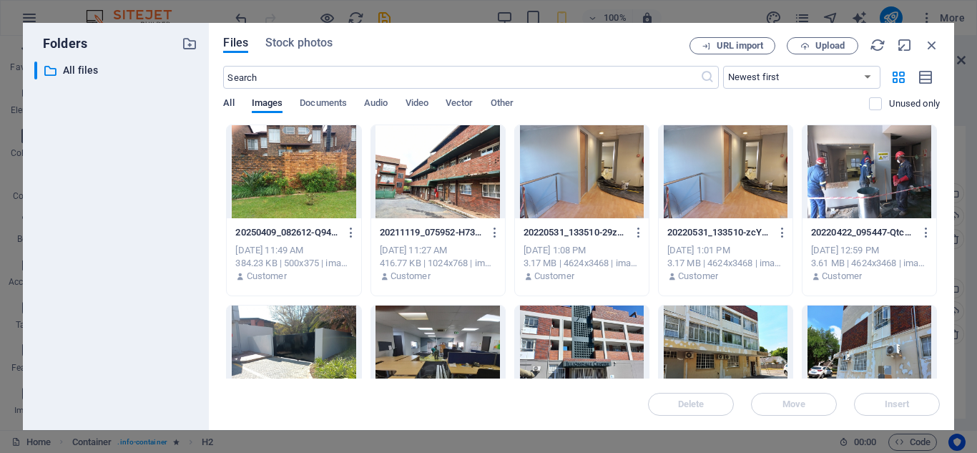
click at [228, 100] on span "All" at bounding box center [228, 104] width 11 height 20
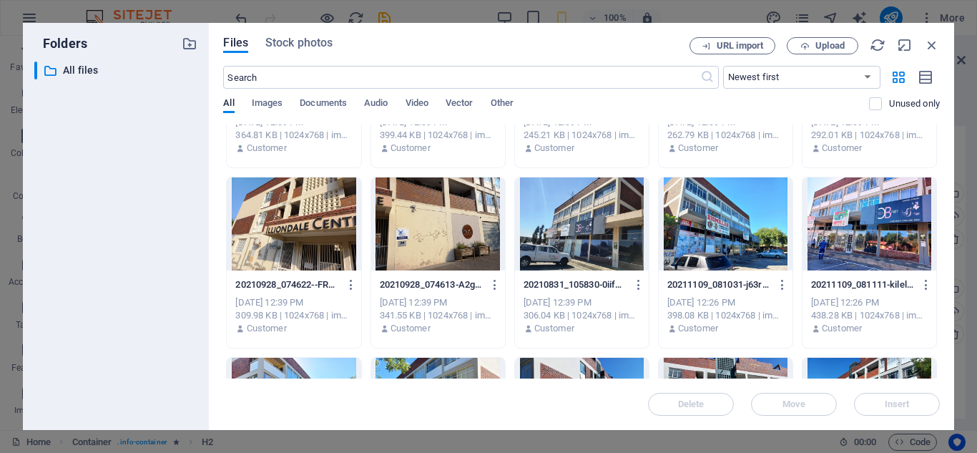
scroll to position [357, 0]
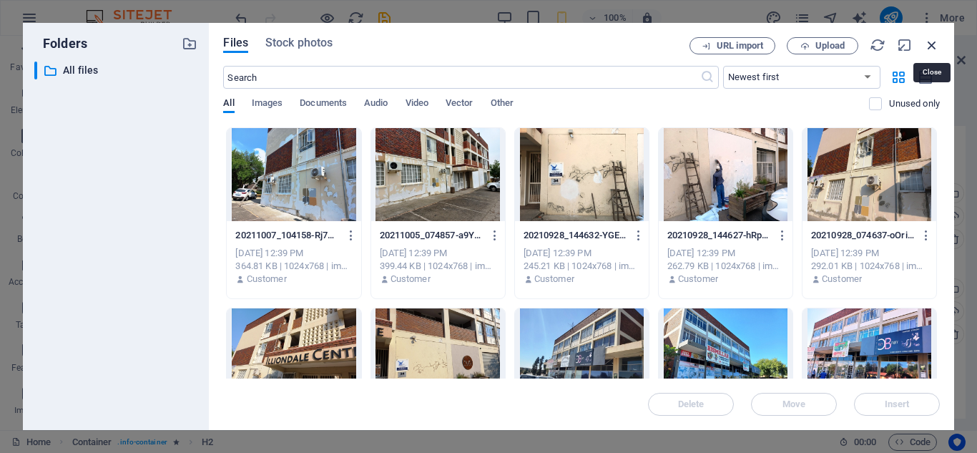
click at [929, 48] on icon "button" at bounding box center [932, 45] width 16 height 16
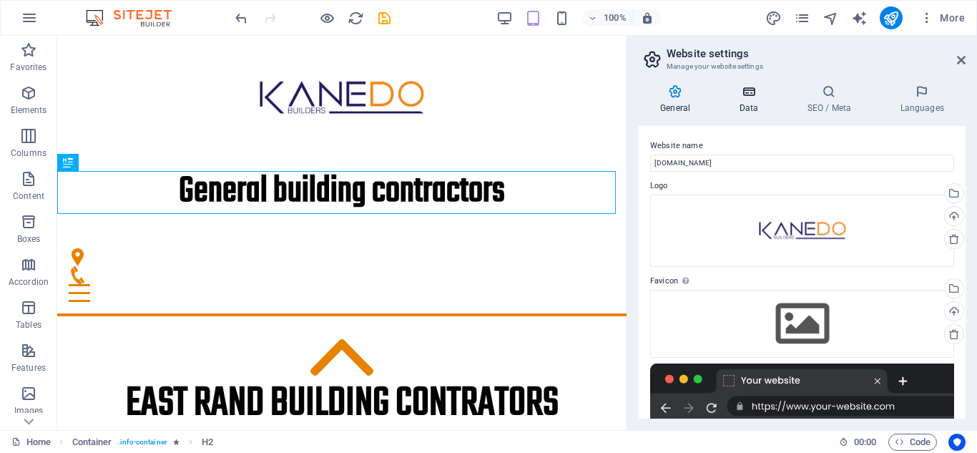
click at [741, 92] on icon at bounding box center [748, 91] width 62 height 14
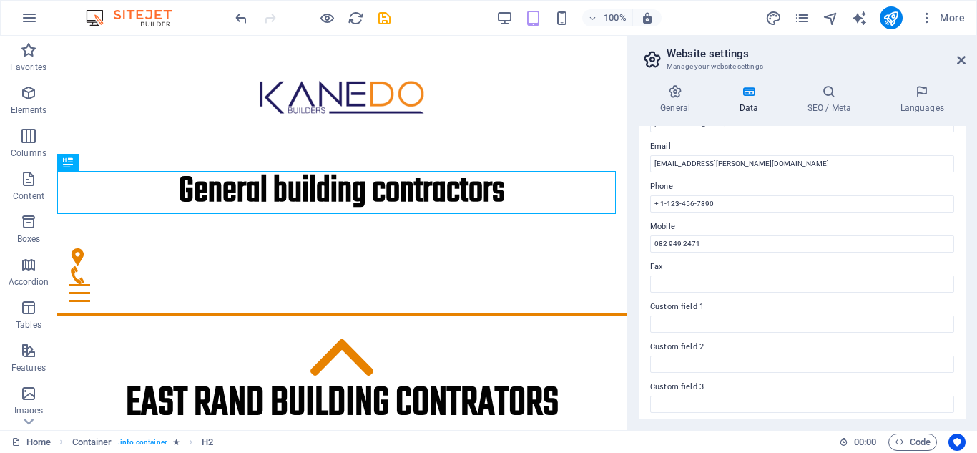
scroll to position [286, 0]
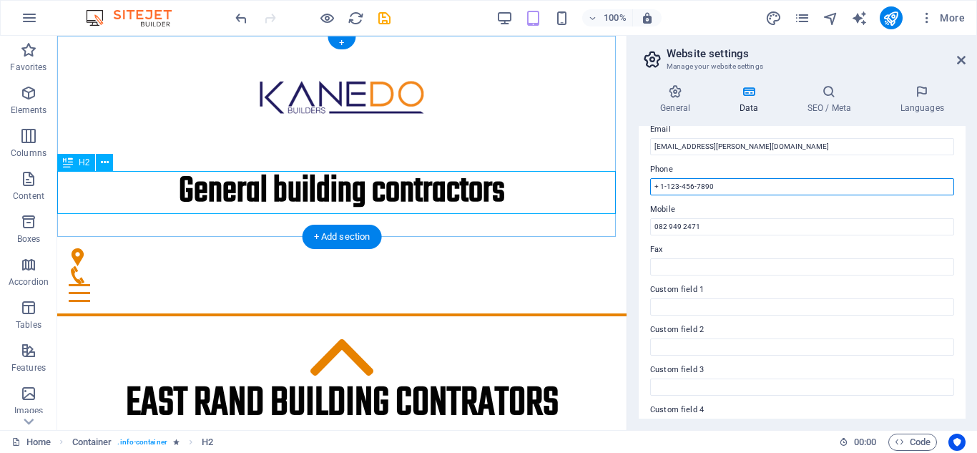
drag, startPoint x: 774, startPoint y: 217, endPoint x: 592, endPoint y: 175, distance: 186.4
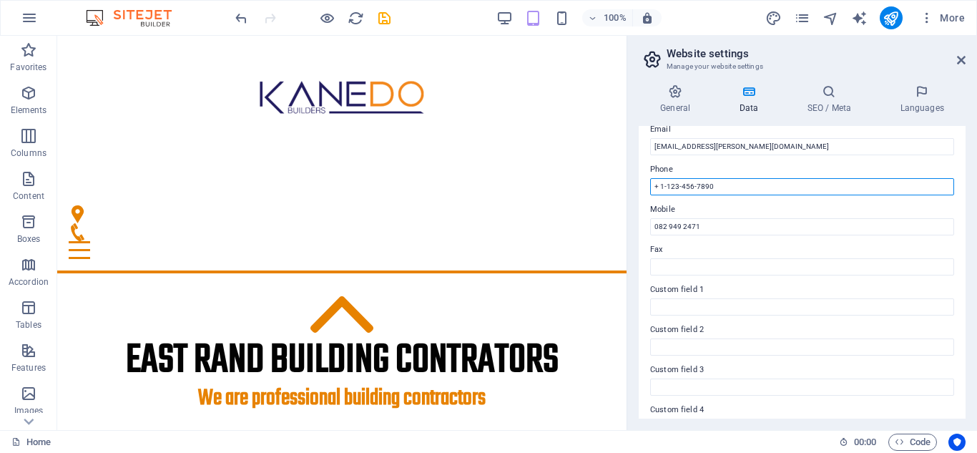
click at [724, 182] on input "+ 1-123-456-7890" at bounding box center [802, 186] width 304 height 17
click at [723, 188] on input "+ 1-123-456-7890" at bounding box center [802, 186] width 304 height 17
type input "+"
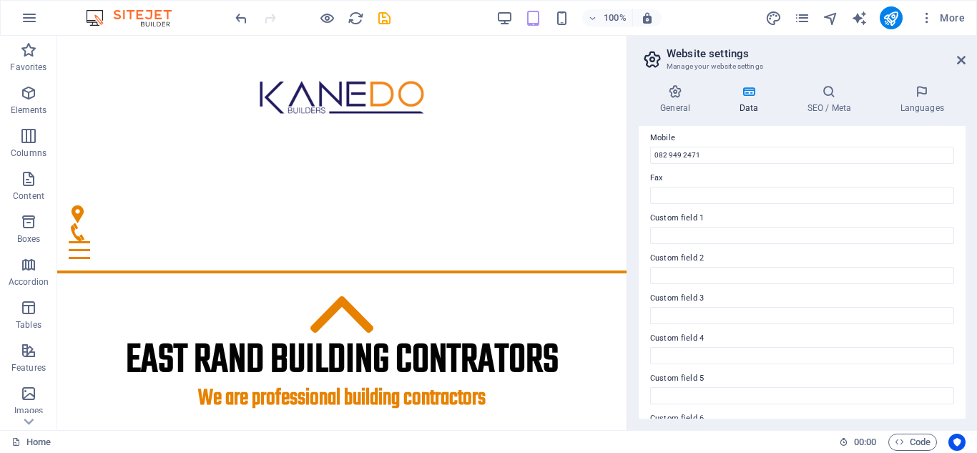
scroll to position [395, 0]
click at [823, 97] on icon at bounding box center [828, 91] width 87 height 14
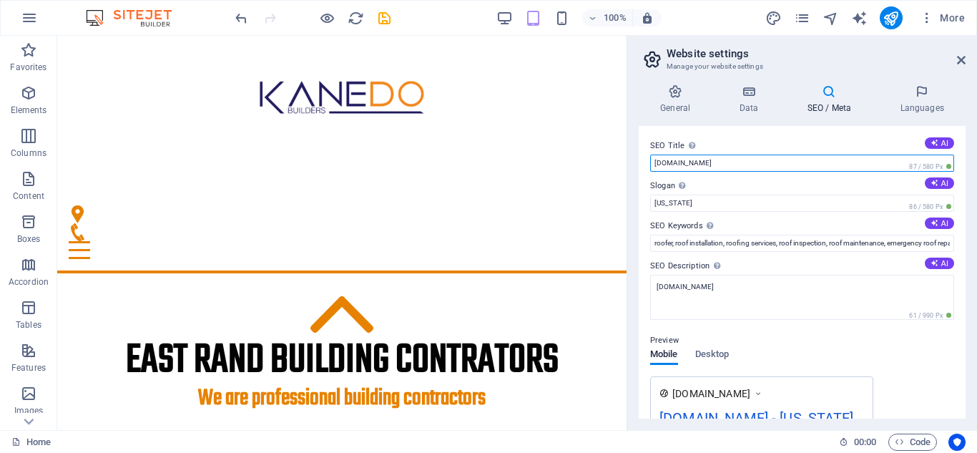
click at [695, 158] on input "test.co.za" at bounding box center [802, 162] width 304 height 17
click at [664, 163] on input "test.co.za" at bounding box center [802, 162] width 304 height 17
click at [667, 161] on input "test.co.za" at bounding box center [802, 162] width 304 height 17
type input "[DOMAIN_NAME]"
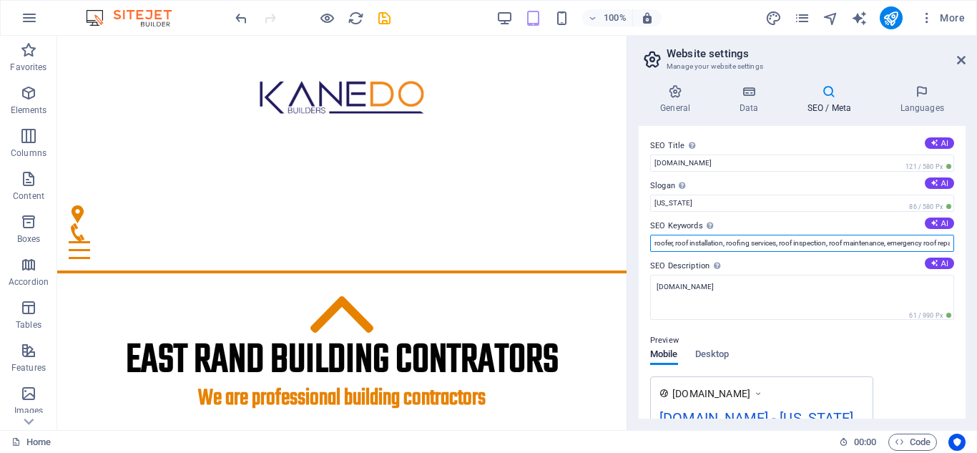
click at [725, 240] on input "roofer, roof installation, roofing services, roof inspection, roof maintenance,…" at bounding box center [802, 242] width 304 height 17
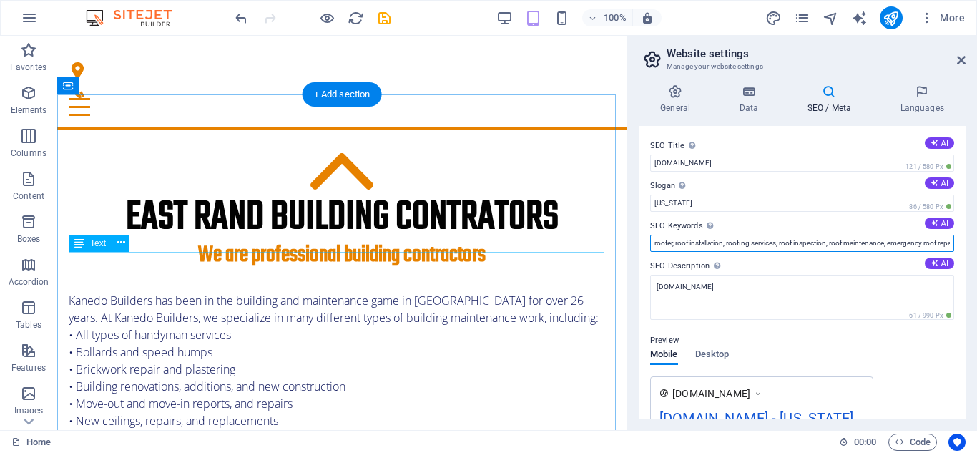
scroll to position [214, 0]
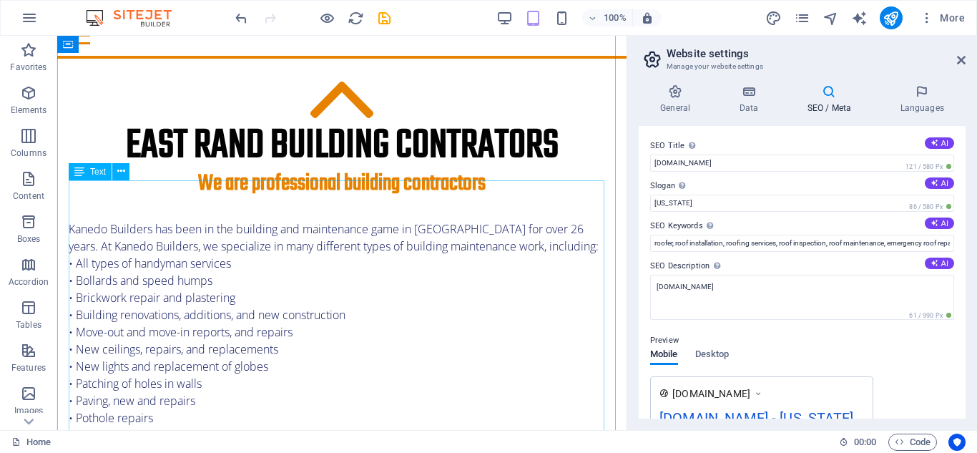
click at [76, 224] on div "Kanedo Builders has been in the building and maintenance game in Gauteng for ov…" at bounding box center [342, 374] width 546 height 309
click at [77, 224] on div "Kanedo Builders has been in the building and maintenance game in Gauteng for ov…" at bounding box center [342, 374] width 546 height 309
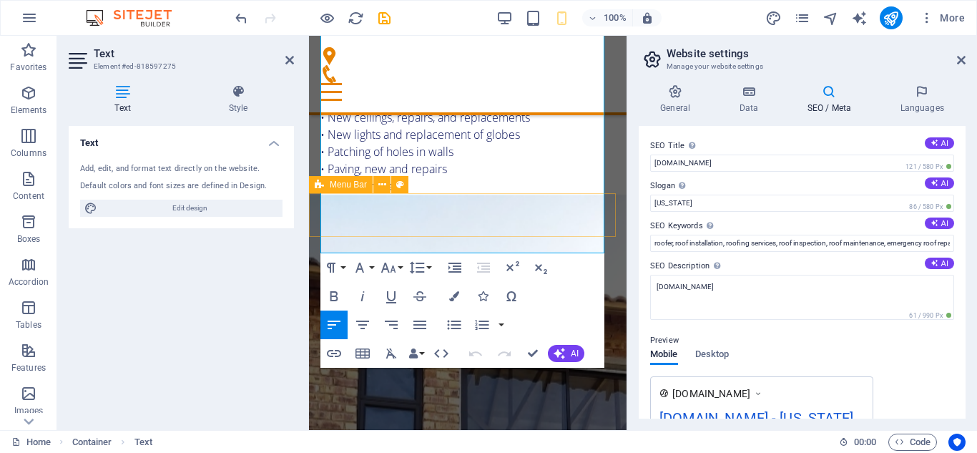
scroll to position [480, 0]
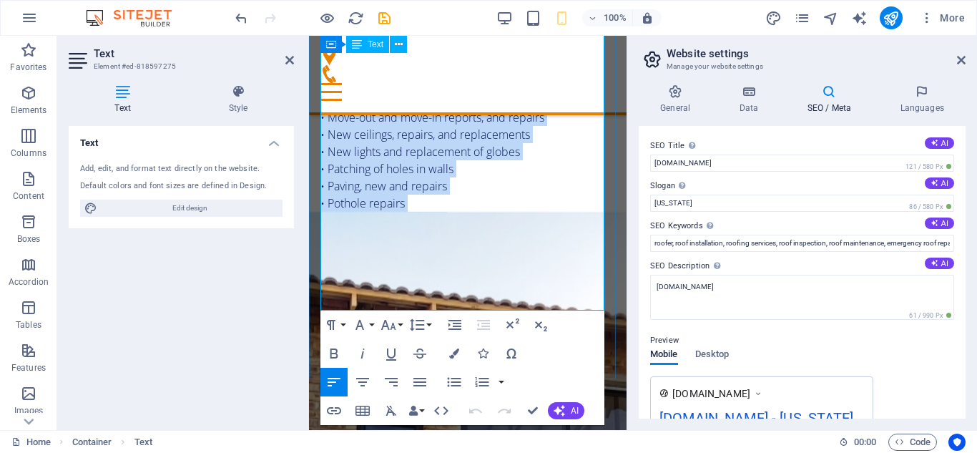
drag, startPoint x: 330, startPoint y: 310, endPoint x: 433, endPoint y: 295, distance: 103.3
click at [433, 295] on p "Kanedo Builders has been in the building and maintenance game in Gauteng for ov…" at bounding box center [467, 142] width 295 height 343
copy p "All types of handyman services • Bollards and speed humps • Brickwork repair an…"
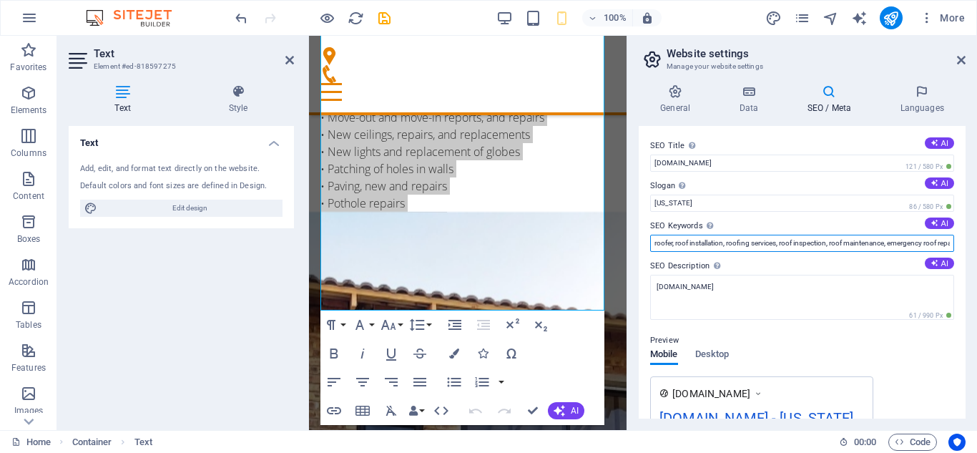
click at [656, 247] on input "roofer, roof installation, roofing services, roof inspection, roof maintenance,…" at bounding box center [802, 242] width 304 height 17
drag, startPoint x: 653, startPoint y: 241, endPoint x: 976, endPoint y: 227, distance: 322.7
click at [976, 227] on div "General Data SEO / Meta Languages Website name kanedo.co.za Logo Drag files her…" at bounding box center [802, 251] width 350 height 357
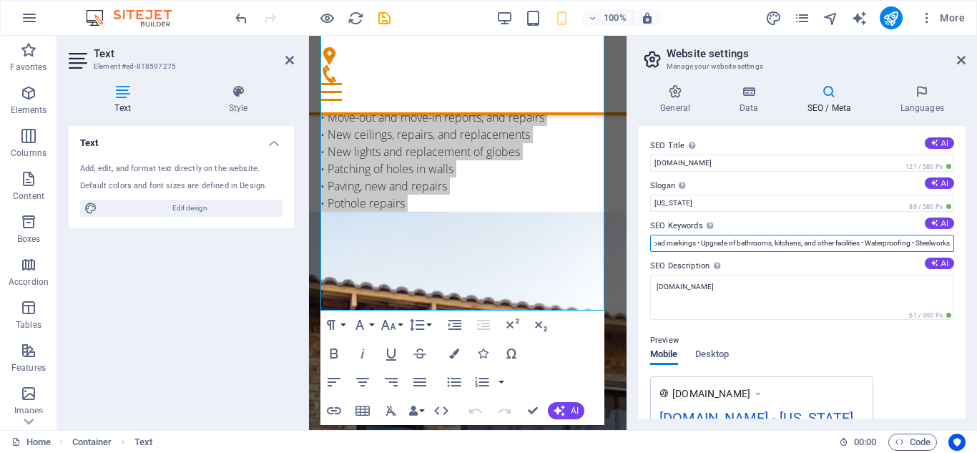
click at [676, 241] on input "All types of handyman services • Bollards and speed humps • Brickwork repair an…" at bounding box center [802, 242] width 304 height 17
click at [756, 248] on input "All types of handyman services,Bollards and speed humps • Brickwork repair and …" at bounding box center [802, 242] width 304 height 17
drag, startPoint x: 846, startPoint y: 244, endPoint x: 880, endPoint y: 244, distance: 34.3
click at [846, 244] on input "All types of handyman services, Bollards and speed humps • Brickwork repair and…" at bounding box center [802, 242] width 304 height 17
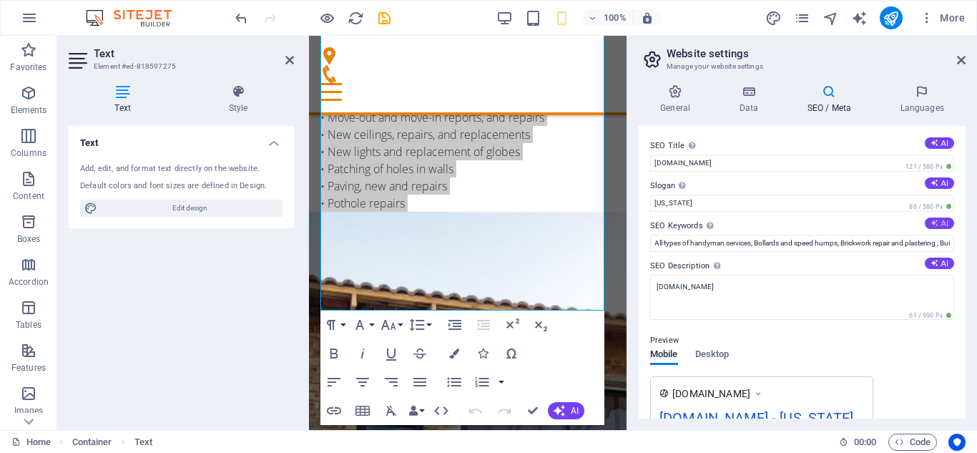
click at [937, 225] on button "AI" at bounding box center [938, 222] width 29 height 11
click at [930, 245] on input "building contractors East Rand, professional building maintenance Gauteng, hand…" at bounding box center [802, 242] width 304 height 17
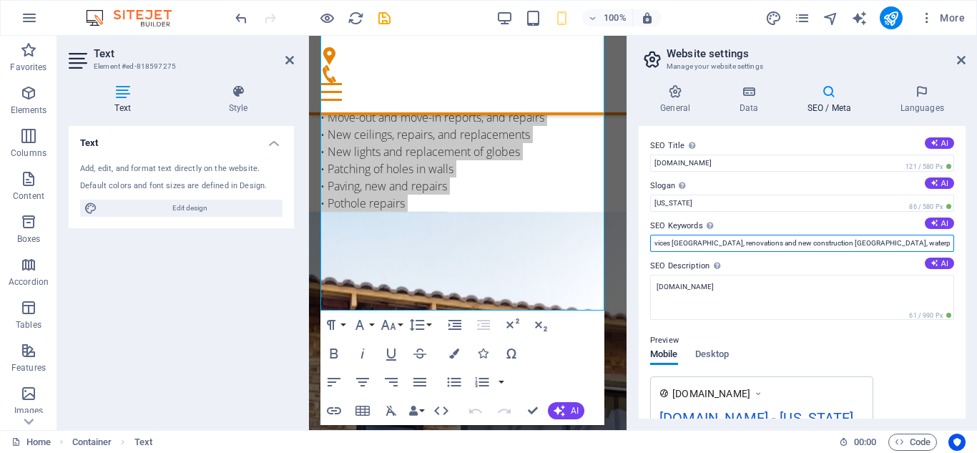
paste input "All types of handyman services • Bollards and speed humps • Brickwork repair an…"
type input "building contractors East Rand, professional building maintenance Gauteng, hand…"
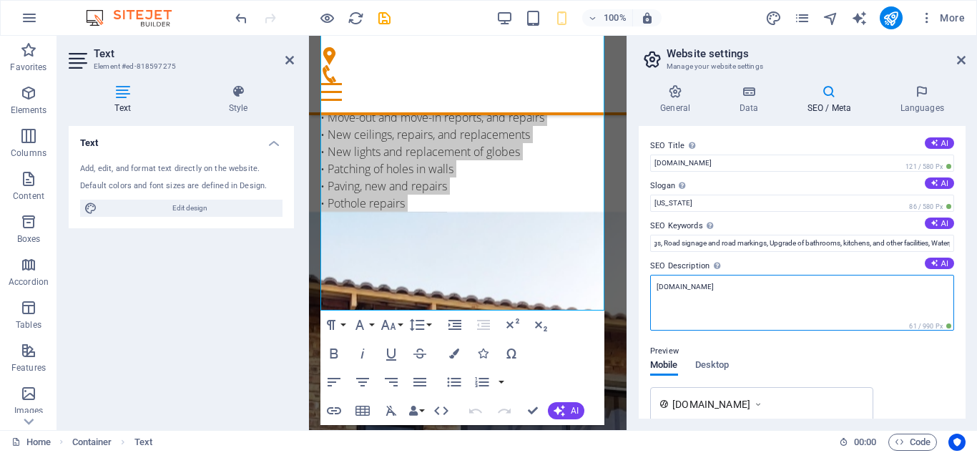
scroll to position [0, 0]
click at [701, 290] on textarea "test.co.za" at bounding box center [802, 303] width 304 height 56
type textarea "t"
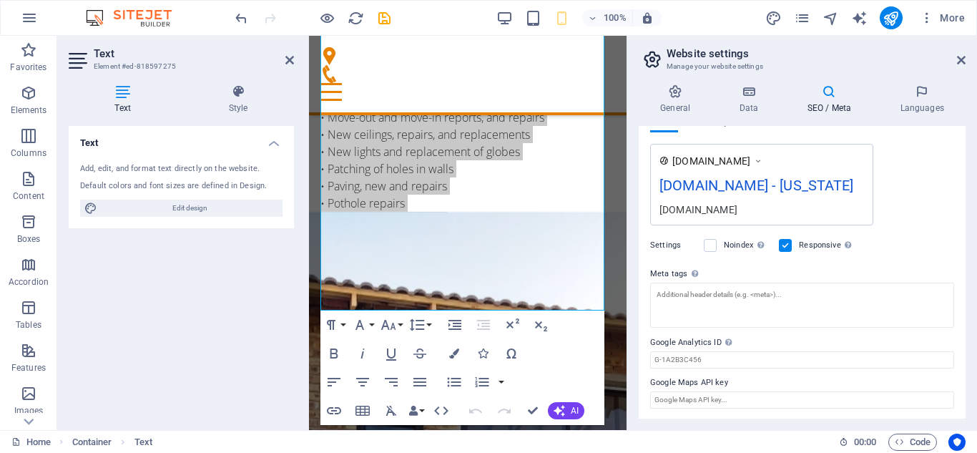
scroll to position [245, 0]
type textarea "kanedo.co.za"
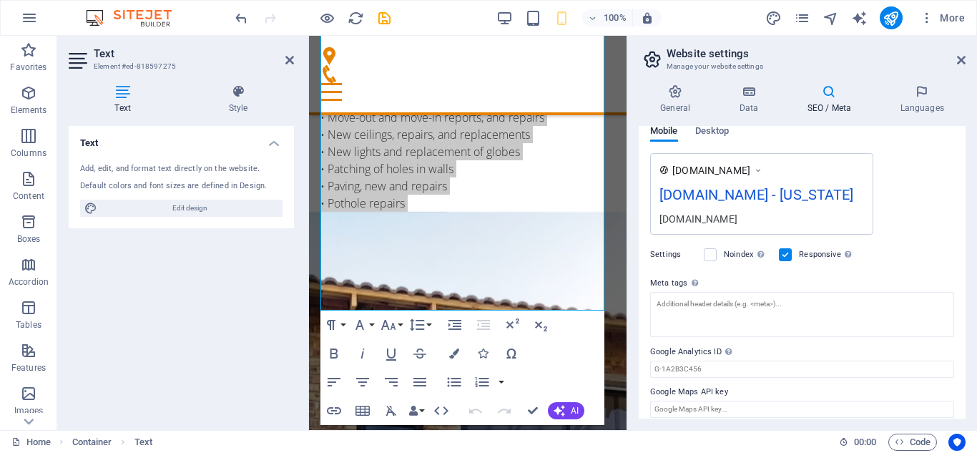
click at [806, 187] on div "kanedo.co.za - New York" at bounding box center [761, 198] width 204 height 28
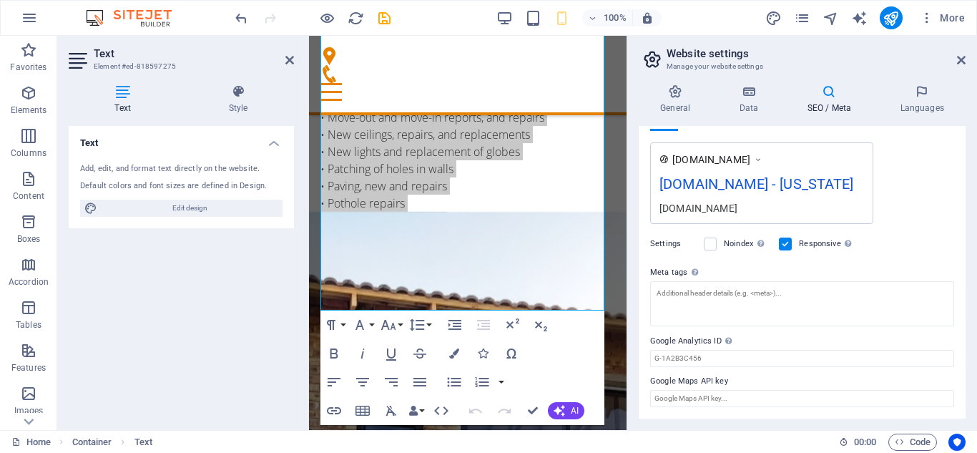
click at [806, 187] on div "kanedo.co.za - New York" at bounding box center [761, 187] width 204 height 28
click at [763, 161] on icon at bounding box center [758, 159] width 10 height 14
click at [763, 157] on icon at bounding box center [758, 159] width 10 height 14
click at [748, 178] on div "kanedo.co.za - New York" at bounding box center [761, 187] width 204 height 28
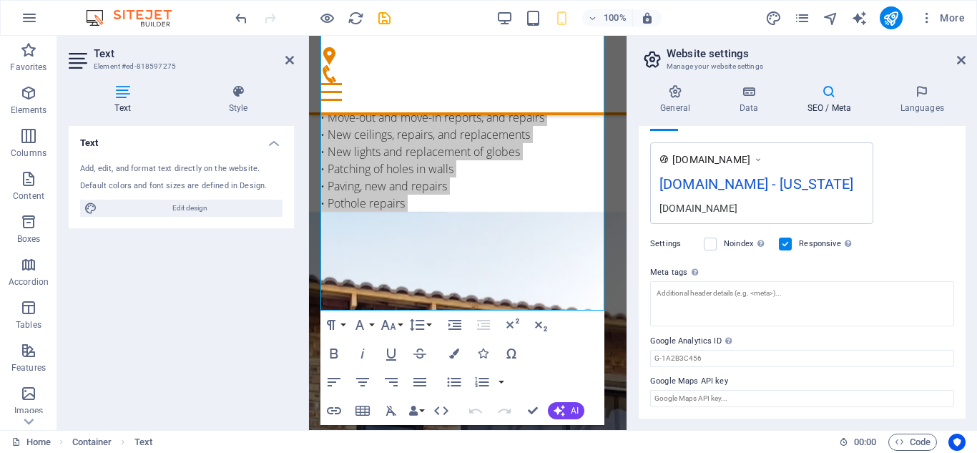
click at [746, 187] on div "kanedo.co.za - New York" at bounding box center [761, 187] width 204 height 28
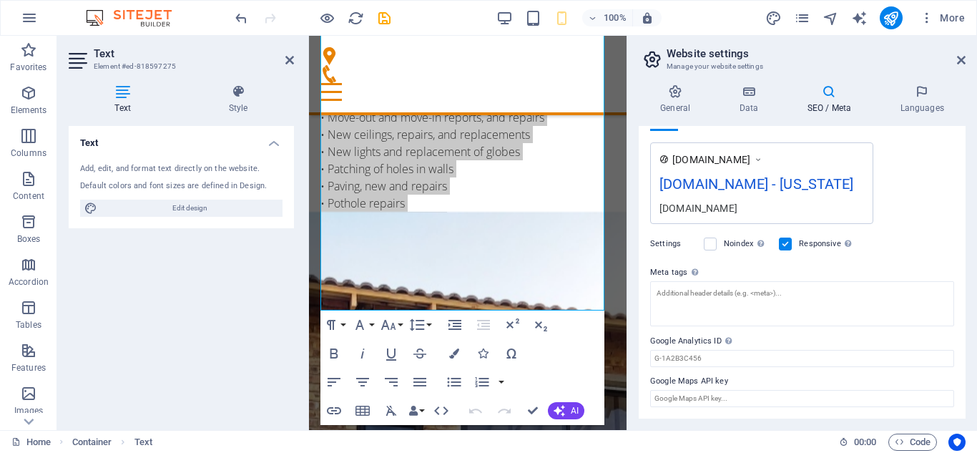
click at [746, 187] on div "kanedo.co.za - New York" at bounding box center [761, 187] width 204 height 28
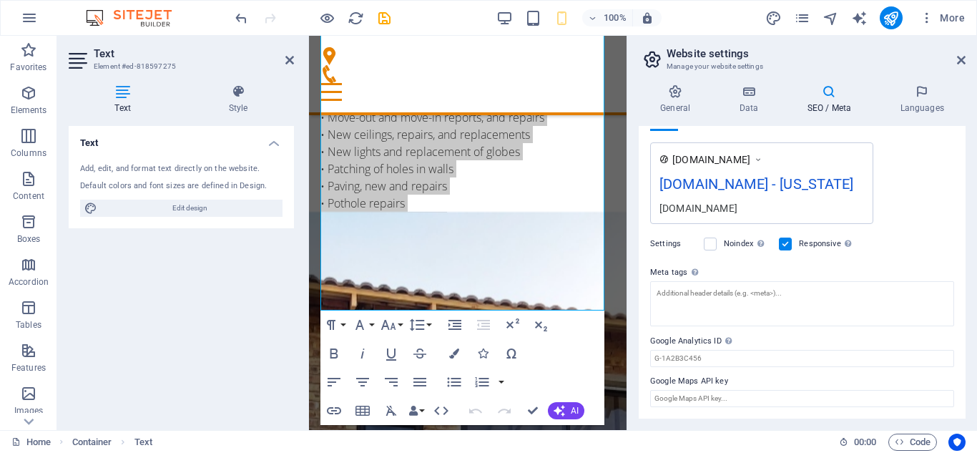
click at [746, 187] on div "kanedo.co.za - New York" at bounding box center [761, 187] width 204 height 28
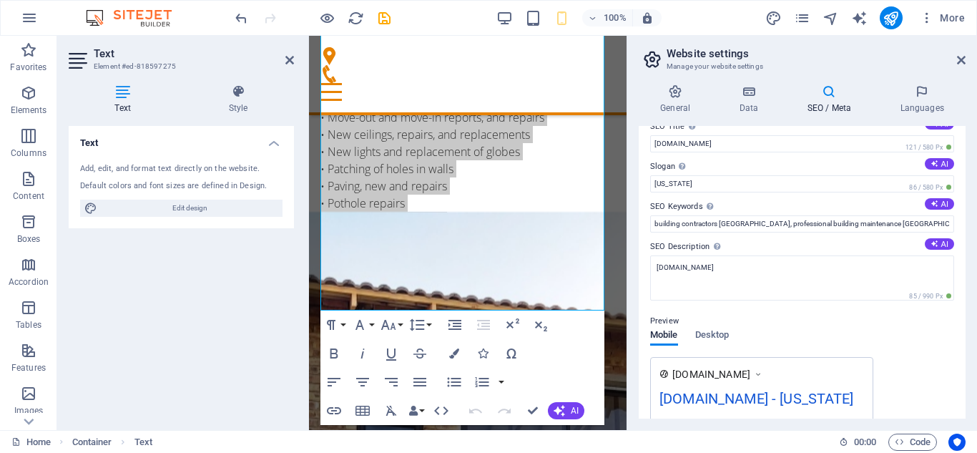
scroll to position [0, 0]
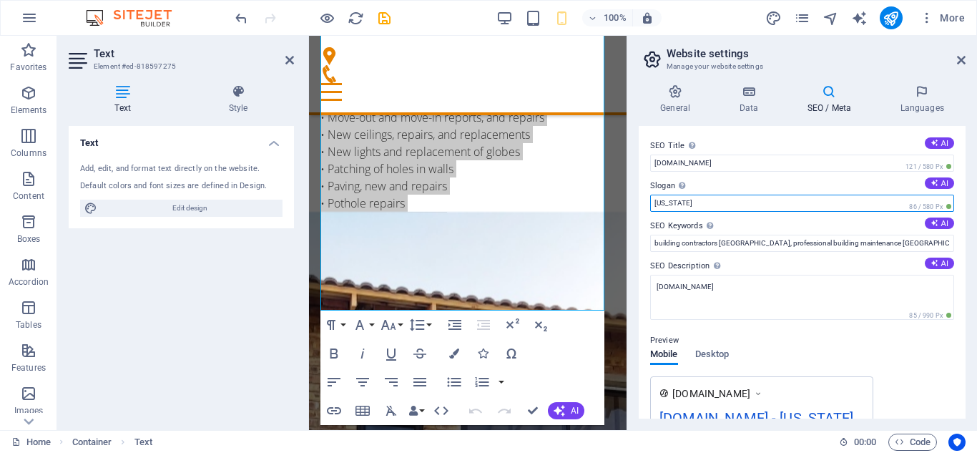
click at [721, 202] on input "New York" at bounding box center [802, 202] width 304 height 17
type input "N"
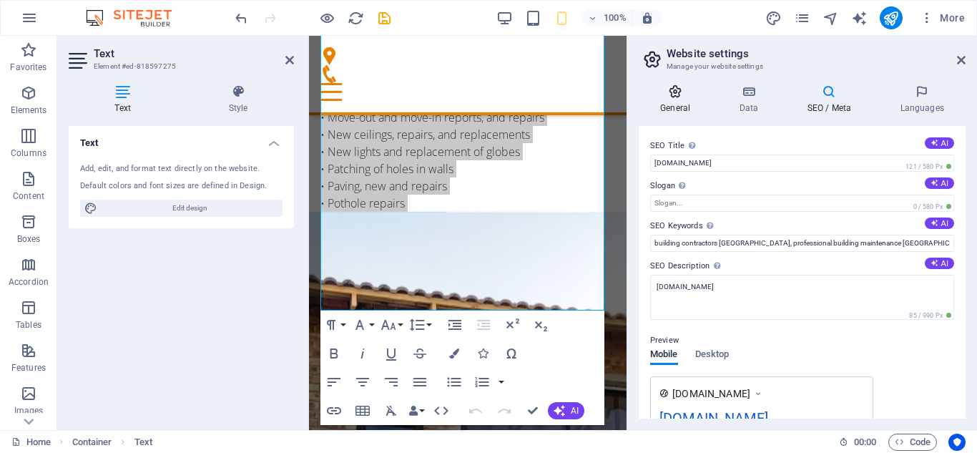
click at [673, 100] on h4 "General" at bounding box center [677, 99] width 79 height 30
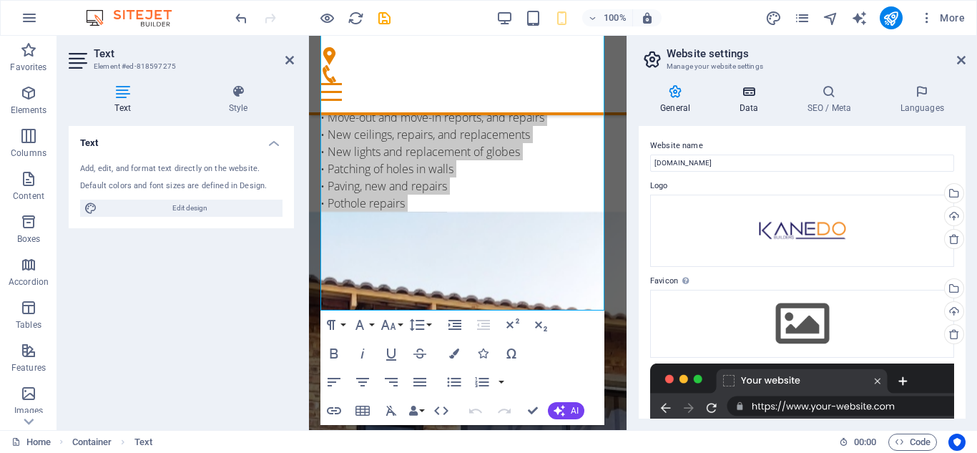
click at [742, 94] on icon at bounding box center [748, 91] width 62 height 14
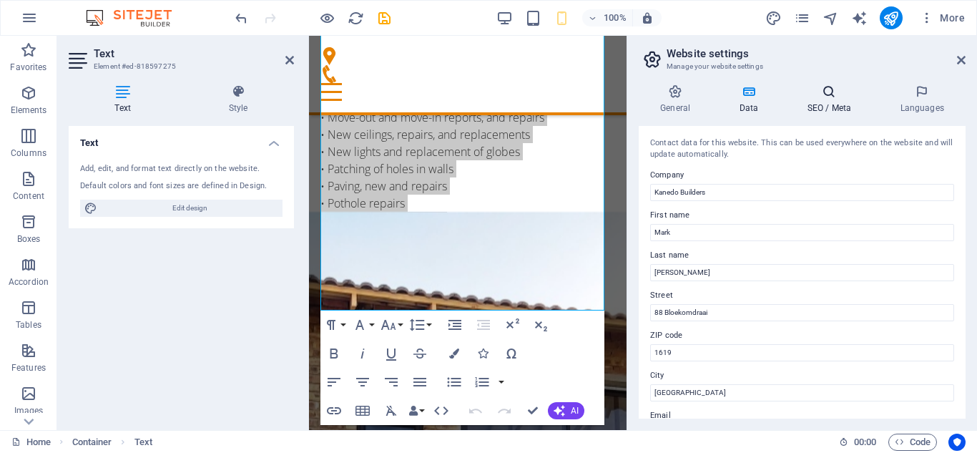
click at [826, 104] on h4 "SEO / Meta" at bounding box center [831, 99] width 93 height 30
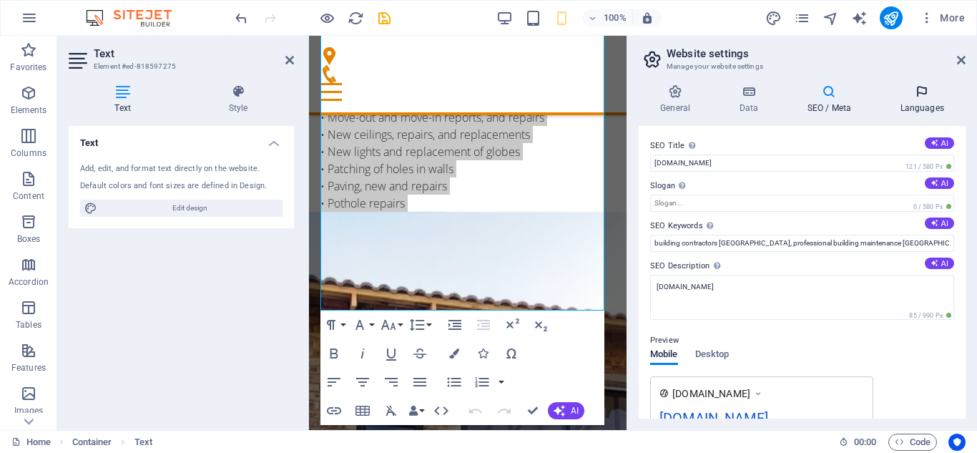
click at [916, 97] on icon at bounding box center [921, 91] width 87 height 14
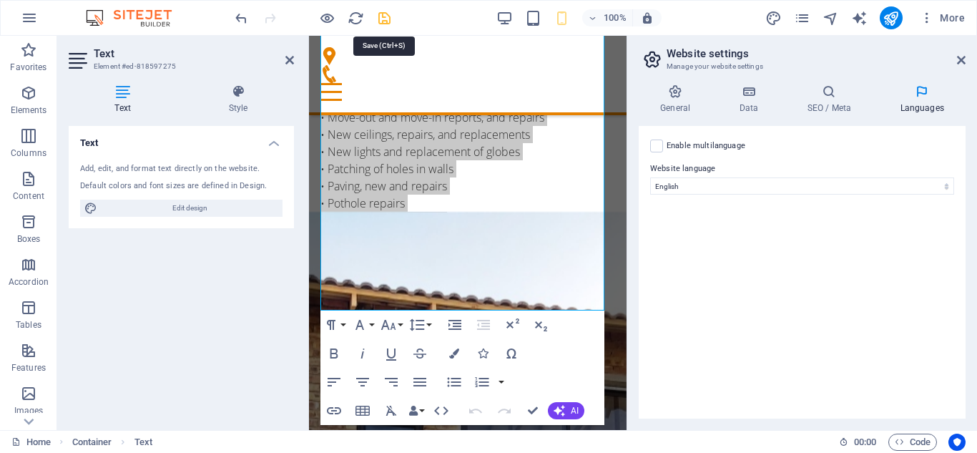
click at [382, 14] on icon "save" at bounding box center [384, 18] width 16 height 16
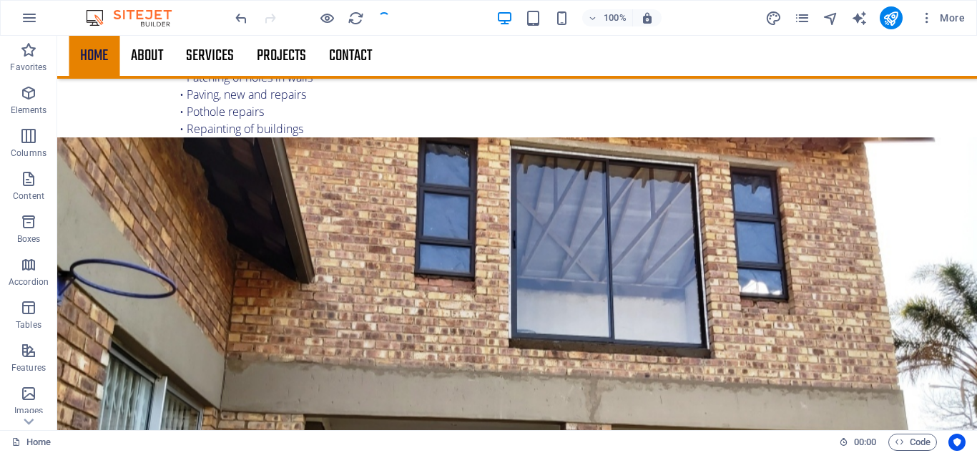
scroll to position [492, 0]
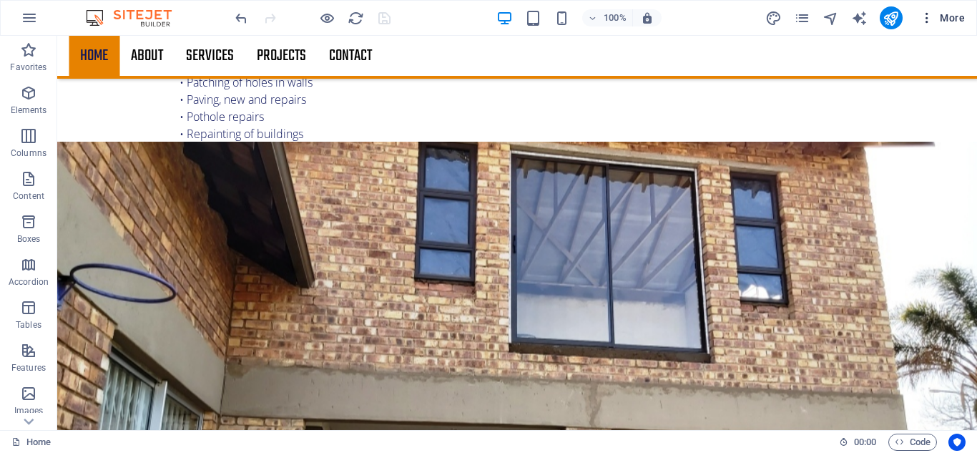
click at [926, 17] on icon "button" at bounding box center [926, 18] width 14 height 14
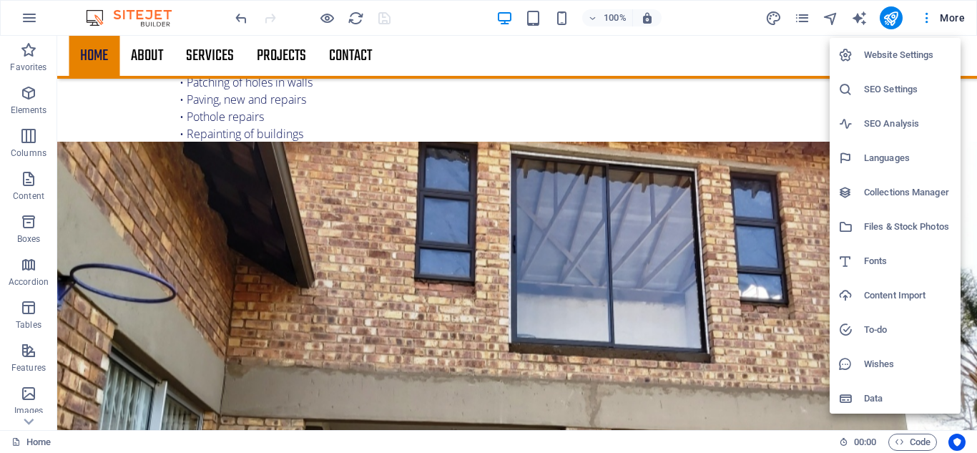
click at [879, 223] on h6 "Files & Stock Photos" at bounding box center [908, 226] width 88 height 17
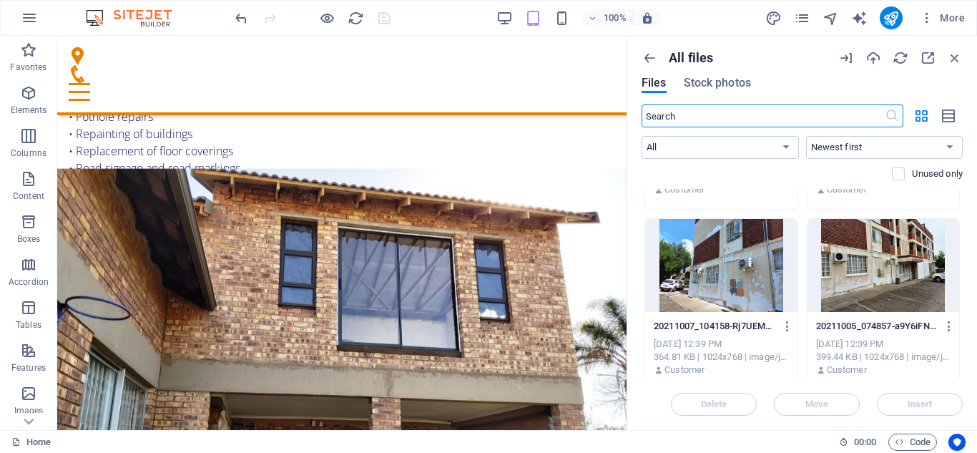
scroll to position [929, 0]
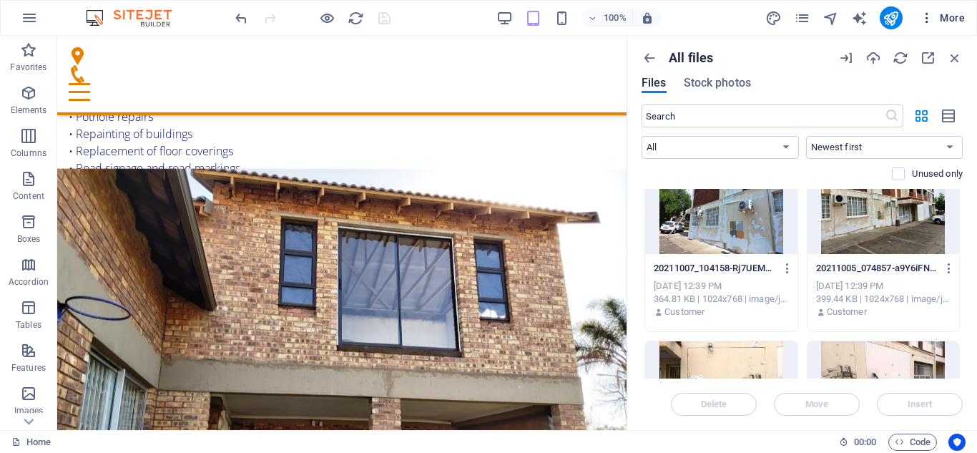
click at [952, 11] on span "More" at bounding box center [941, 18] width 45 height 14
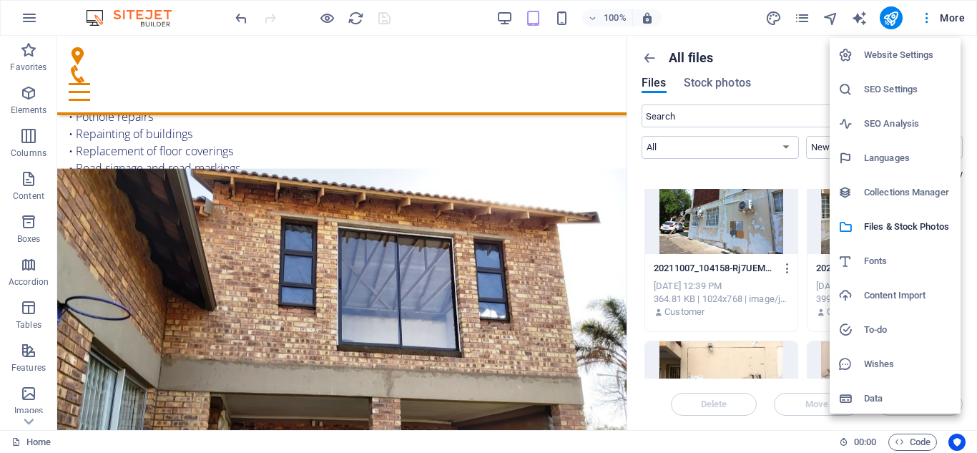
click at [874, 395] on h6 "Data" at bounding box center [908, 398] width 88 height 17
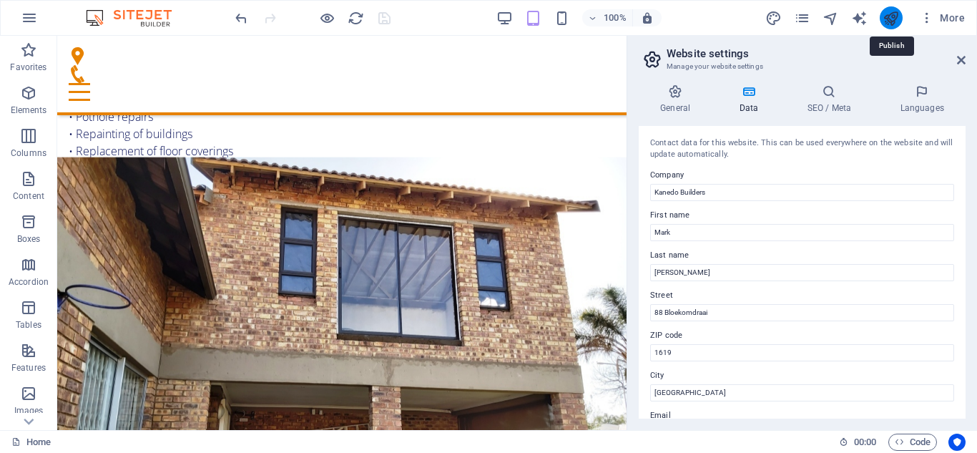
click at [892, 18] on icon "publish" at bounding box center [890, 18] width 16 height 16
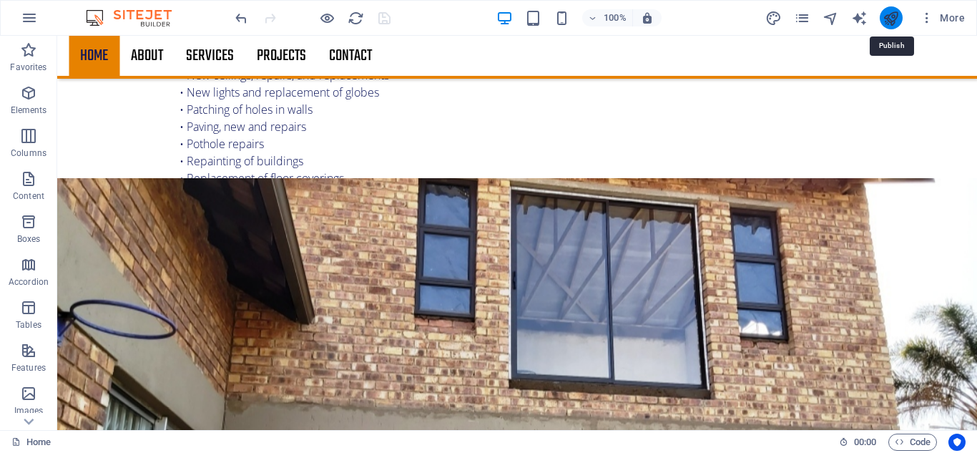
scroll to position [492, 0]
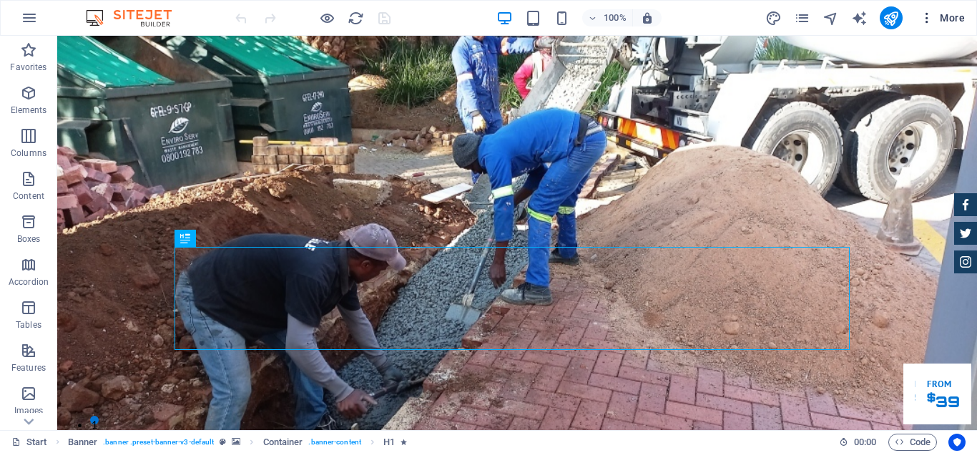
click at [949, 19] on span "More" at bounding box center [941, 18] width 45 height 14
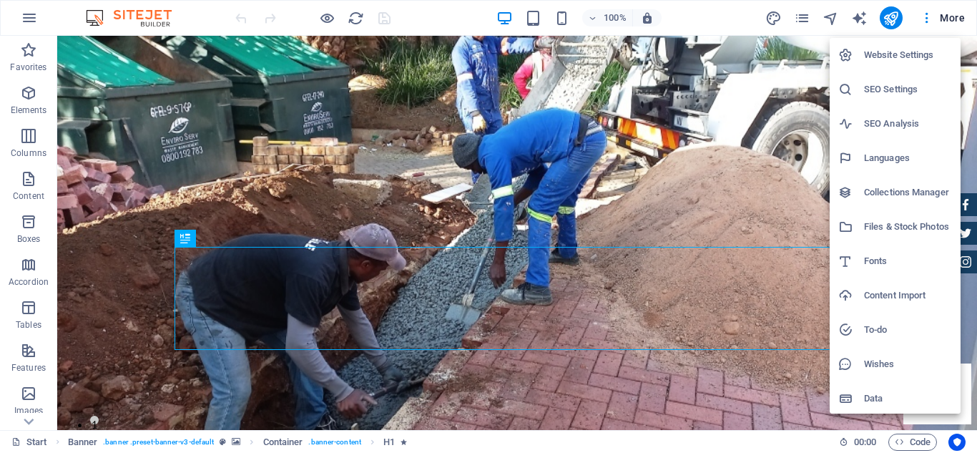
click at [902, 61] on h6 "Website Settings" at bounding box center [908, 54] width 88 height 17
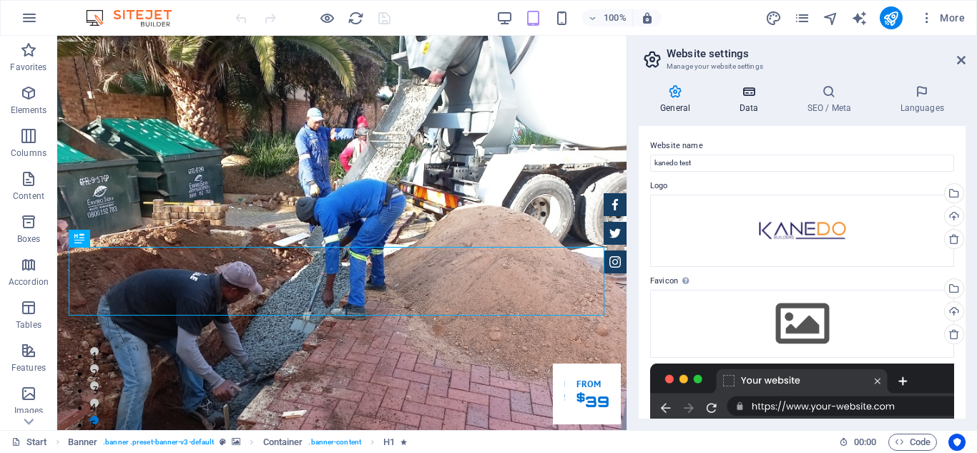
click at [741, 94] on icon at bounding box center [748, 91] width 62 height 14
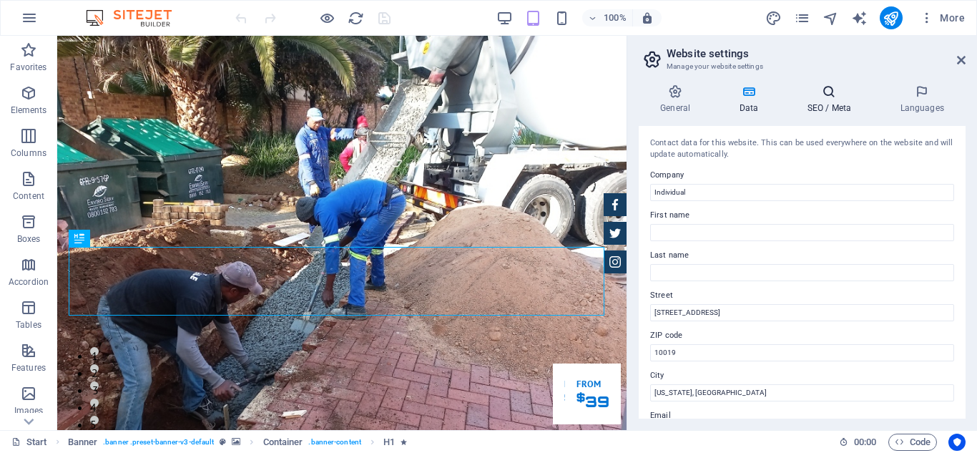
click at [825, 99] on h4 "SEO / Meta" at bounding box center [831, 99] width 93 height 30
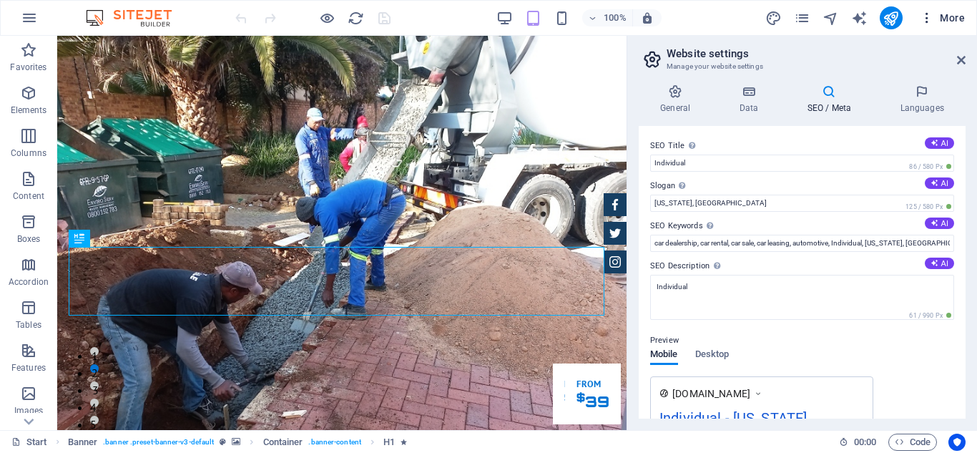
click at [956, 16] on span "More" at bounding box center [941, 18] width 45 height 14
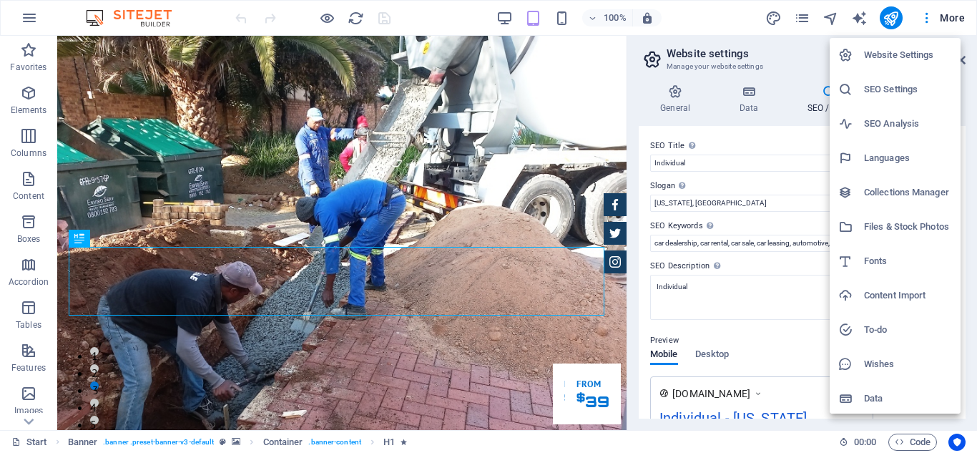
click at [918, 52] on h6 "Website Settings" at bounding box center [908, 54] width 88 height 17
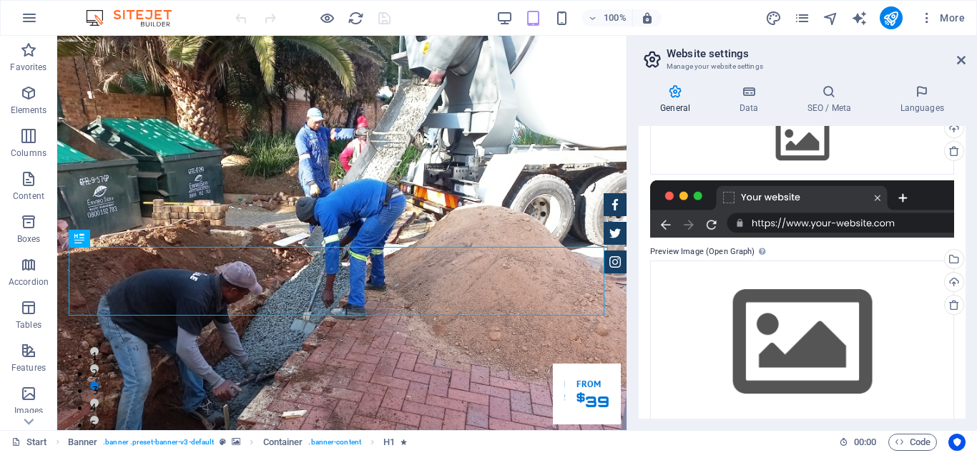
scroll to position [200, 0]
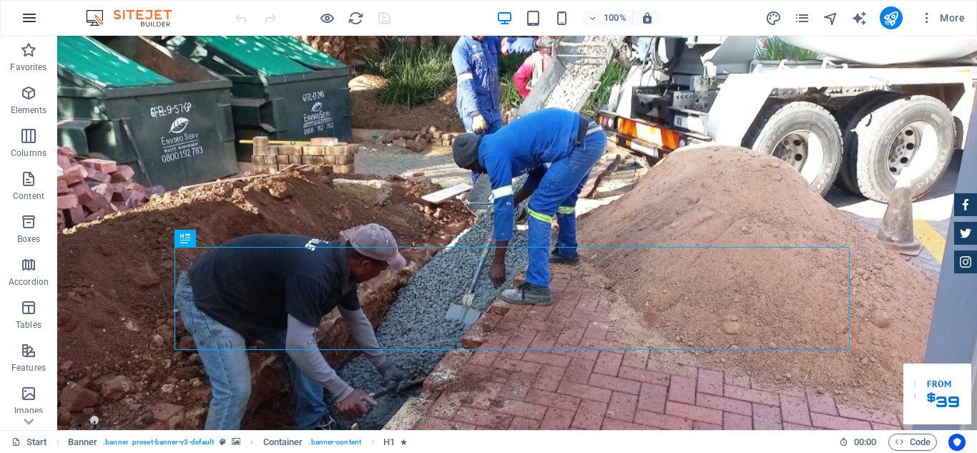
click at [24, 21] on icon "button" at bounding box center [29, 17] width 17 height 17
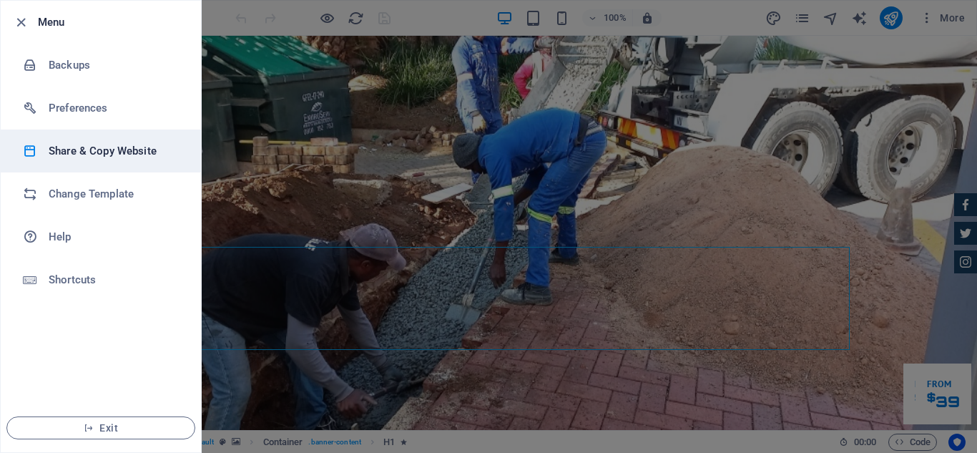
click at [93, 148] on h6 "Share & Copy Website" at bounding box center [115, 150] width 132 height 17
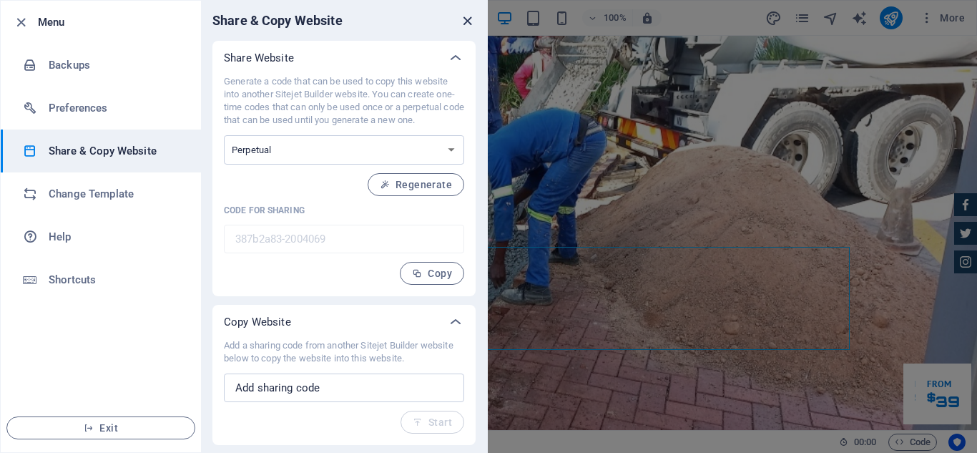
click at [469, 23] on icon "close" at bounding box center [467, 21] width 16 height 16
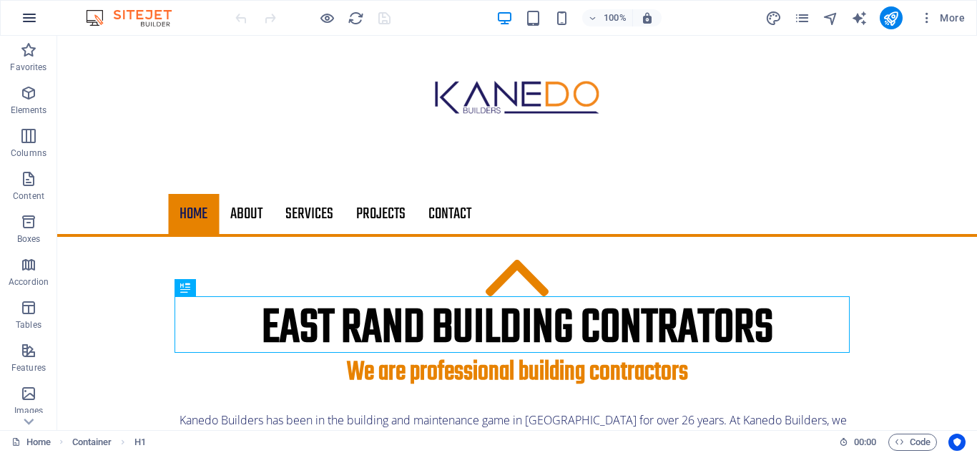
click at [34, 13] on icon "button" at bounding box center [29, 17] width 17 height 17
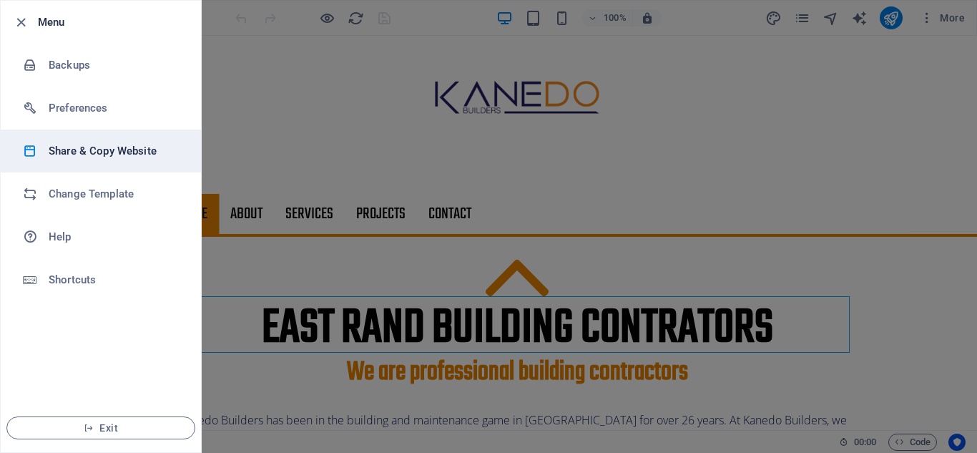
click at [109, 144] on h6 "Share & Copy Website" at bounding box center [115, 150] width 132 height 17
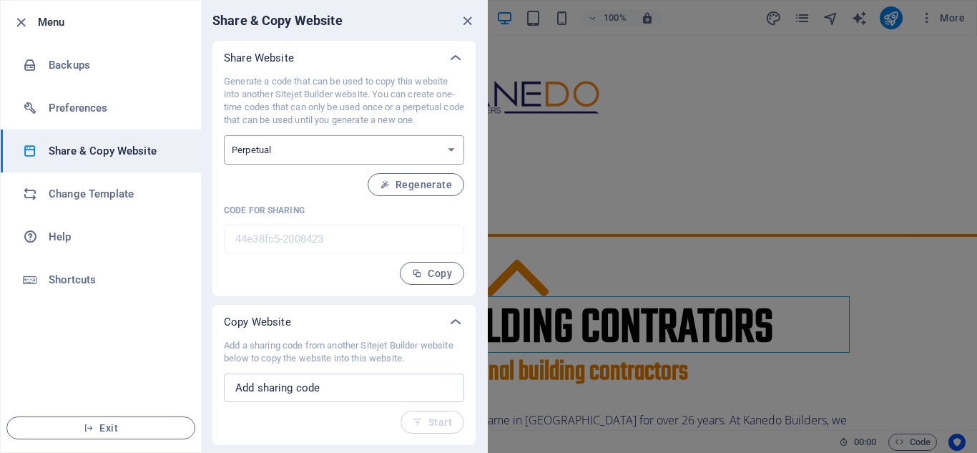
click at [449, 150] on select "One-time Perpetual" at bounding box center [344, 149] width 240 height 29
click at [406, 181] on span "Regenerate" at bounding box center [416, 184] width 72 height 11
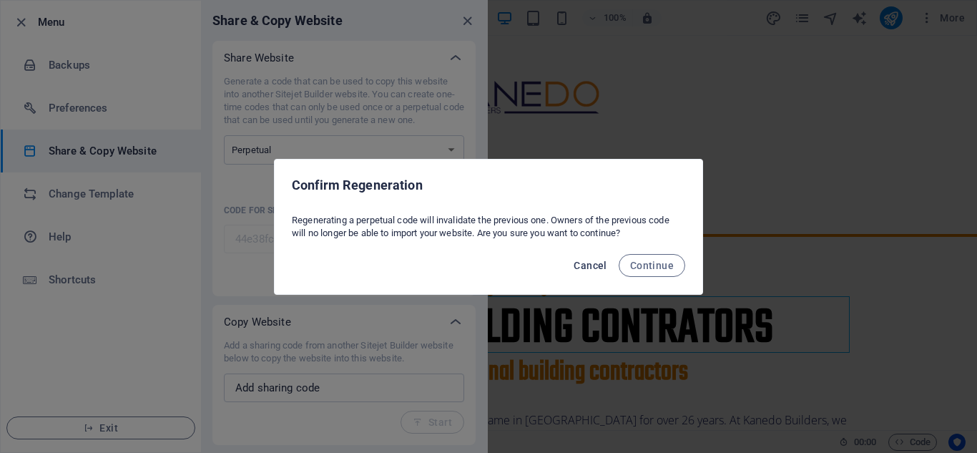
click at [590, 265] on span "Cancel" at bounding box center [589, 265] width 33 height 11
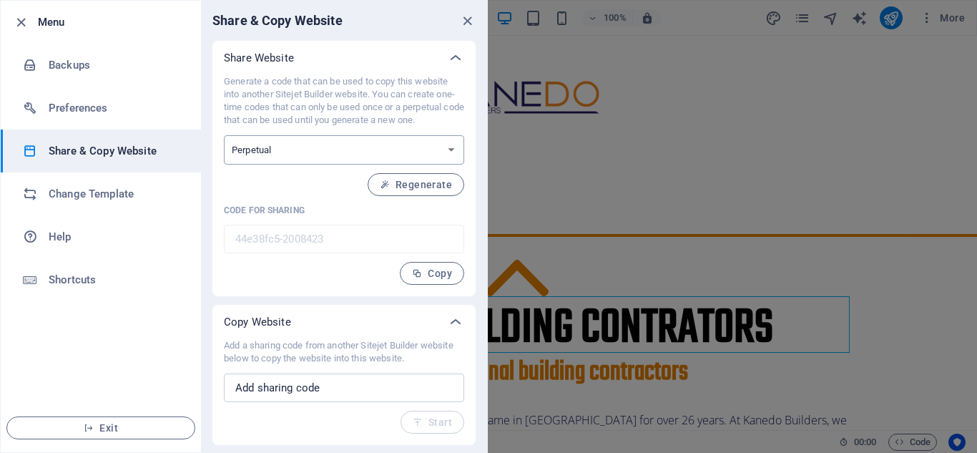
click at [448, 148] on select "One-time Perpetual" at bounding box center [344, 149] width 240 height 29
select select "onetime"
click at [224, 135] on select "One-time Perpetual" at bounding box center [344, 149] width 240 height 29
click at [422, 185] on span "Generate" at bounding box center [420, 184] width 61 height 11
type input "666cdbff-2008423"
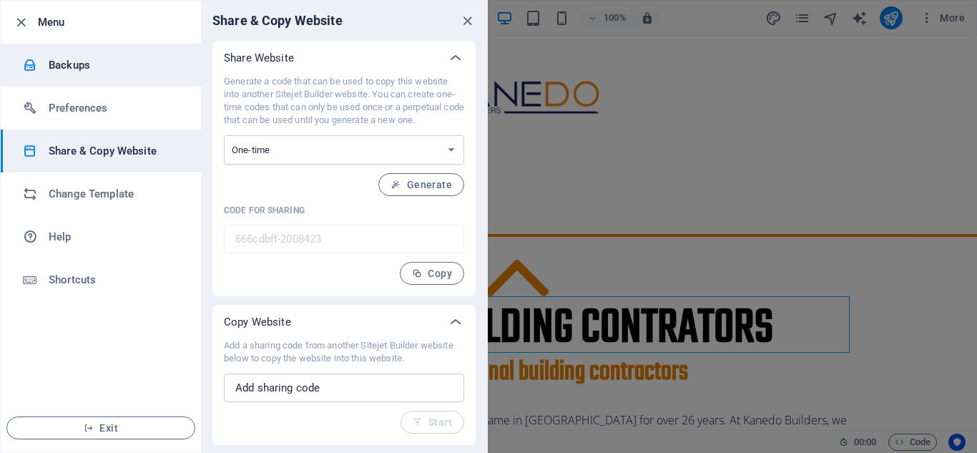
click at [66, 66] on h6 "Backups" at bounding box center [115, 64] width 132 height 17
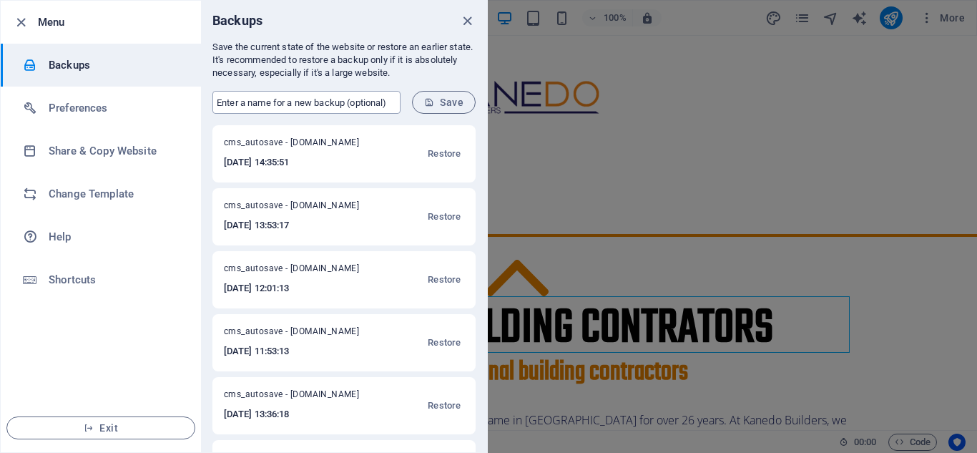
click at [360, 107] on input "text" at bounding box center [306, 102] width 188 height 23
type input "Mark"
click at [440, 103] on span "Save" at bounding box center [443, 102] width 39 height 11
click at [18, 18] on icon "button" at bounding box center [21, 22] width 16 height 16
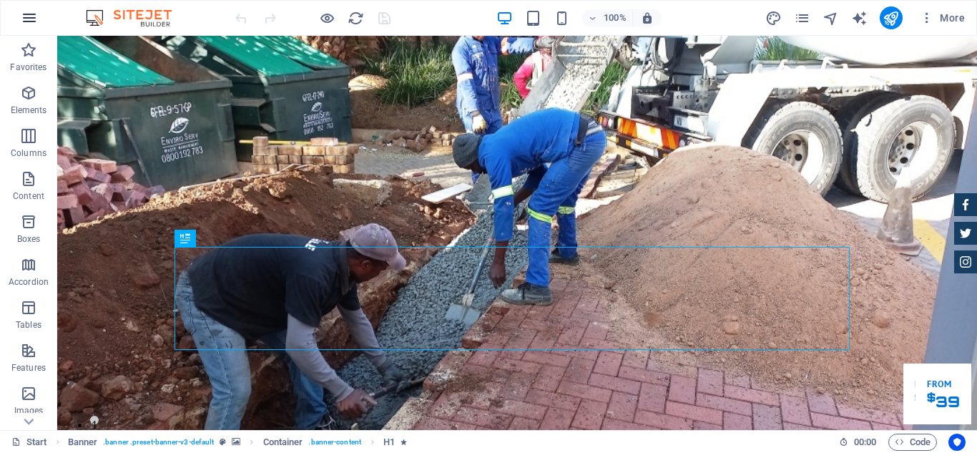
click at [31, 19] on icon "button" at bounding box center [29, 17] width 17 height 17
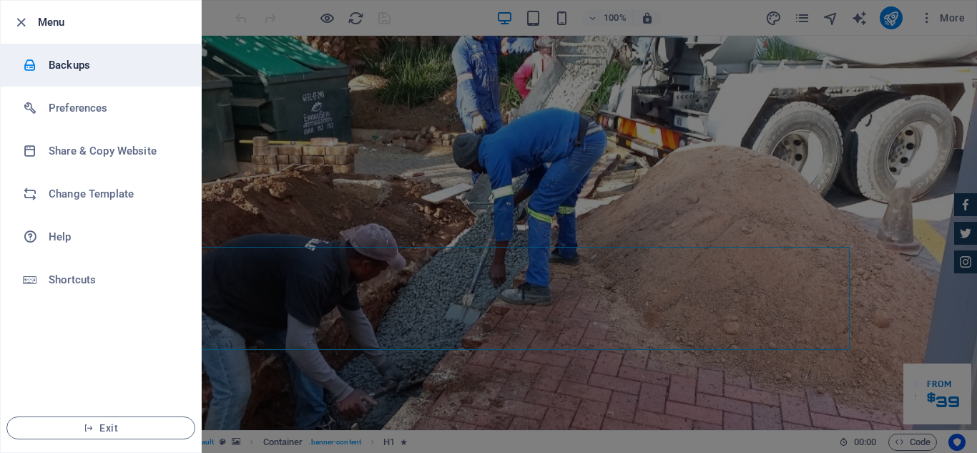
click at [66, 66] on h6 "Backups" at bounding box center [115, 64] width 132 height 17
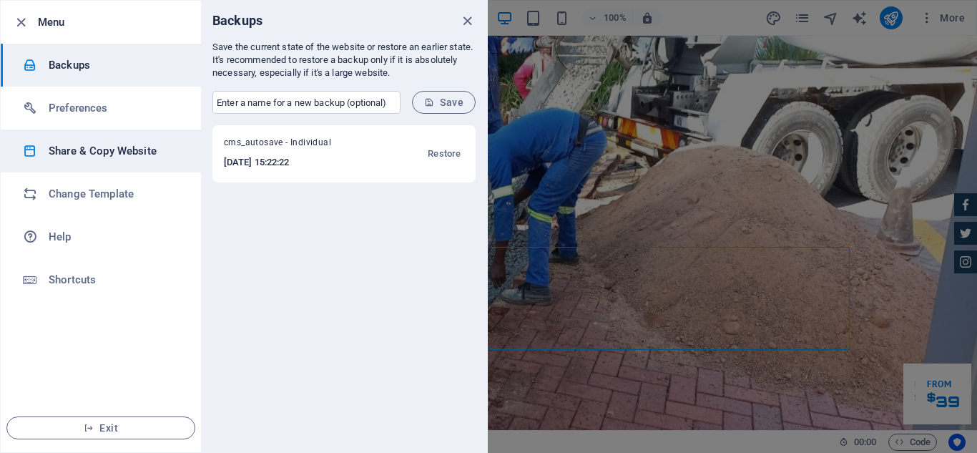
click at [84, 151] on h6 "Share & Copy Website" at bounding box center [115, 150] width 132 height 17
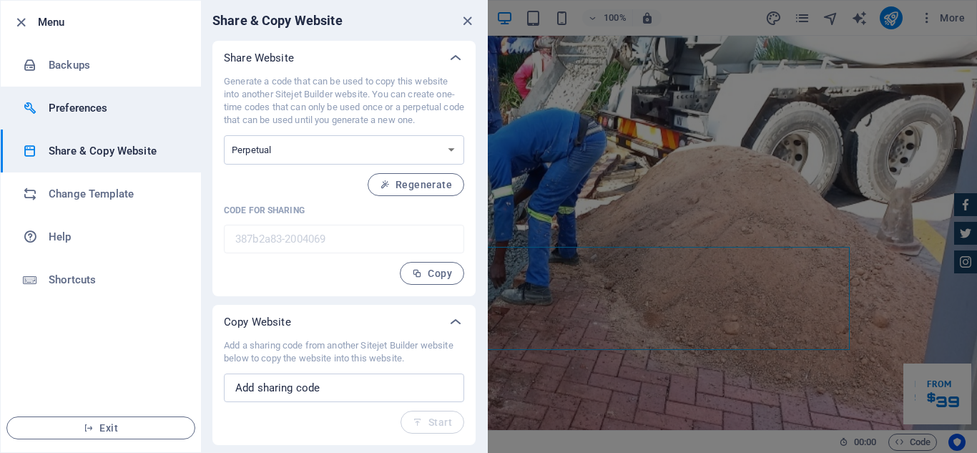
click at [96, 101] on h6 "Preferences" at bounding box center [115, 107] width 132 height 17
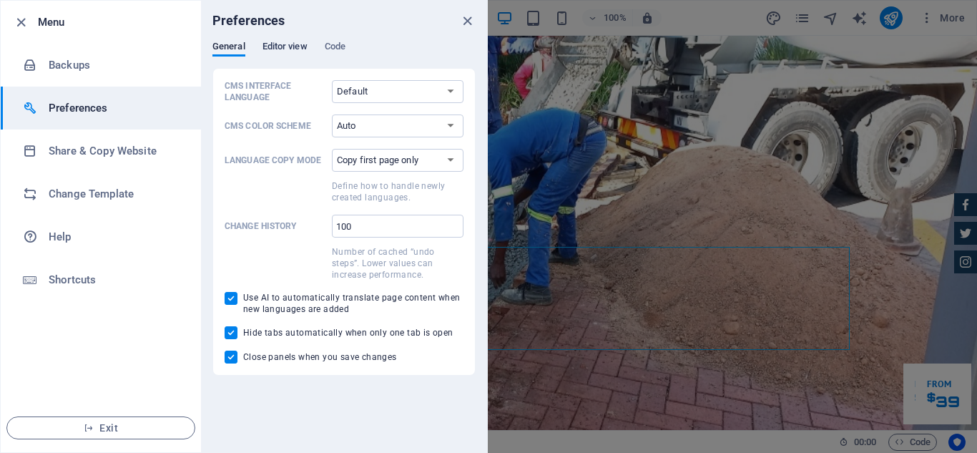
click at [277, 52] on span "Editor view" at bounding box center [284, 48] width 45 height 20
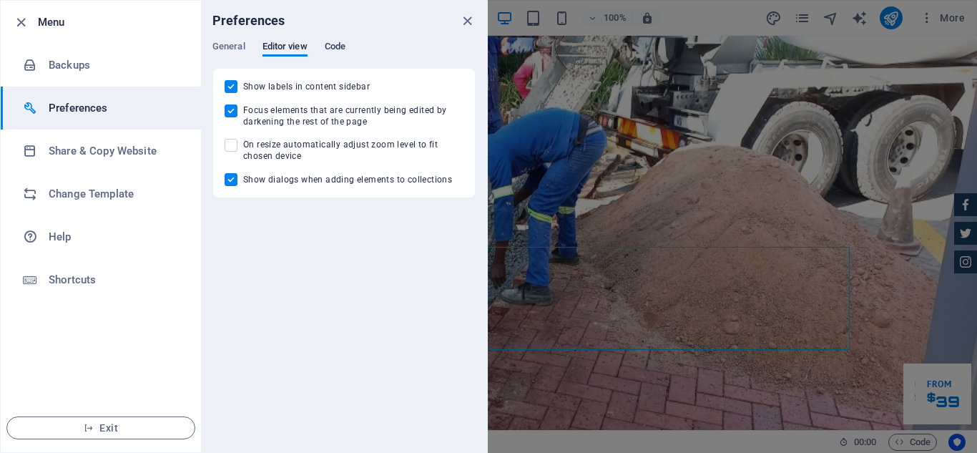
click at [337, 47] on span "Code" at bounding box center [335, 48] width 21 height 20
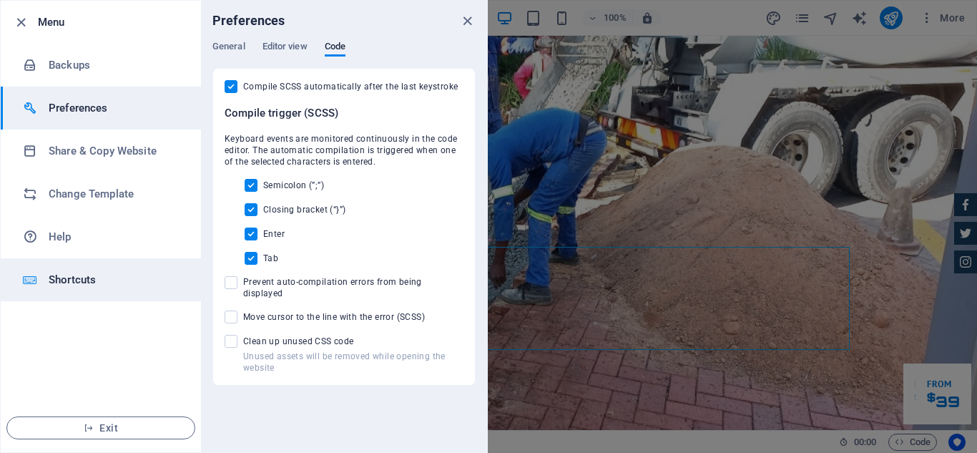
click at [81, 286] on h6 "Shortcuts" at bounding box center [115, 279] width 132 height 17
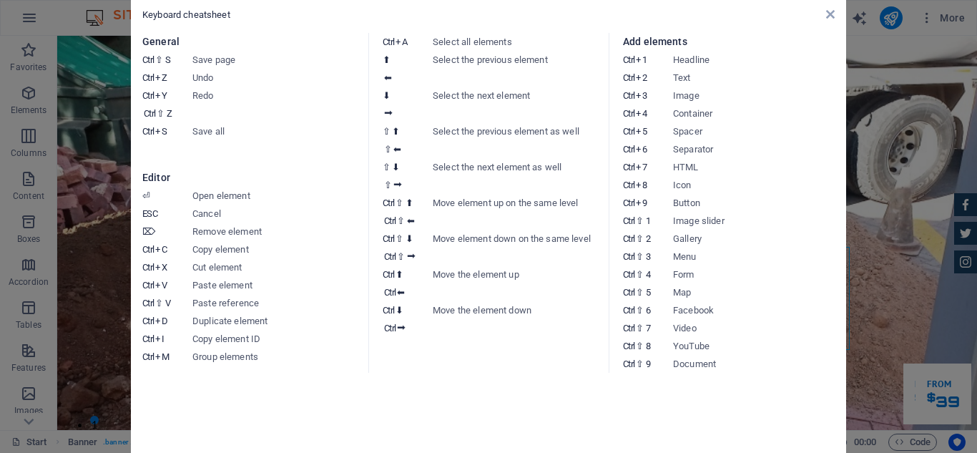
click at [835, 19] on div "Keyboard cheatsheet General Ctrl ⇧ S Save page Ctrl Z Undo Ctrl Y Ctrl ⇧ Z Redo…" at bounding box center [488, 226] width 715 height 458
click at [832, 14] on icon at bounding box center [830, 14] width 9 height 11
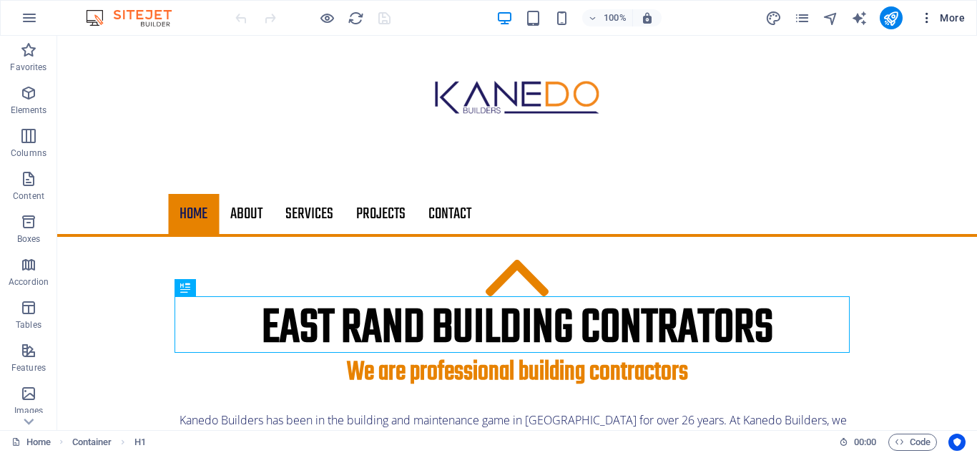
click at [928, 18] on icon "button" at bounding box center [926, 18] width 14 height 14
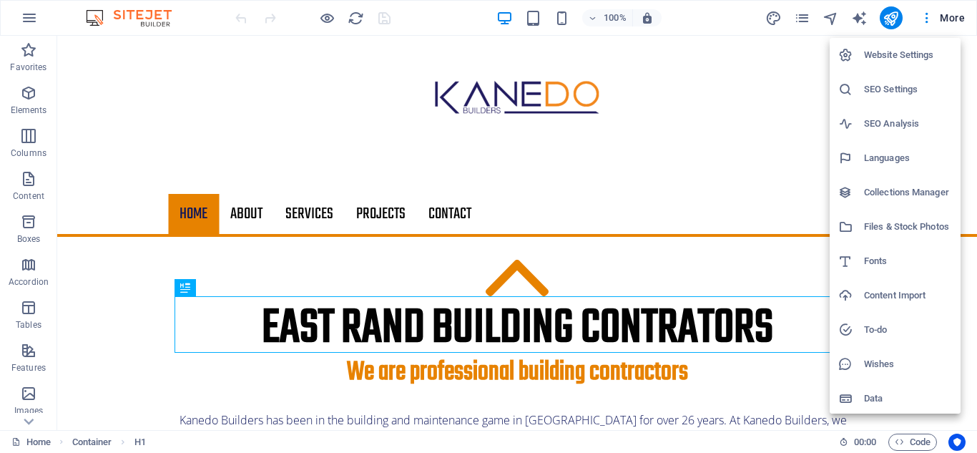
click at [904, 54] on h6 "Website Settings" at bounding box center [908, 54] width 88 height 17
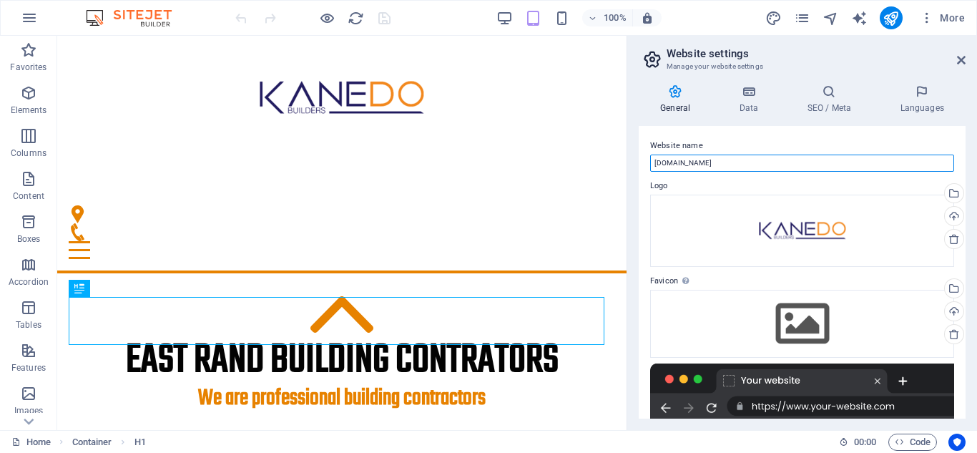
click at [653, 160] on input "[DOMAIN_NAME]" at bounding box center [802, 162] width 304 height 17
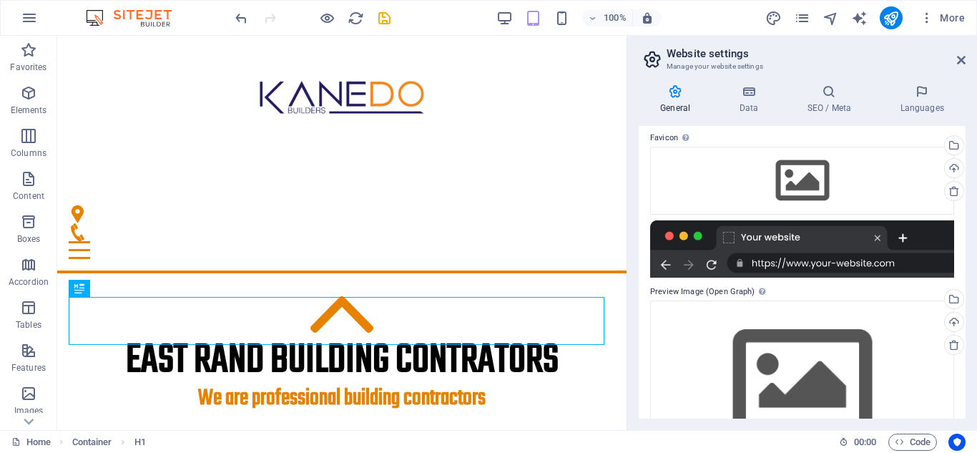
scroll to position [200, 0]
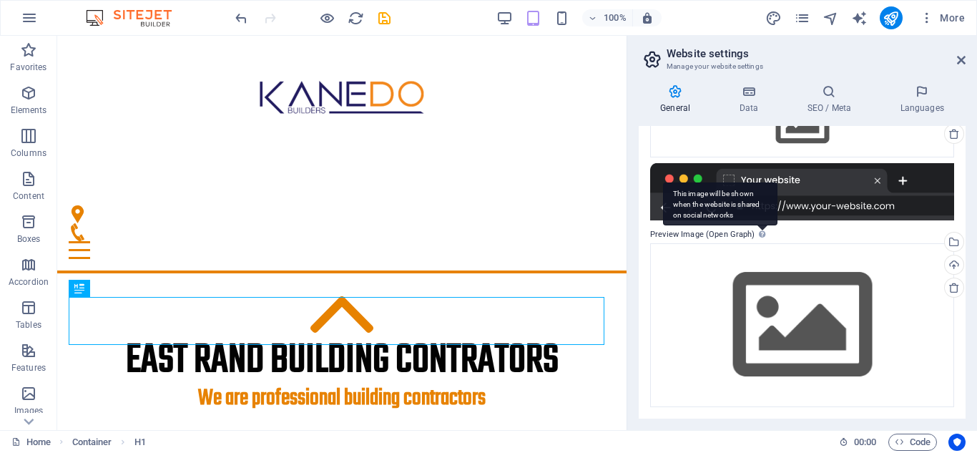
type input "[DOMAIN_NAME]"
click at [761, 225] on div "This image will be shown when the website is shared on social networks" at bounding box center [720, 203] width 114 height 43
click at [869, 207] on div at bounding box center [802, 191] width 304 height 57
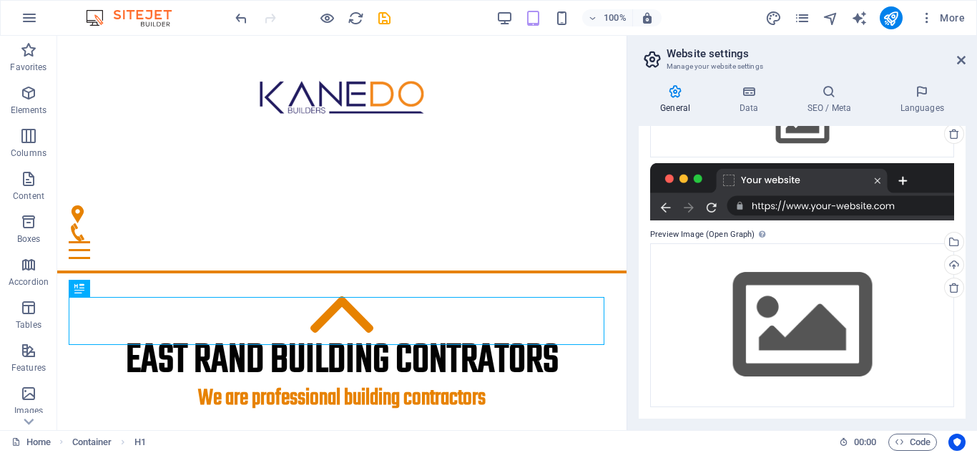
click at [713, 203] on div at bounding box center [802, 191] width 304 height 57
click at [659, 209] on div at bounding box center [802, 191] width 304 height 57
click at [883, 181] on div at bounding box center [802, 191] width 304 height 57
click at [902, 180] on div at bounding box center [802, 191] width 304 height 57
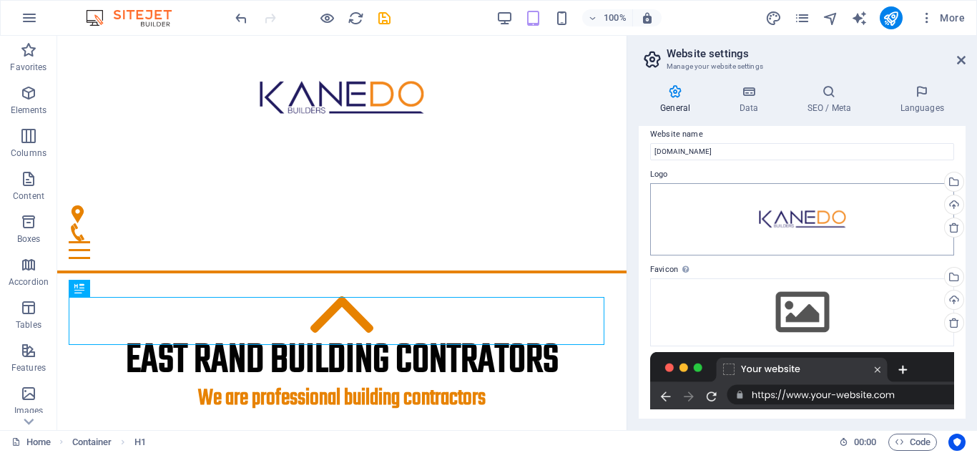
scroll to position [0, 0]
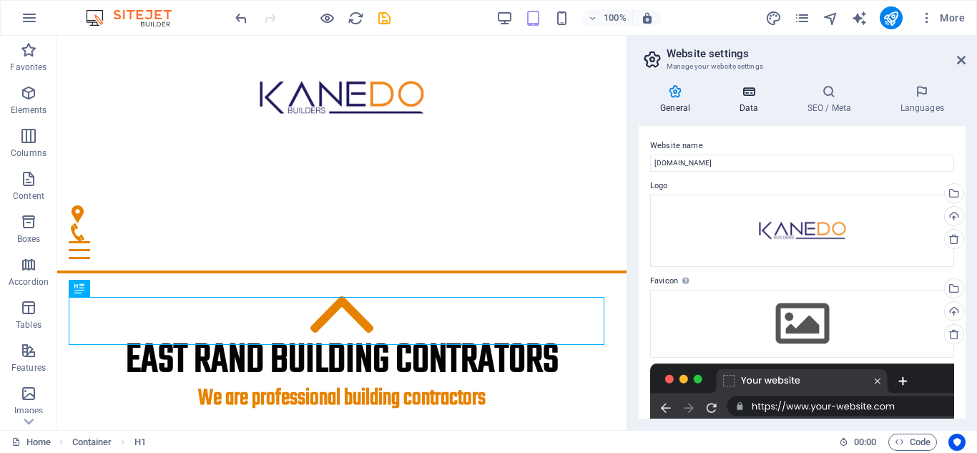
click at [747, 94] on icon at bounding box center [748, 91] width 62 height 14
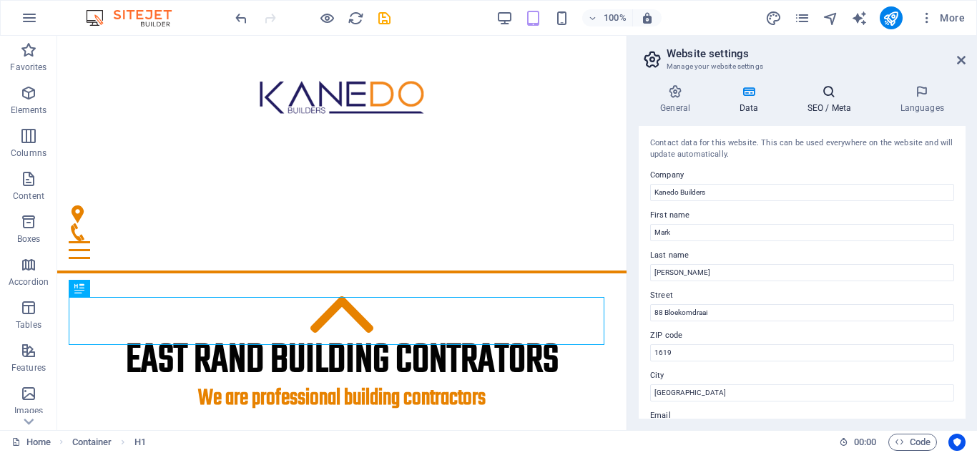
click at [826, 92] on icon at bounding box center [828, 91] width 87 height 14
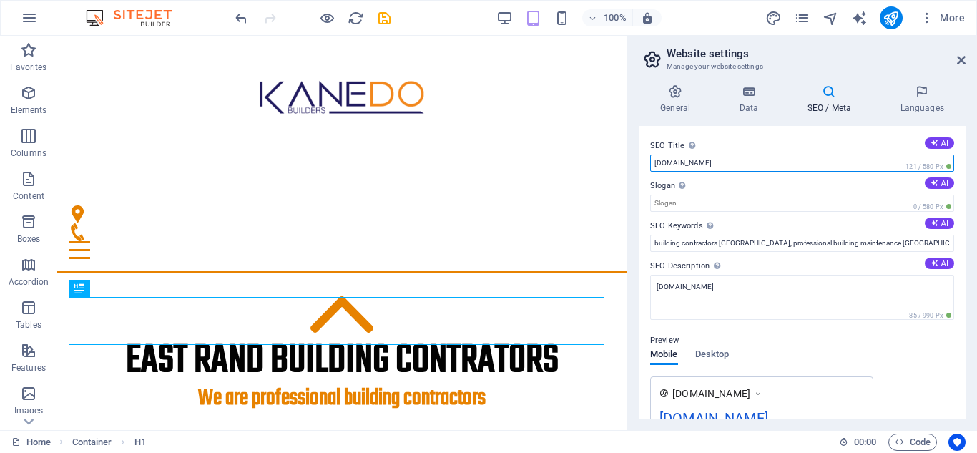
click at [654, 162] on input "[DOMAIN_NAME]" at bounding box center [802, 162] width 304 height 17
type input "[DOMAIN_NAME]"
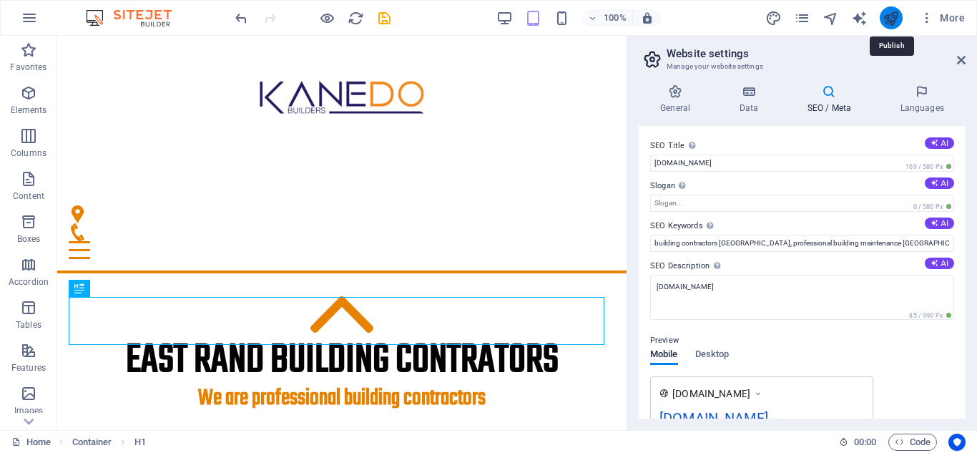
click at [888, 14] on icon "publish" at bounding box center [890, 18] width 16 height 16
